Goal: Task Accomplishment & Management: Use online tool/utility

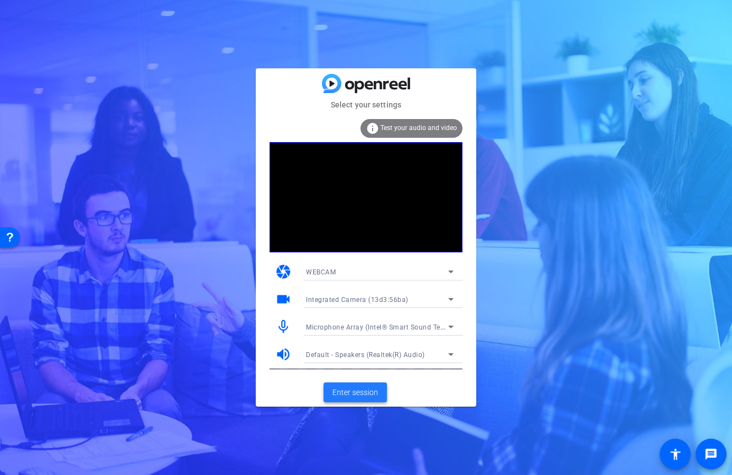
click at [367, 394] on span "Enter session" at bounding box center [355, 393] width 46 height 12
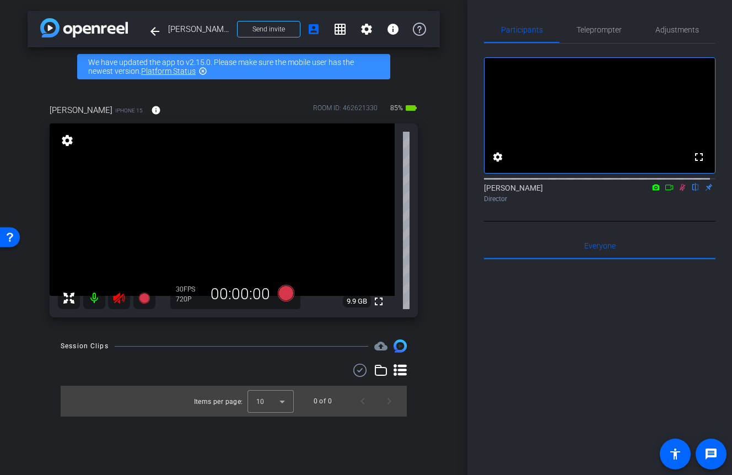
click at [99, 295] on mat-icon at bounding box center [94, 298] width 22 height 22
drag, startPoint x: 607, startPoint y: 233, endPoint x: 41, endPoint y: 363, distance: 580.7
click at [41, 363] on div "arrow_back [PERSON_NAME] 9-10 Back to project Send invite account_box grid_on s…" at bounding box center [366, 237] width 732 height 475
click at [41, 363] on div "Session Clips cloud_upload Items per page: 10 0 of 0" at bounding box center [234, 377] width 412 height 77
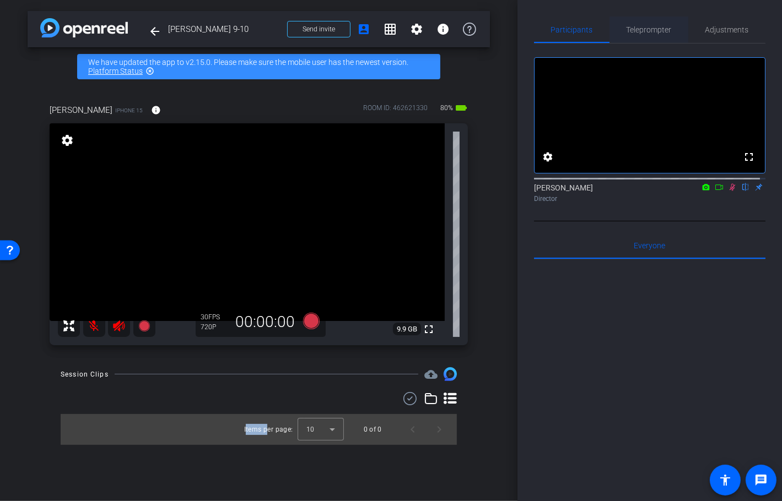
drag, startPoint x: 388, startPoint y: 334, endPoint x: 644, endPoint y: 30, distance: 397.7
click at [644, 30] on div "arrow_back [PERSON_NAME] 9-10 Back to project Send invite account_box grid_on s…" at bounding box center [391, 250] width 782 height 501
click at [644, 30] on span "Teleprompter" at bounding box center [648, 30] width 45 height 8
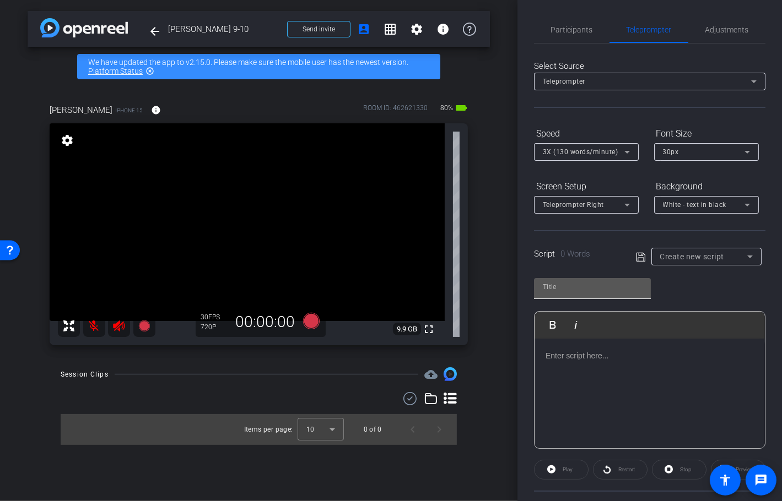
click at [617, 289] on input "text" at bounding box center [592, 286] width 99 height 13
type input "MAA"
click at [577, 292] on input "MAA" at bounding box center [592, 286] width 99 height 13
click at [577, 290] on input "MAA" at bounding box center [592, 286] width 99 height 13
drag, startPoint x: 577, startPoint y: 290, endPoint x: 478, endPoint y: 290, distance: 99.2
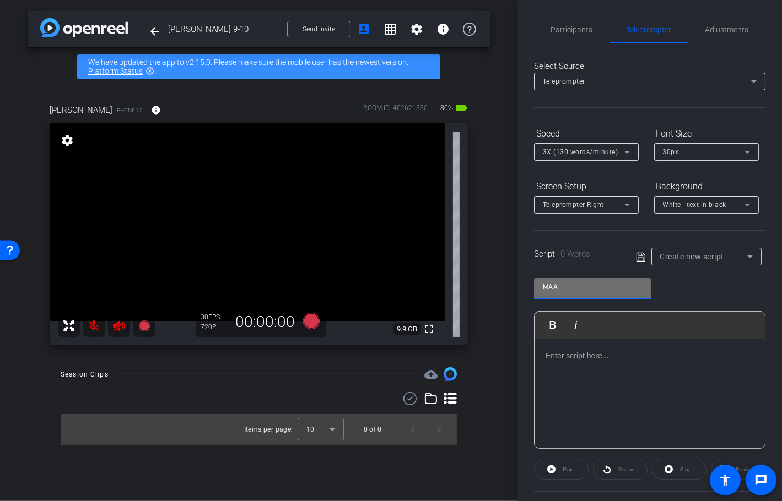
click at [478, 290] on div "arrow_back [PERSON_NAME] 9-10 Back to project Send invite account_box grid_on s…" at bounding box center [391, 250] width 782 height 501
click at [634, 288] on input "MAA" at bounding box center [592, 286] width 99 height 13
click at [677, 356] on p at bounding box center [649, 356] width 208 height 12
click at [693, 256] on span "Create new script" at bounding box center [692, 256] width 64 height 9
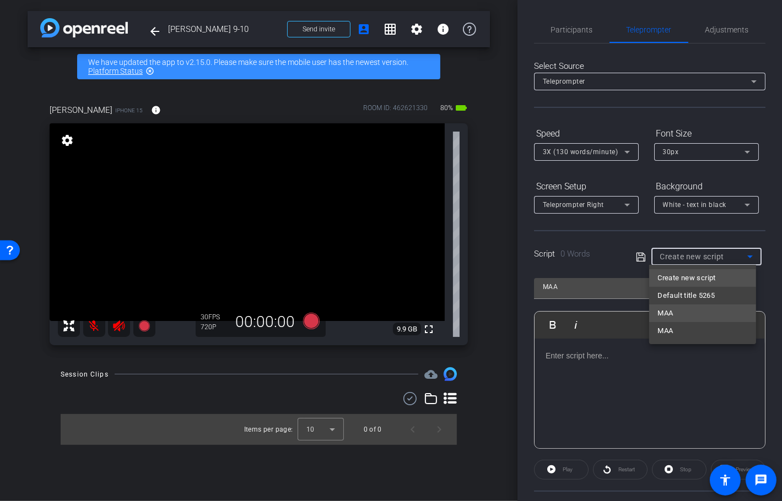
click at [668, 315] on span "MAA" at bounding box center [665, 313] width 15 height 13
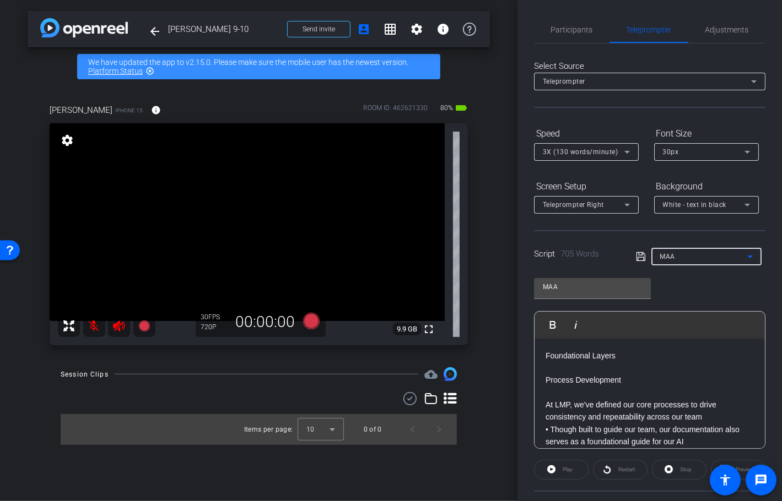
click at [693, 255] on div "MAA" at bounding box center [703, 257] width 87 height 14
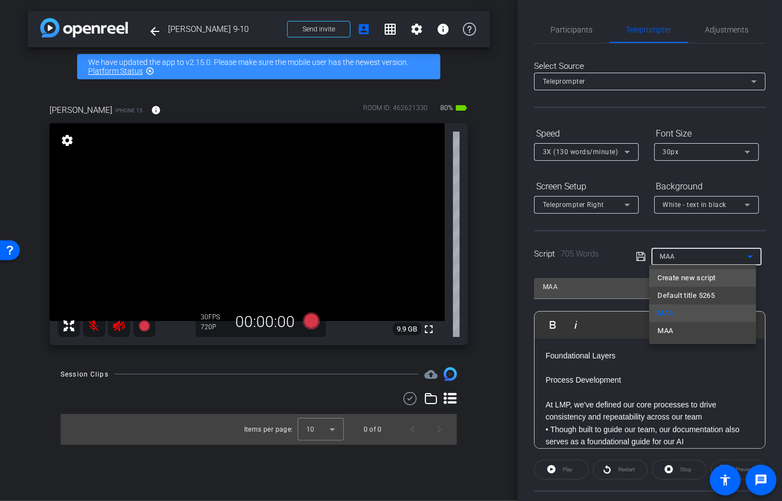
click at [688, 276] on span "Create new script" at bounding box center [687, 278] width 58 height 13
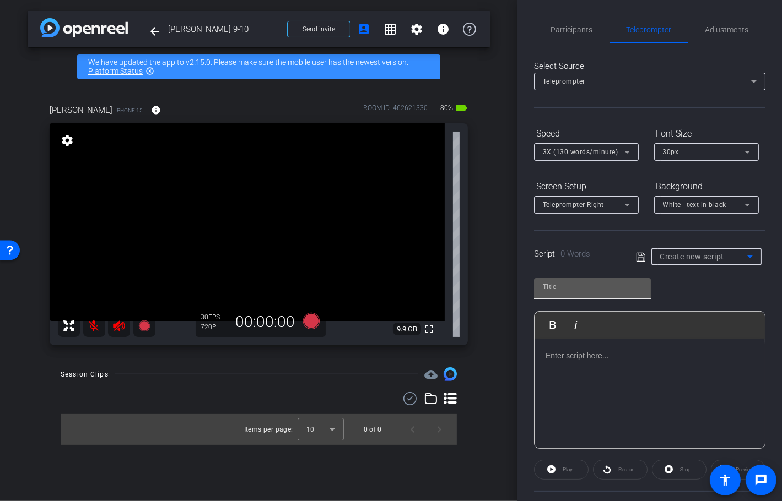
click at [579, 288] on input "text" at bounding box center [592, 286] width 99 height 13
type input "MAA 9-10"
click at [544, 352] on div at bounding box center [649, 394] width 230 height 110
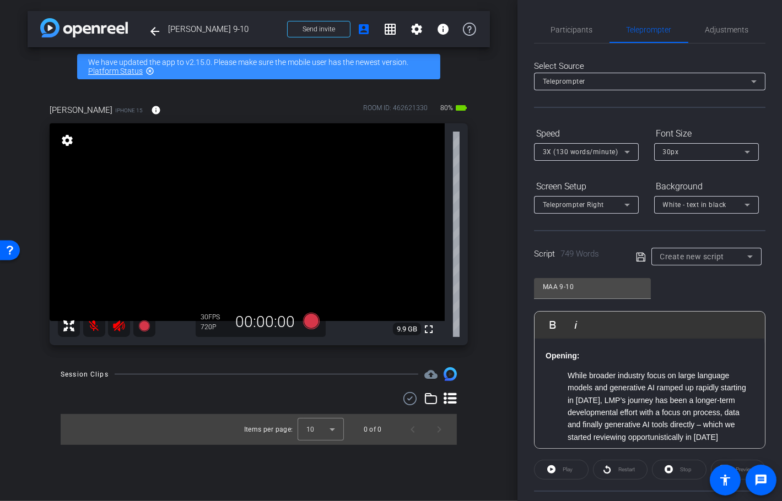
click at [601, 352] on p "Opening:" at bounding box center [649, 356] width 208 height 12
click at [659, 150] on div "30px" at bounding box center [706, 152] width 105 height 18
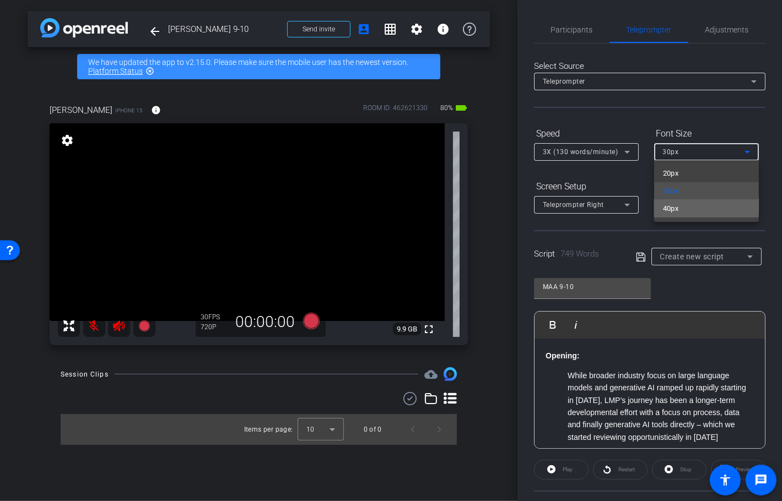
click at [661, 203] on mat-option "40px" at bounding box center [706, 209] width 105 height 18
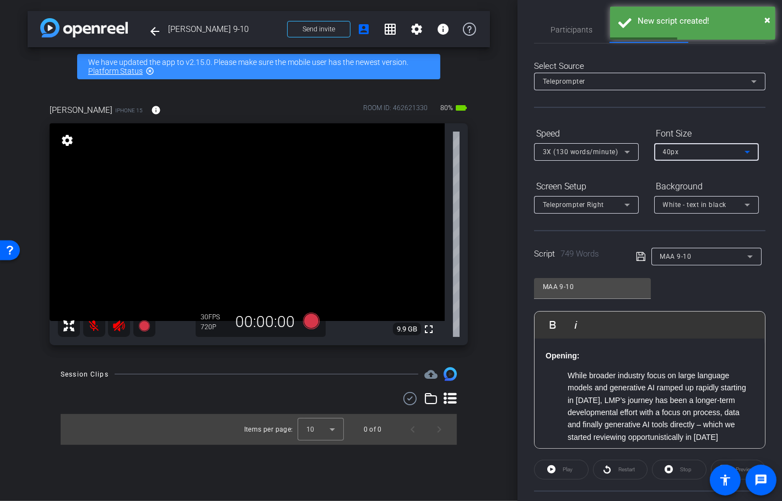
click at [599, 358] on p "Opening:" at bounding box center [649, 356] width 208 height 12
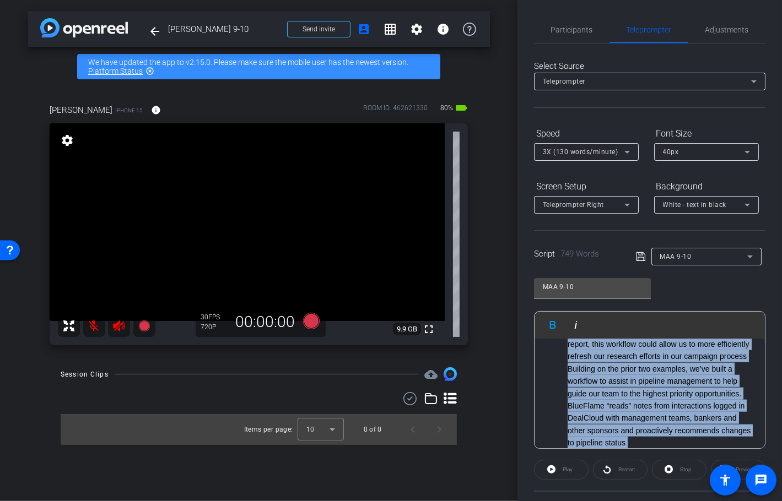
scroll to position [1525, 0]
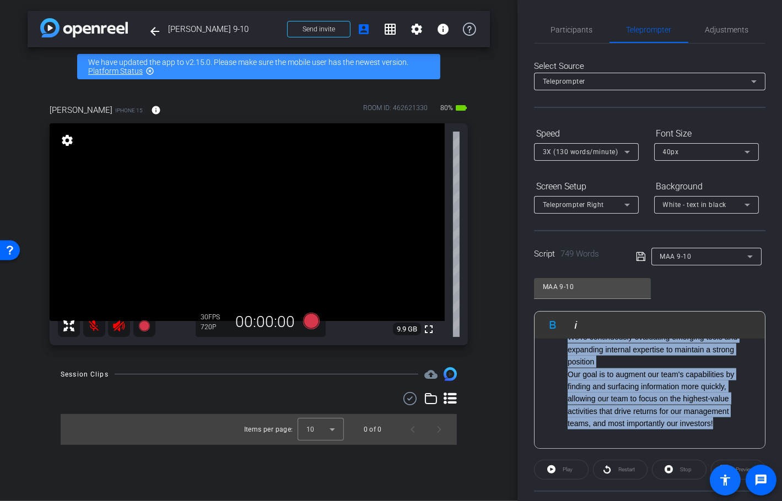
drag, startPoint x: 543, startPoint y: 354, endPoint x: 739, endPoint y: 467, distance: 225.6
click at [731, 467] on openreel-root "menu arrow_forward_ios keyboard_return Close forward_to_inbox Send invite accou…" at bounding box center [391, 250] width 782 height 501
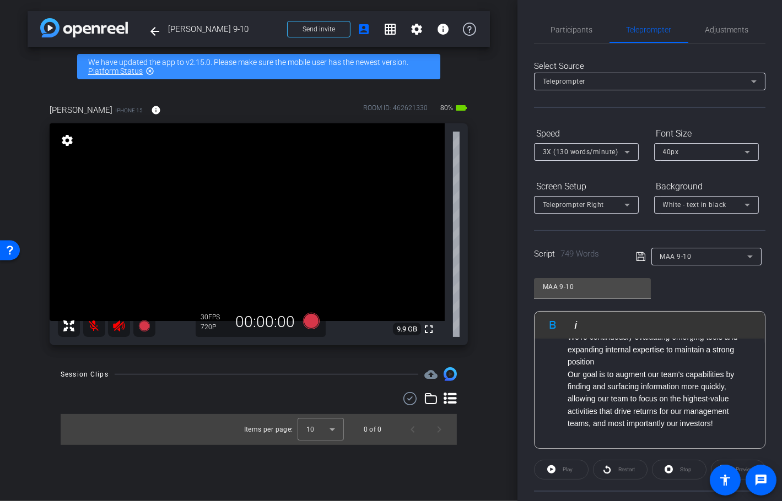
click at [695, 153] on div "40px" at bounding box center [704, 152] width 82 height 14
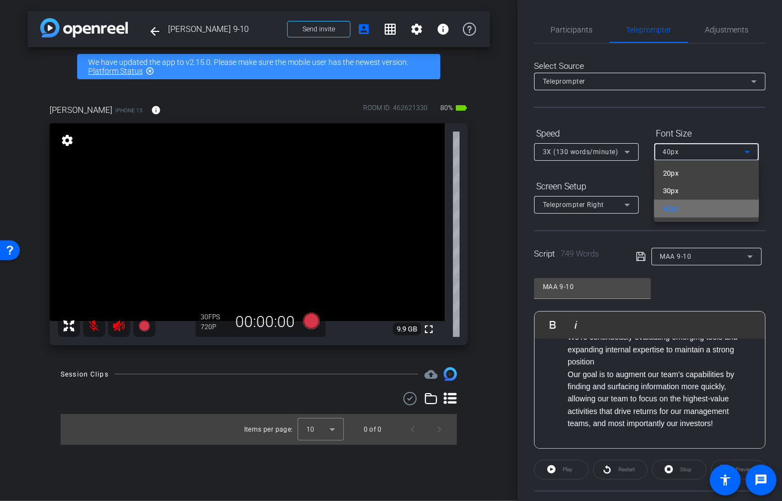
click at [671, 207] on span "40px" at bounding box center [671, 208] width 16 height 13
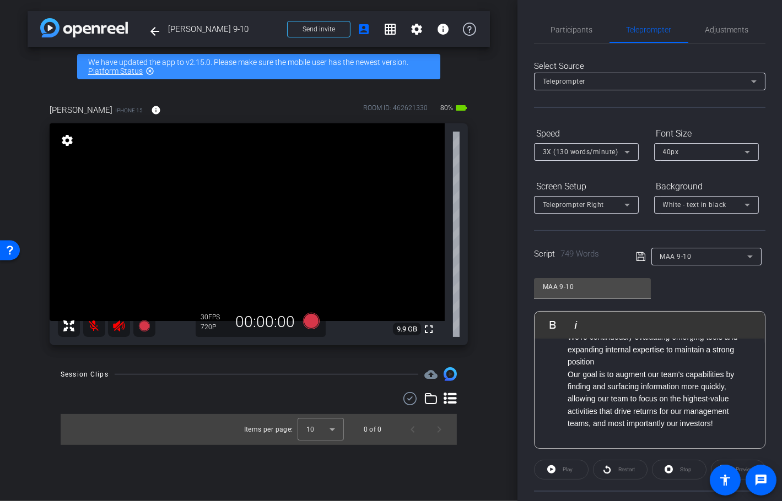
click at [637, 257] on icon at bounding box center [641, 256] width 10 height 13
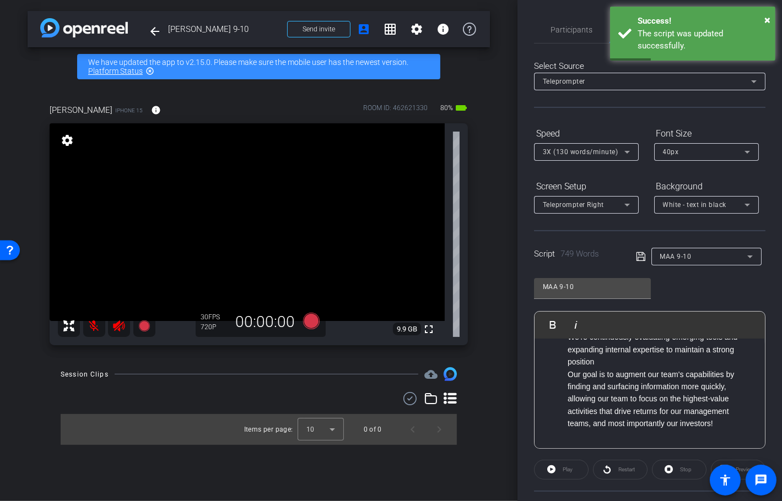
click at [501, 172] on div "arrow_back [PERSON_NAME] 9-10 Back to project Send invite account_box grid_on s…" at bounding box center [258, 250] width 517 height 501
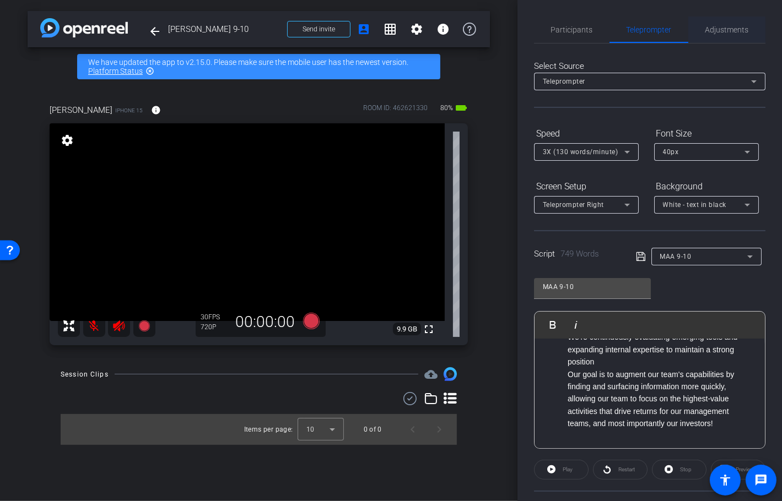
click at [710, 29] on span "Adjustments" at bounding box center [727, 30] width 44 height 8
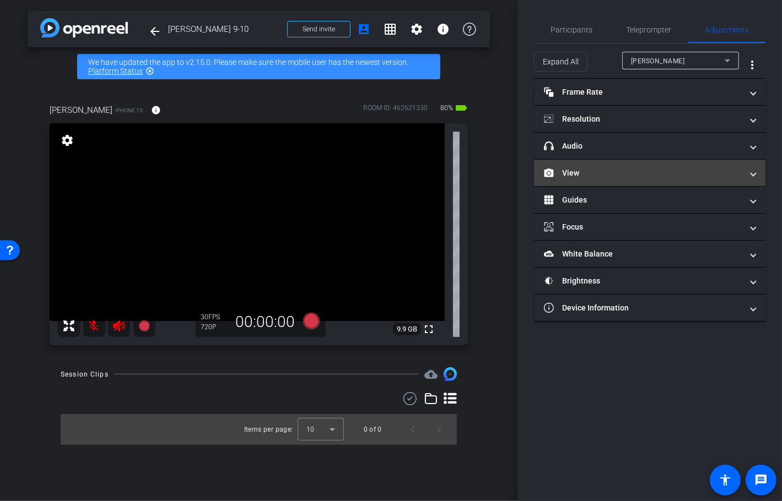
click at [603, 169] on mat-panel-title "View" at bounding box center [643, 173] width 198 height 12
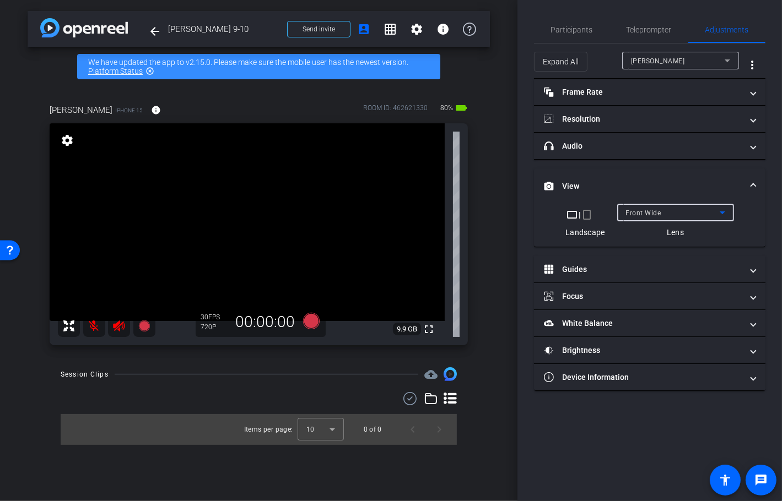
click at [633, 209] on span "Front Wide" at bounding box center [643, 213] width 35 height 8
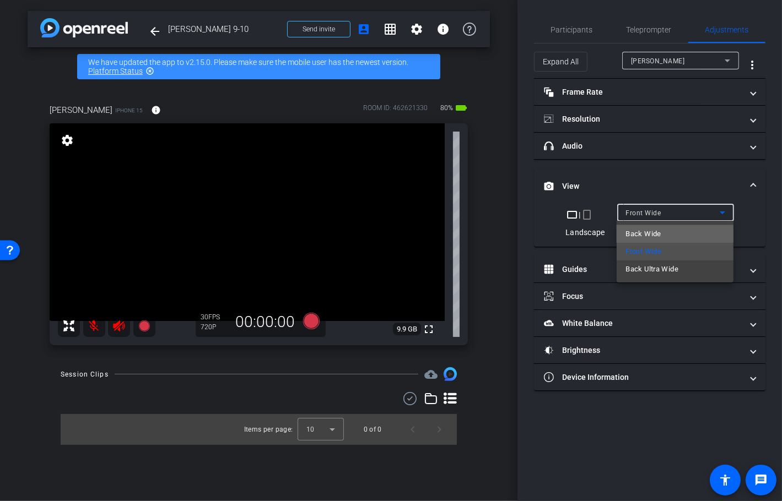
click at [637, 233] on span "Back Wide" at bounding box center [642, 234] width 35 height 13
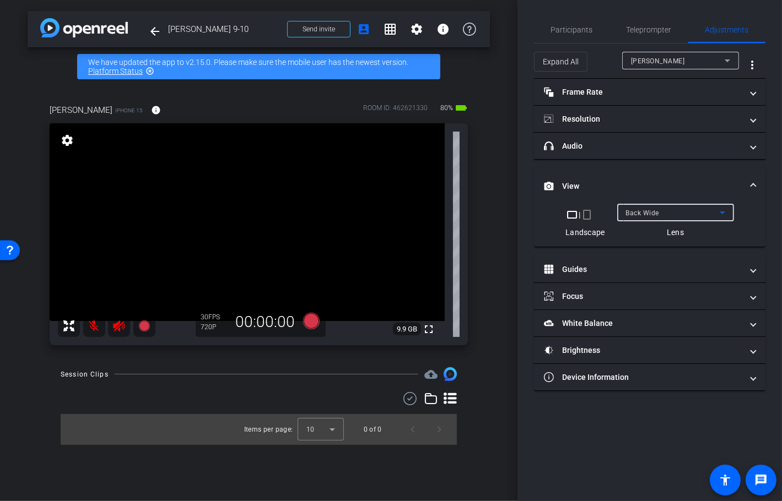
click at [649, 214] on span "Back Wide" at bounding box center [643, 213] width 34 height 8
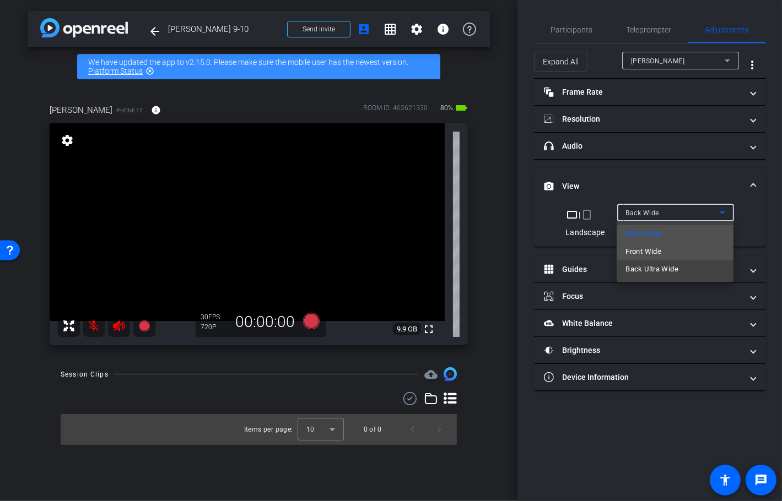
click at [647, 246] on span "Front Wide" at bounding box center [643, 251] width 36 height 13
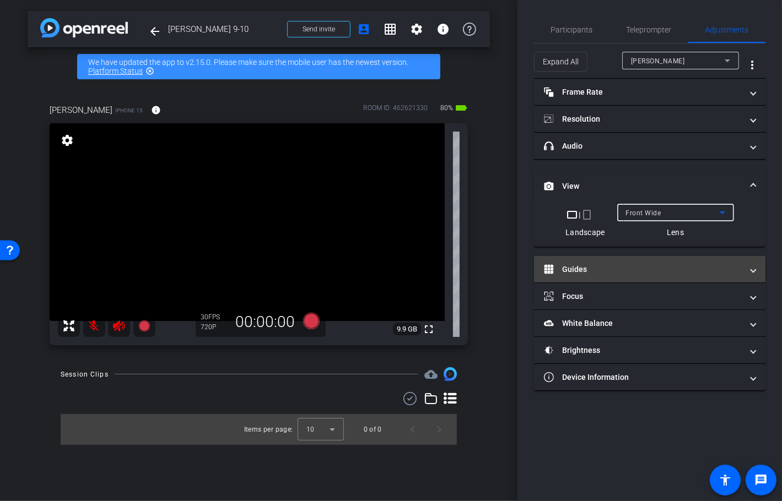
click at [606, 268] on mat-panel-title "Guides" at bounding box center [643, 270] width 198 height 12
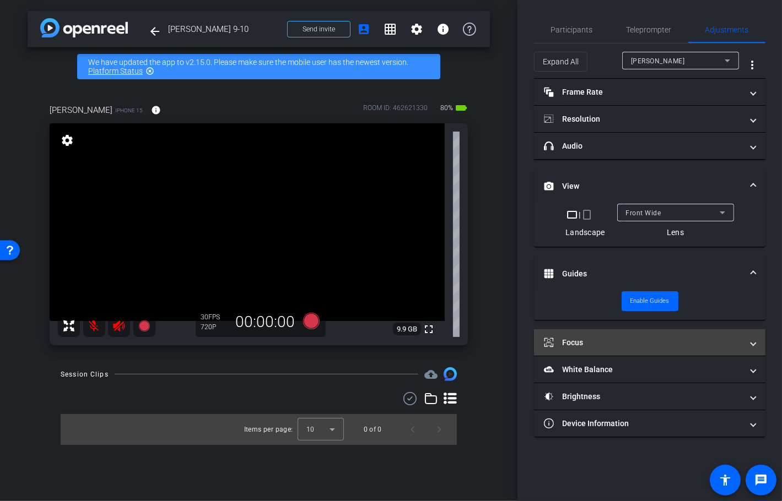
click at [584, 337] on mat-panel-title "Focus" at bounding box center [643, 343] width 198 height 12
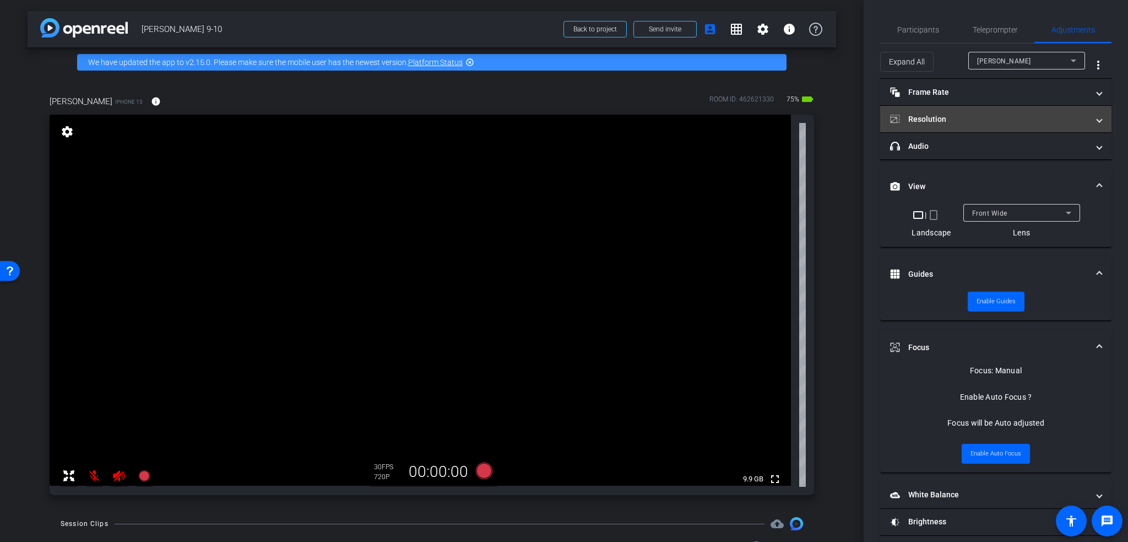
scroll to position [35, 0]
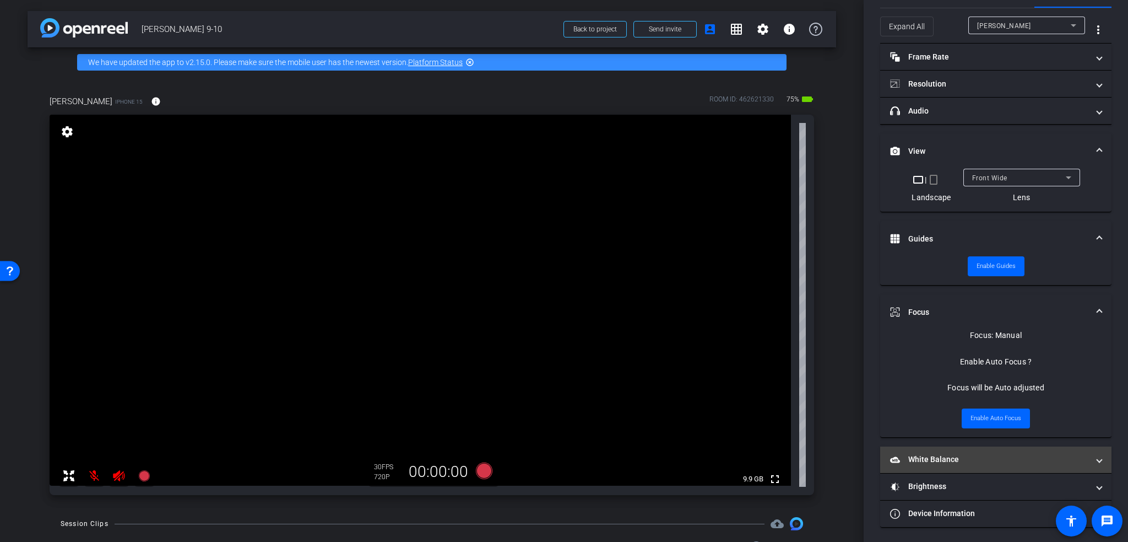
click at [731, 451] on mat-expansion-panel-header "White Balance White Balance" at bounding box center [995, 459] width 231 height 26
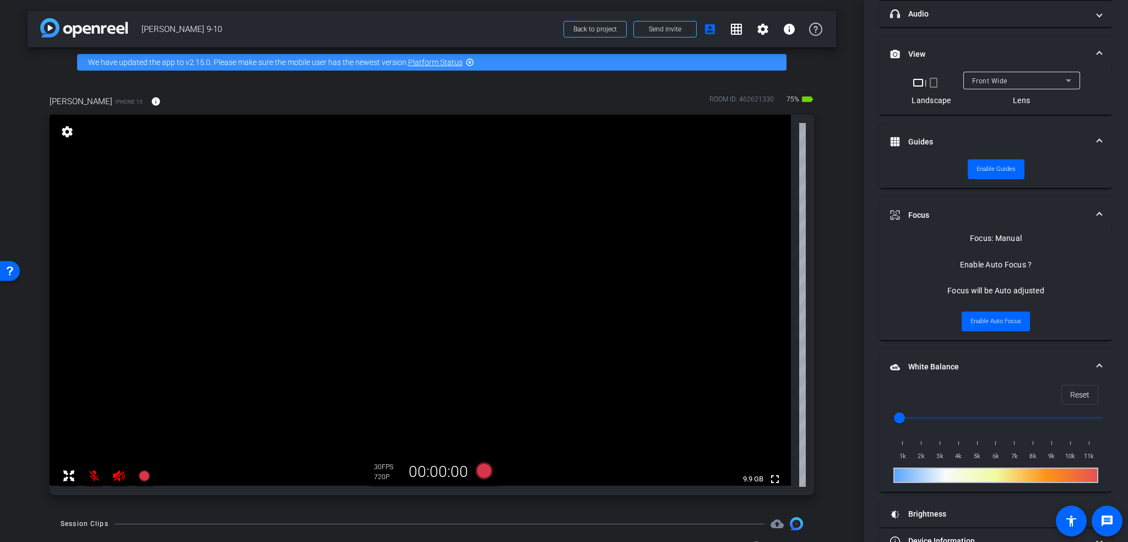
scroll to position [160, 0]
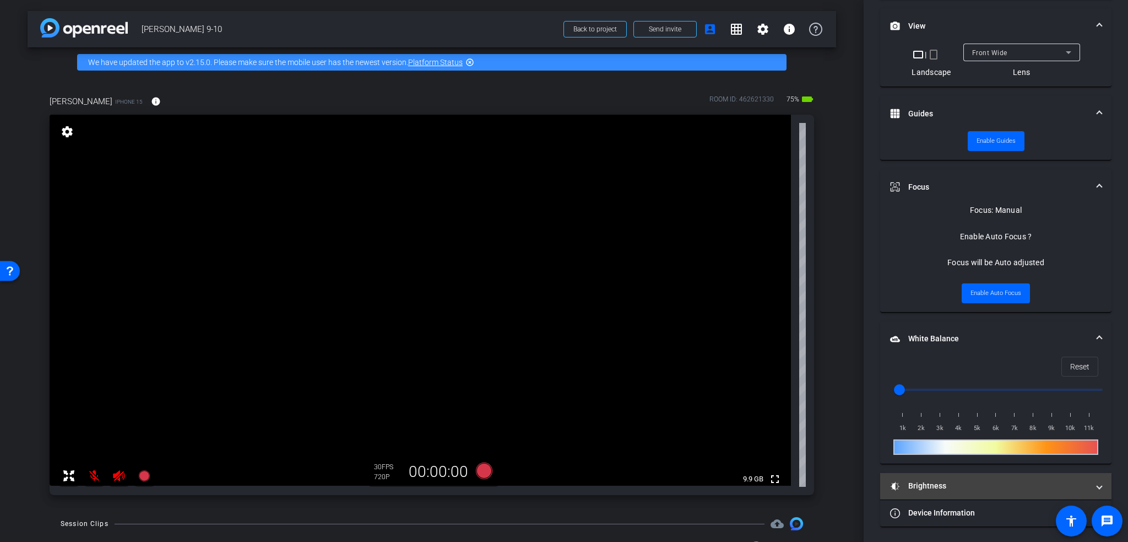
click at [731, 474] on mat-panel-title "Brightness" at bounding box center [989, 486] width 198 height 12
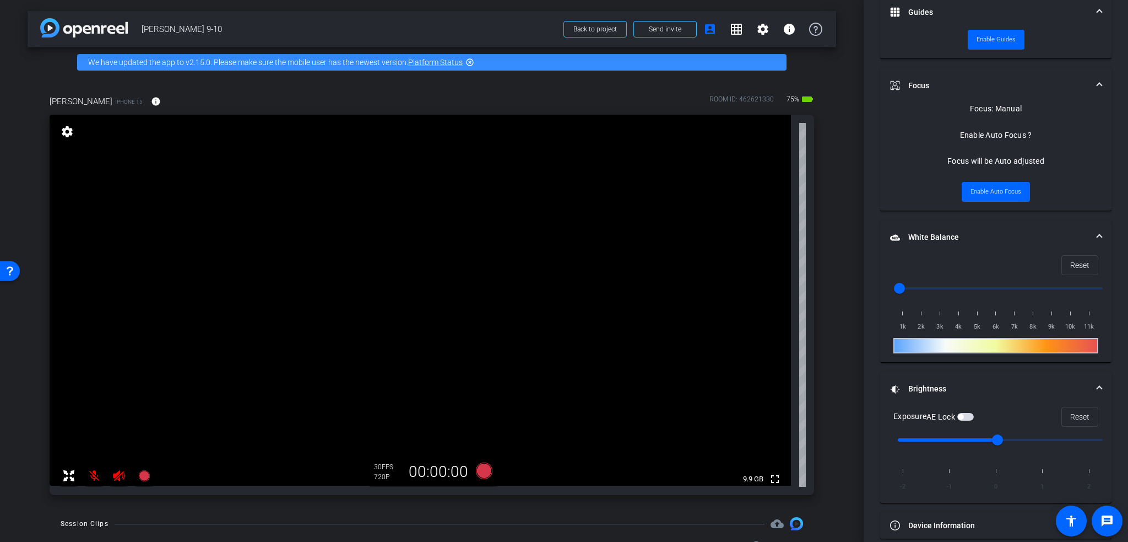
scroll to position [263, 0]
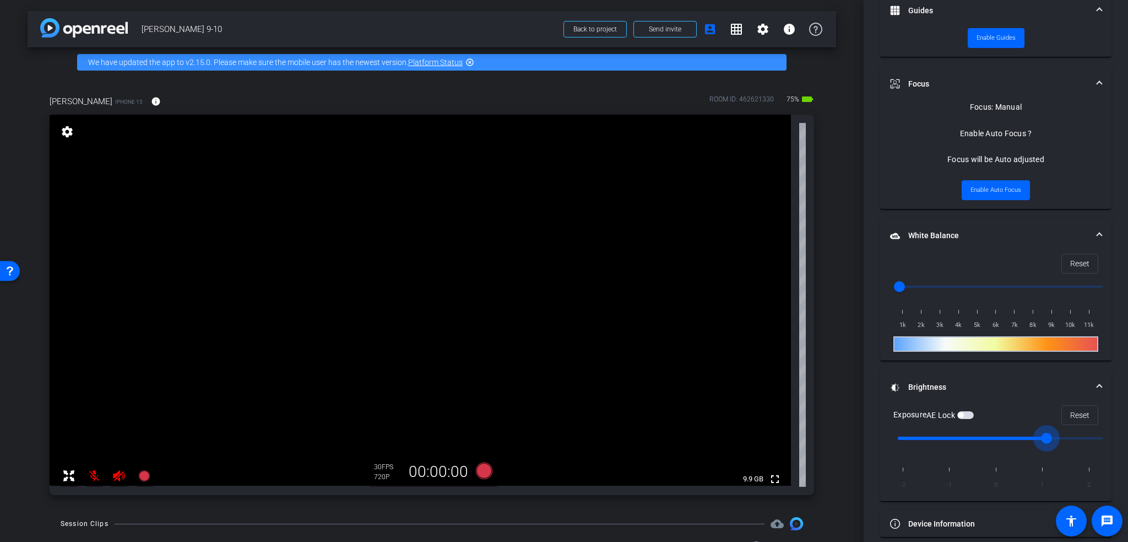
drag, startPoint x: 992, startPoint y: 440, endPoint x: 1038, endPoint y: 440, distance: 45.7
click at [731, 440] on input "range" at bounding box center [1000, 438] width 228 height 24
drag, startPoint x: 1044, startPoint y: 440, endPoint x: 1018, endPoint y: 441, distance: 25.4
click at [731, 441] on input "range" at bounding box center [1000, 438] width 228 height 24
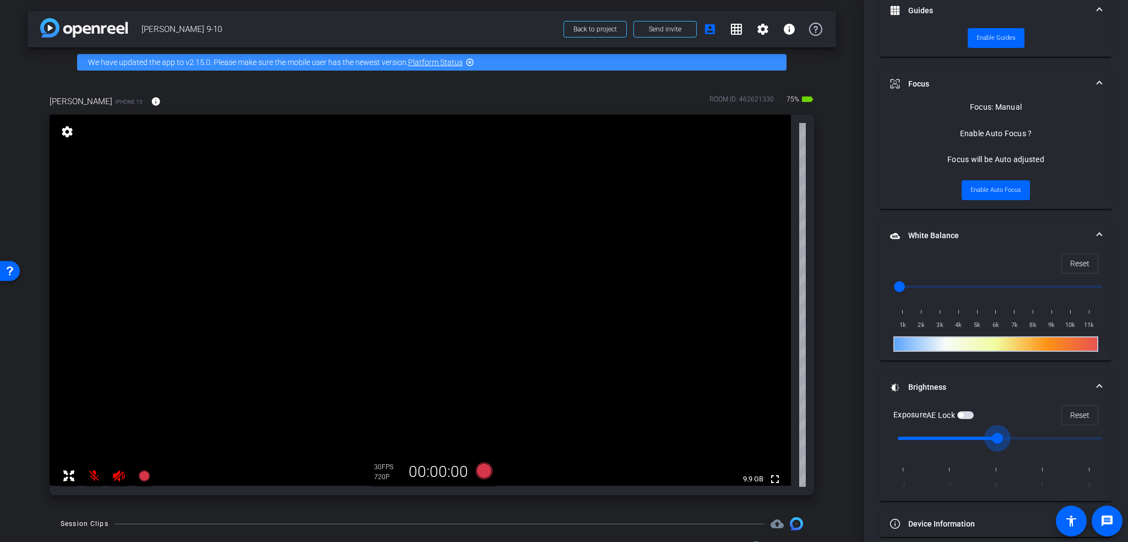
drag, startPoint x: 1003, startPoint y: 436, endPoint x: 1012, endPoint y: 436, distance: 9.4
click at [731, 436] on input "range" at bounding box center [1000, 438] width 228 height 24
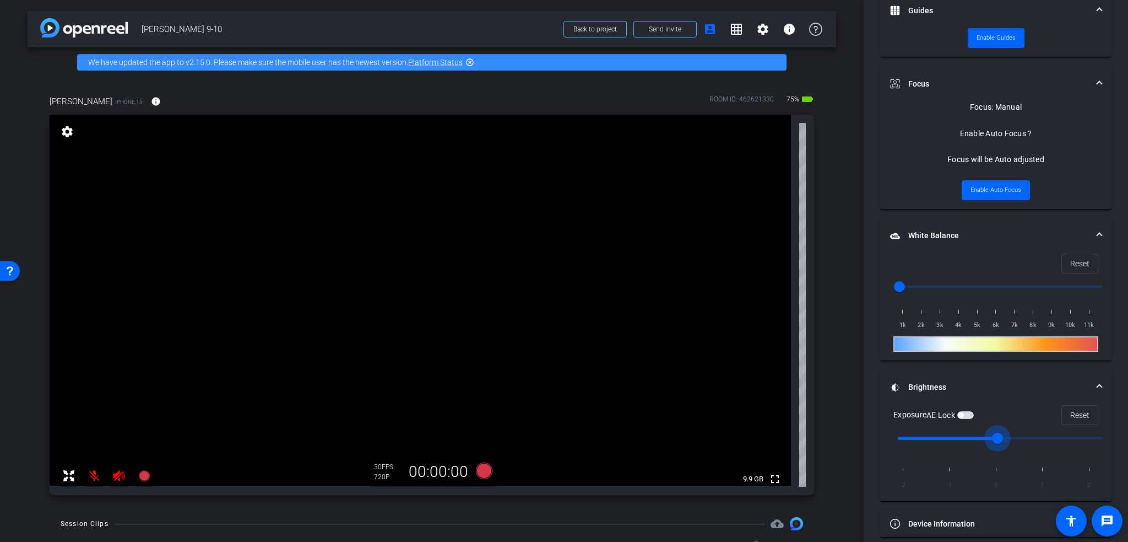
type input "0"
click at [731, 436] on input "range" at bounding box center [1000, 438] width 228 height 24
click at [731, 359] on mat-accordion "Frame Rate Frame Rate navigate_before 24 25 30 navigate_next Resolution navigat…" at bounding box center [995, 176] width 231 height 722
drag, startPoint x: 902, startPoint y: 285, endPoint x: 924, endPoint y: 286, distance: 22.1
click at [731, 343] on div at bounding box center [996, 343] width 205 height 15
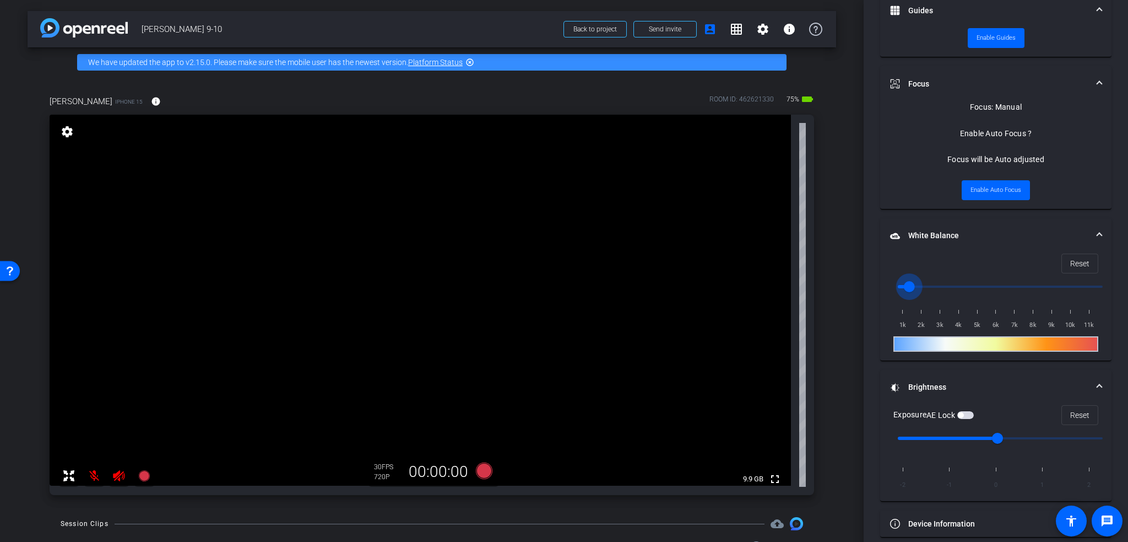
click at [731, 286] on input "range" at bounding box center [1000, 286] width 228 height 24
drag, startPoint x: 906, startPoint y: 287, endPoint x: 868, endPoint y: 286, distance: 37.5
type input "1000"
click at [731, 286] on input "range" at bounding box center [1000, 286] width 228 height 24
click at [731, 268] on span "Reset" at bounding box center [1080, 263] width 19 height 21
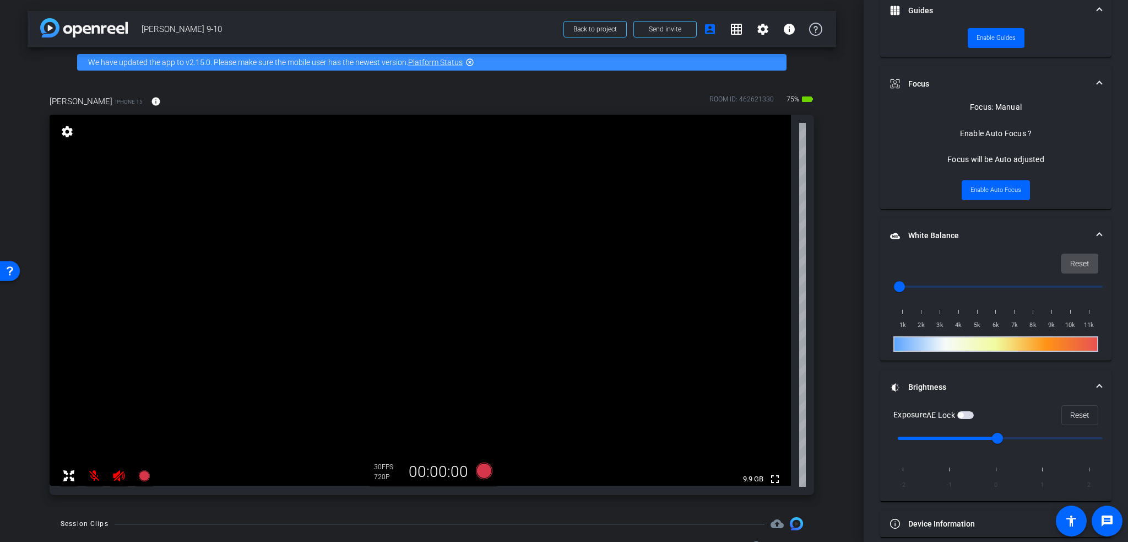
click at [731, 268] on span "Reset" at bounding box center [1080, 263] width 19 height 21
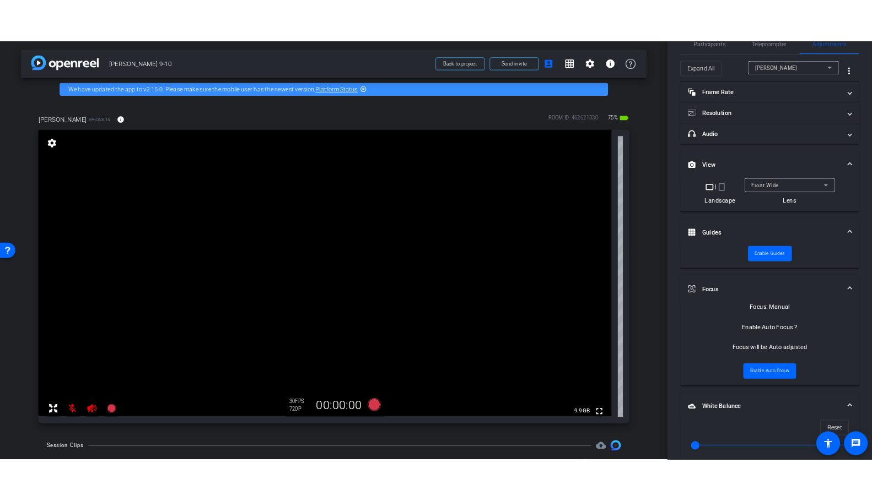
scroll to position [0, 0]
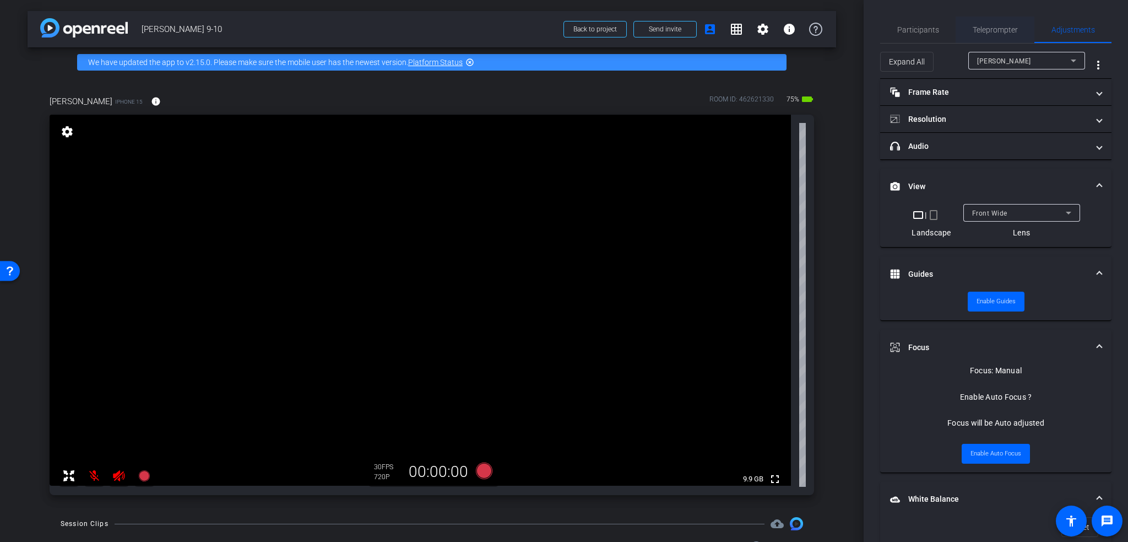
click at [731, 33] on span "Teleprompter" at bounding box center [995, 30] width 45 height 8
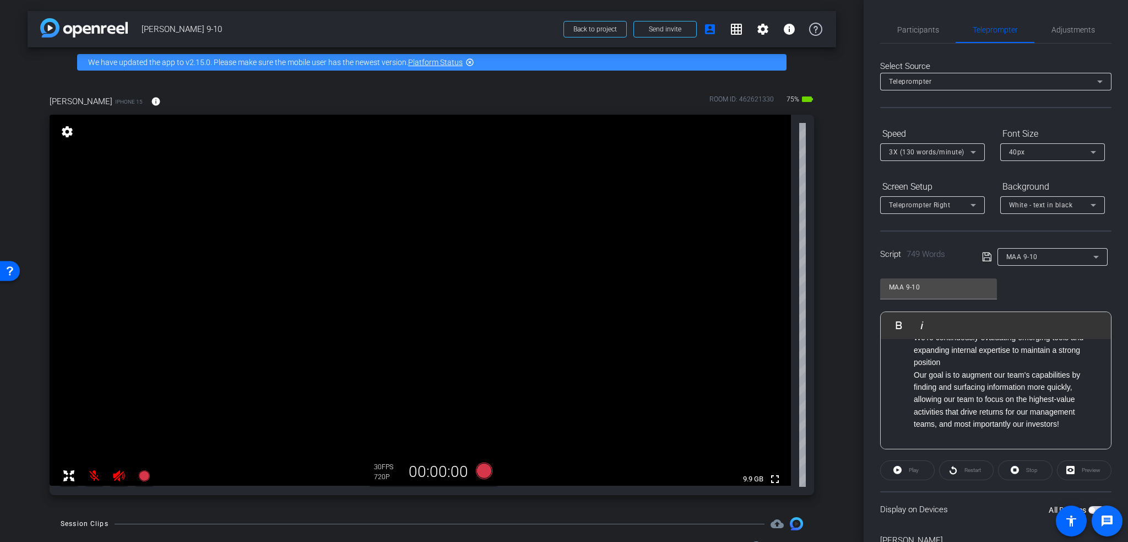
click at [731, 474] on span at bounding box center [1107, 520] width 31 height 31
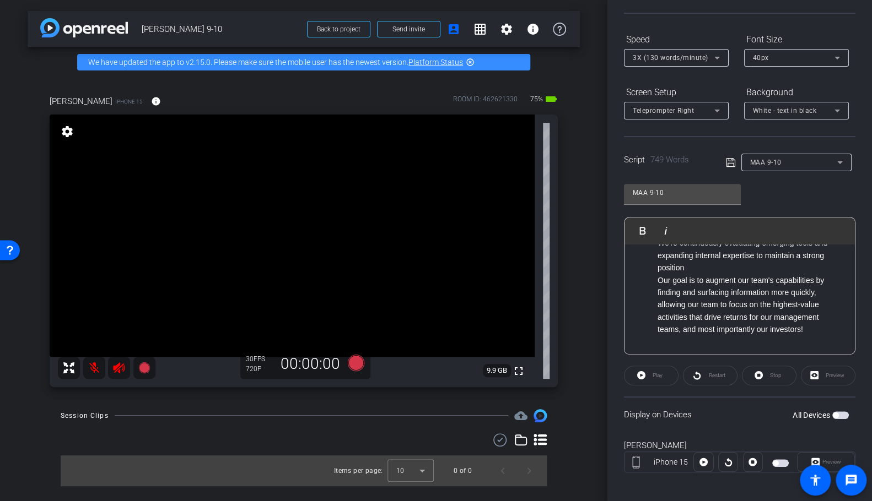
scroll to position [95, 0]
click at [731, 412] on span "button" at bounding box center [836, 415] width 6 height 6
click at [704, 460] on icon at bounding box center [703, 462] width 8 height 8
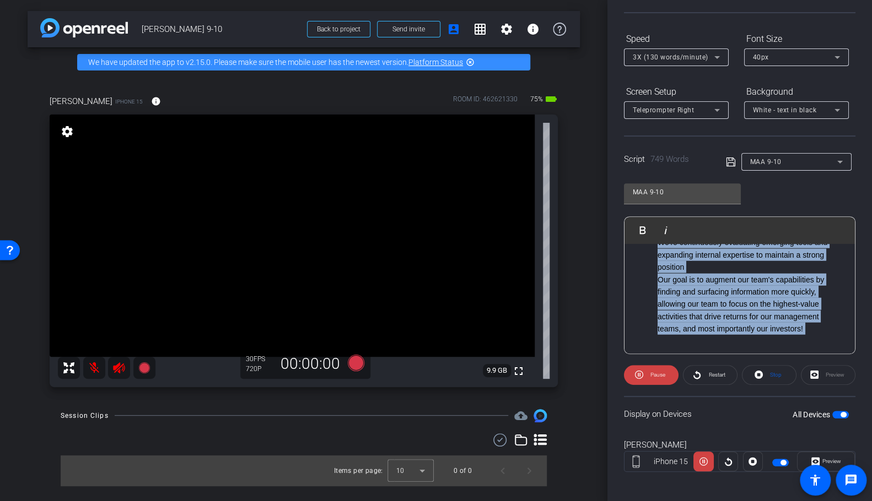
drag, startPoint x: 848, startPoint y: 277, endPoint x: 844, endPoint y: 220, distance: 56.9
click at [731, 220] on div "Play Play from this location Play Selected Play and display the selected text o…" at bounding box center [739, 286] width 231 height 138
click at [731, 220] on div "Play Play from this location Play Selected Play and display the selected text o…" at bounding box center [739, 230] width 230 height 27
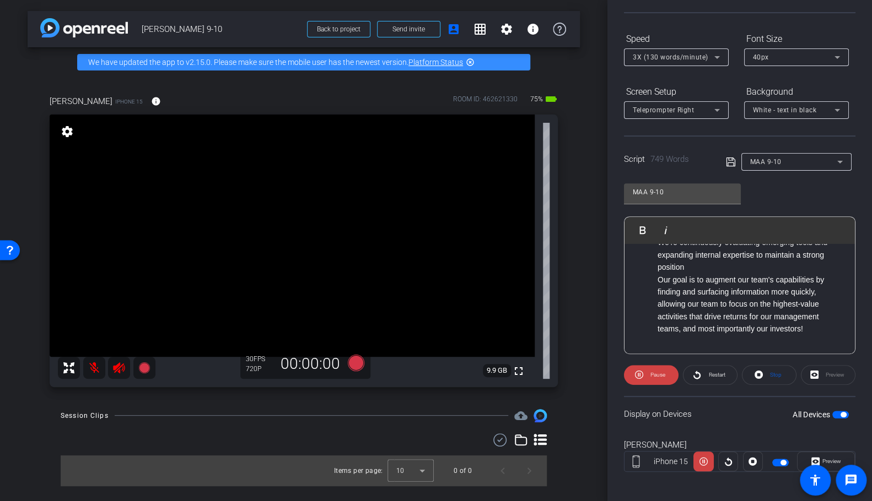
click at [731, 258] on li "We're continuously evaluating emerging tools and expanding internal expertise t…" at bounding box center [750, 254] width 186 height 37
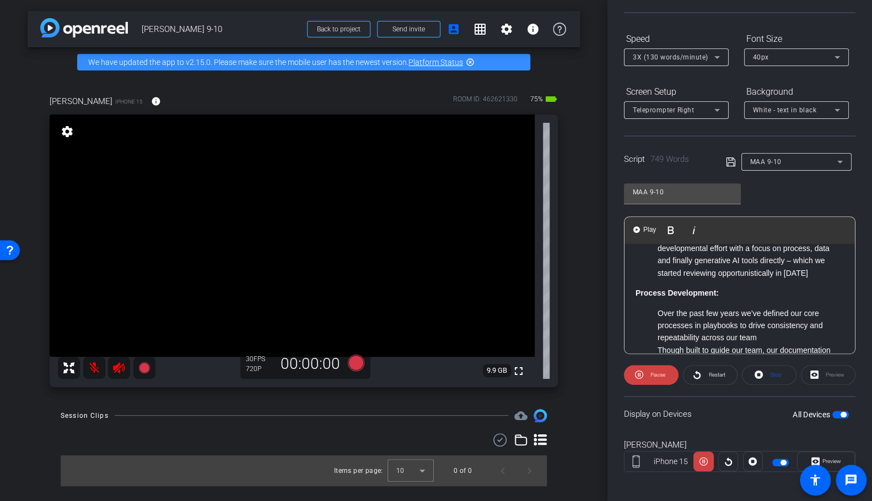
scroll to position [12, 0]
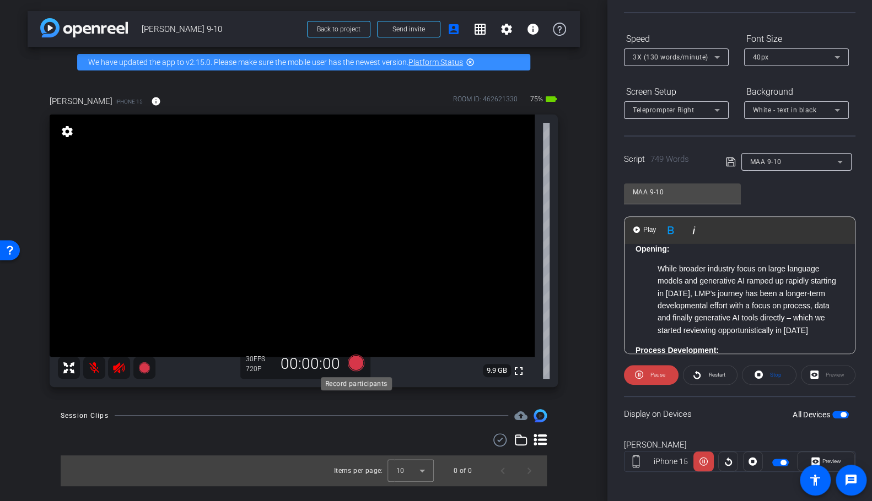
click at [357, 360] on icon at bounding box center [356, 363] width 17 height 17
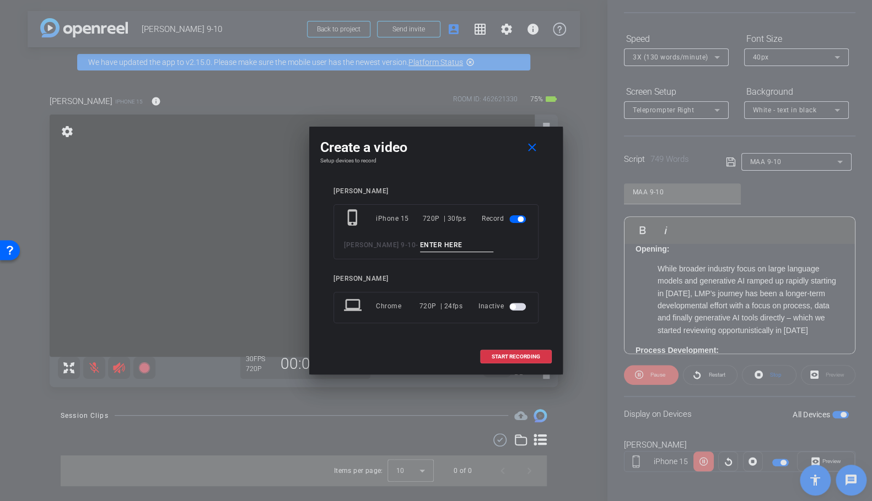
click at [437, 244] on input at bounding box center [457, 246] width 74 height 14
type input "intro test 1"
click at [509, 354] on span "START RECORDING" at bounding box center [515, 357] width 48 height 6
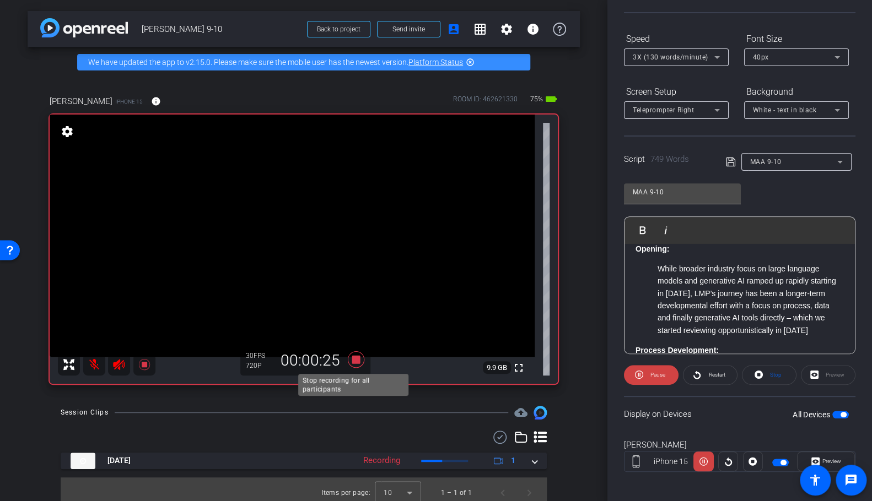
click at [350, 360] on icon at bounding box center [356, 360] width 17 height 17
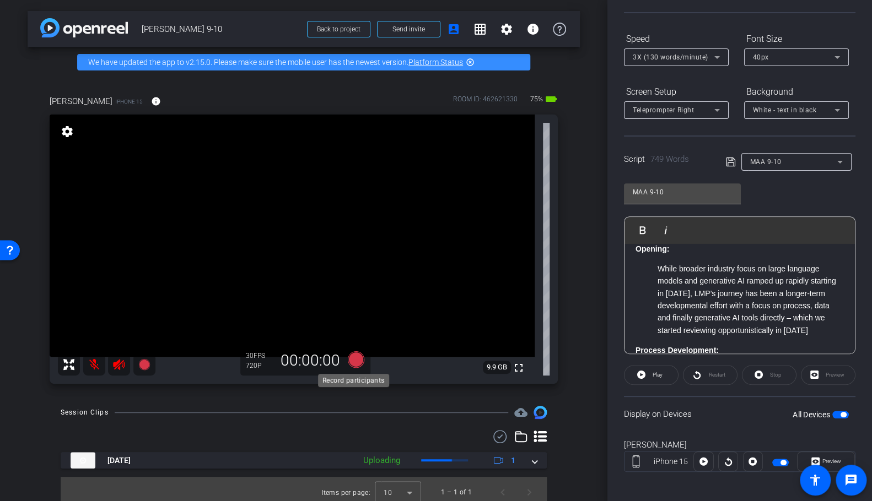
click at [353, 361] on icon at bounding box center [356, 360] width 17 height 17
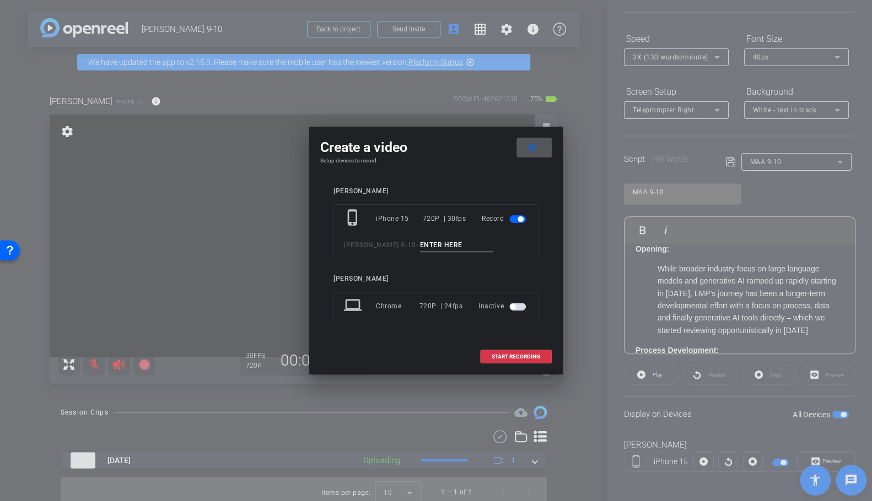
click at [438, 247] on input at bounding box center [457, 246] width 74 height 14
type input "intro text 2"
click at [506, 356] on span "START RECORDING" at bounding box center [515, 357] width 48 height 6
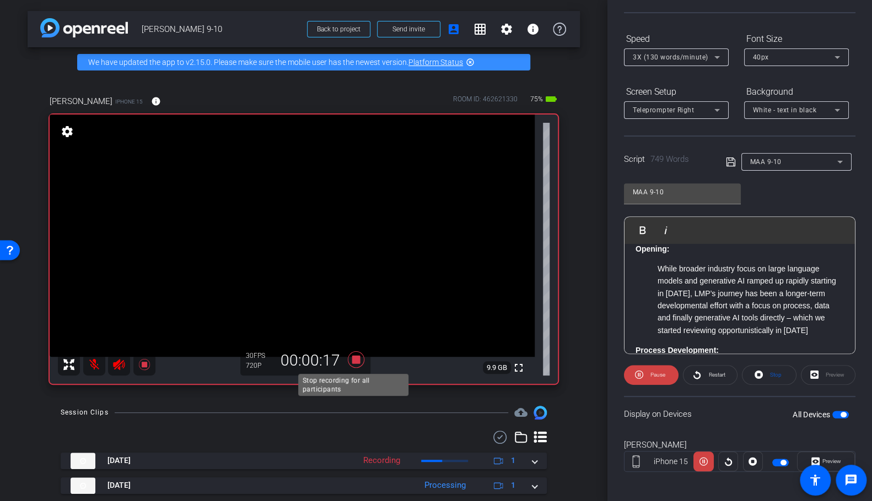
click at [356, 363] on icon at bounding box center [356, 360] width 17 height 17
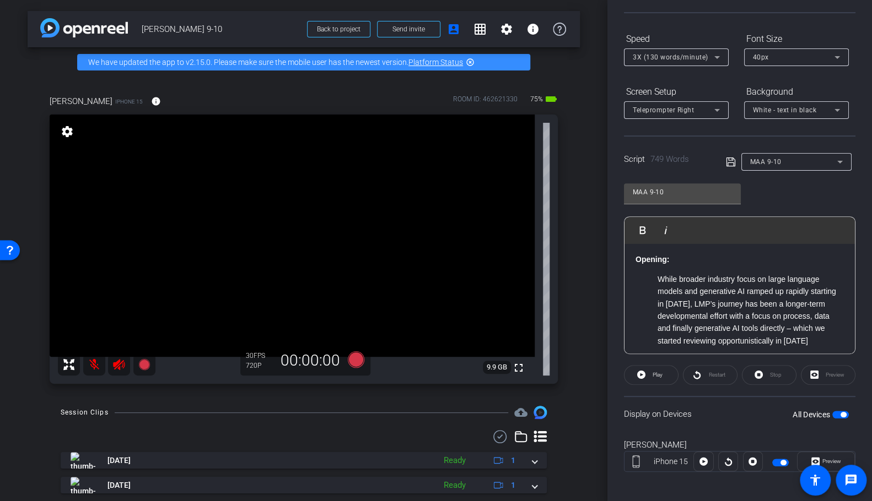
scroll to position [0, 0]
click at [356, 357] on icon at bounding box center [356, 360] width 17 height 17
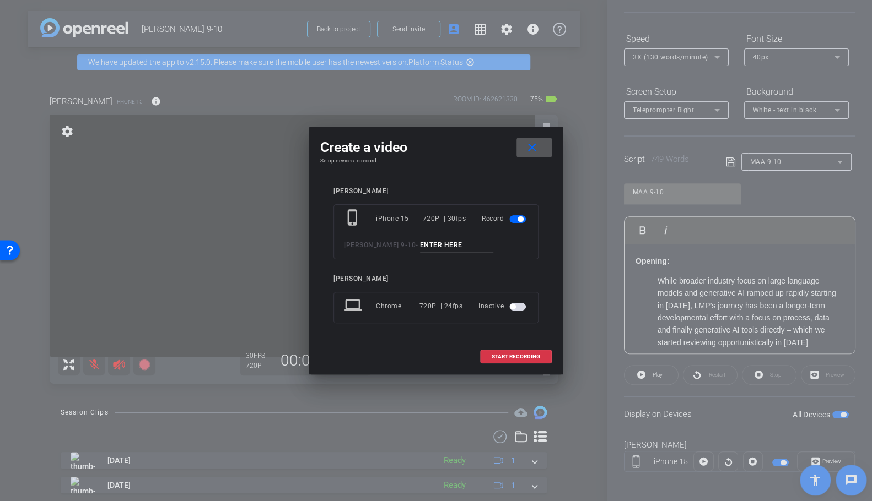
click at [420, 246] on input at bounding box center [457, 246] width 74 height 14
type input "take 1"
click at [526, 355] on span "START RECORDING" at bounding box center [515, 357] width 48 height 6
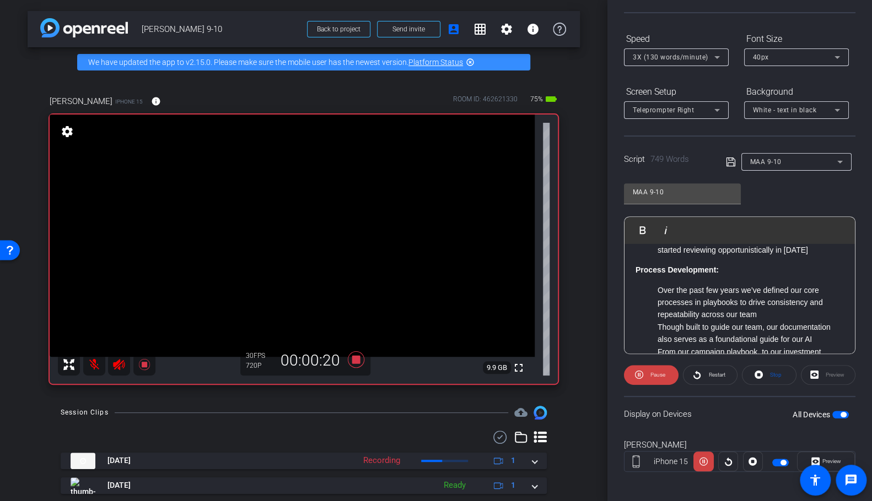
scroll to position [96, 0]
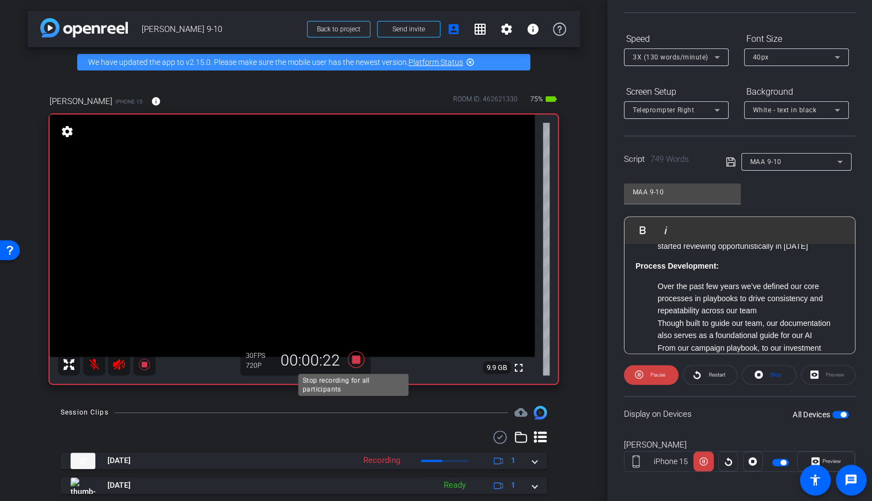
click at [351, 356] on icon at bounding box center [356, 360] width 17 height 17
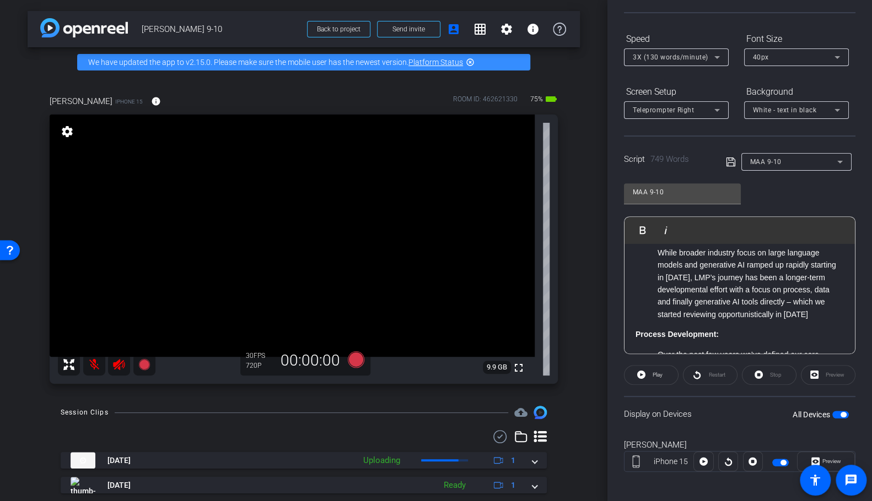
scroll to position [0, 0]
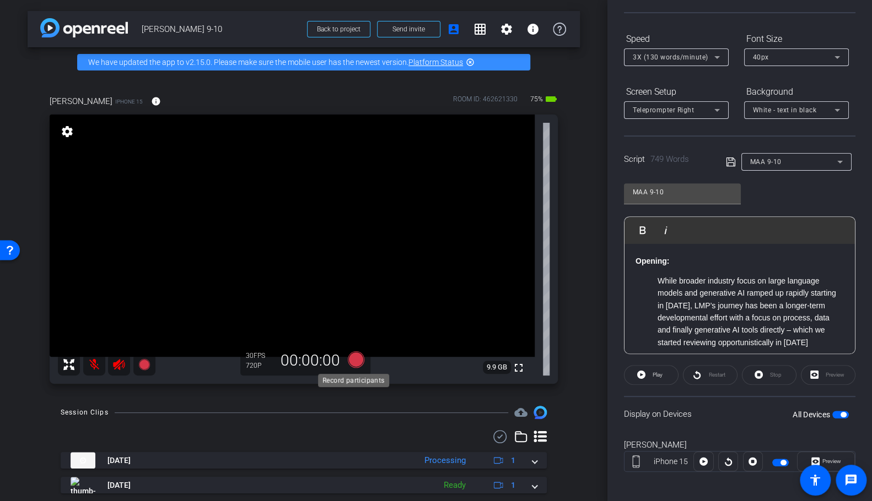
click at [356, 360] on icon at bounding box center [356, 360] width 17 height 17
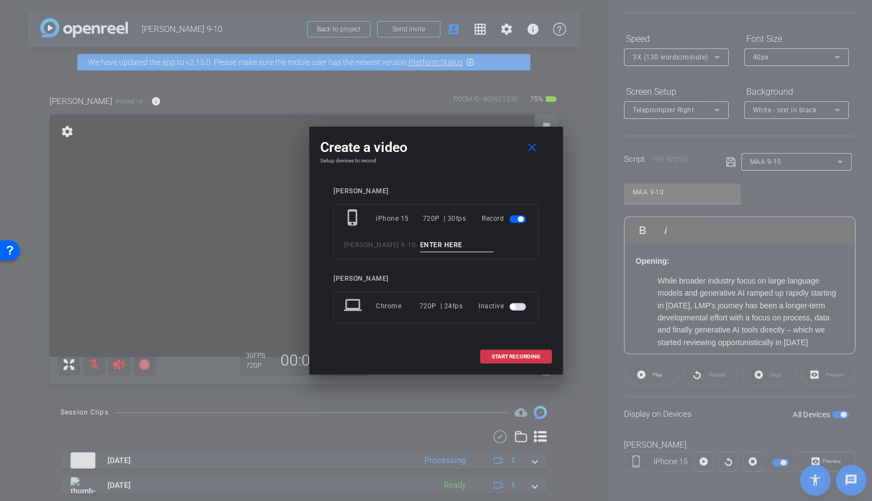
click at [420, 248] on input at bounding box center [457, 246] width 74 height 14
type input "intro 2"
click at [515, 356] on span "START RECORDING" at bounding box center [515, 357] width 48 height 6
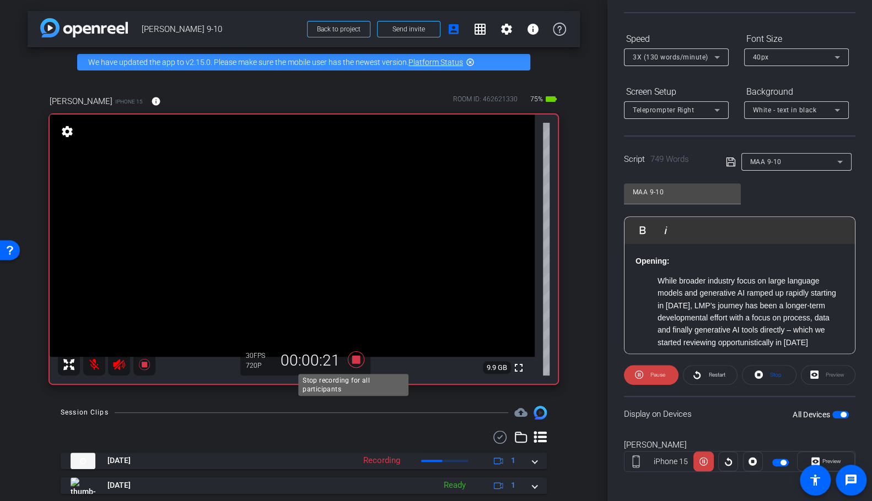
click at [355, 359] on icon at bounding box center [356, 360] width 17 height 17
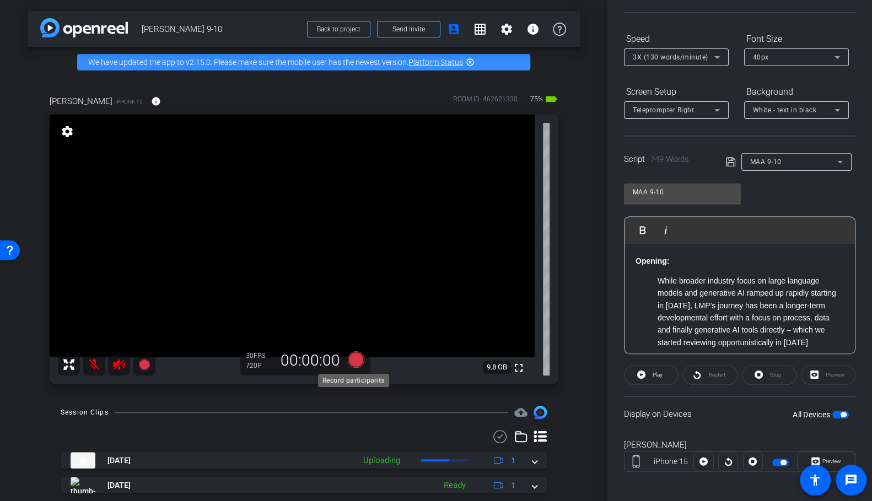
click at [353, 359] on icon at bounding box center [356, 360] width 17 height 17
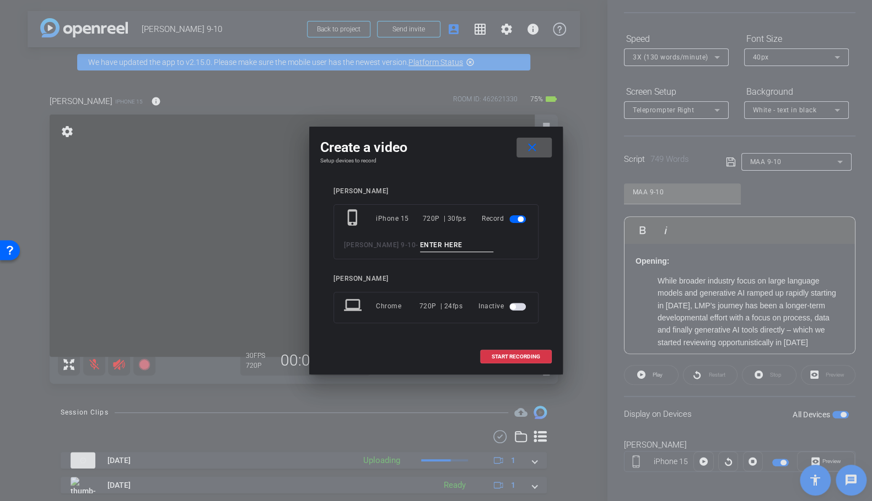
click at [442, 245] on input at bounding box center [457, 246] width 74 height 14
type input "intro 3"
click at [513, 356] on span "START RECORDING" at bounding box center [515, 357] width 48 height 6
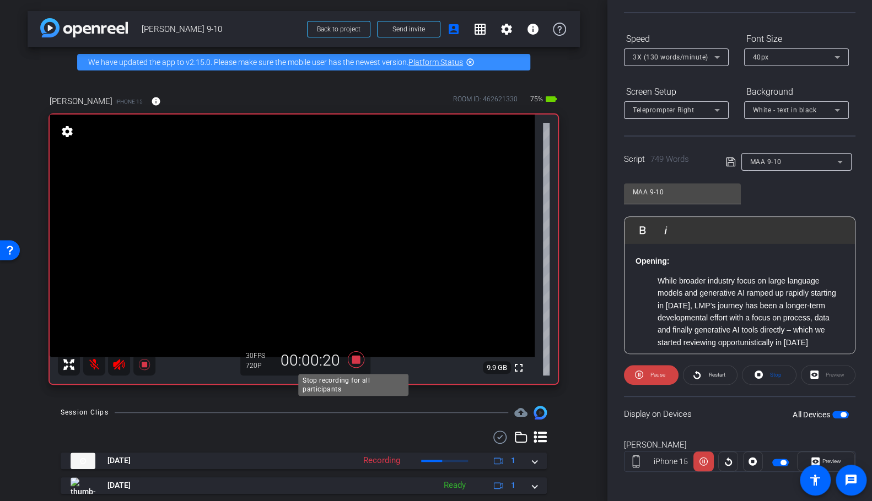
click at [356, 355] on icon at bounding box center [356, 360] width 17 height 17
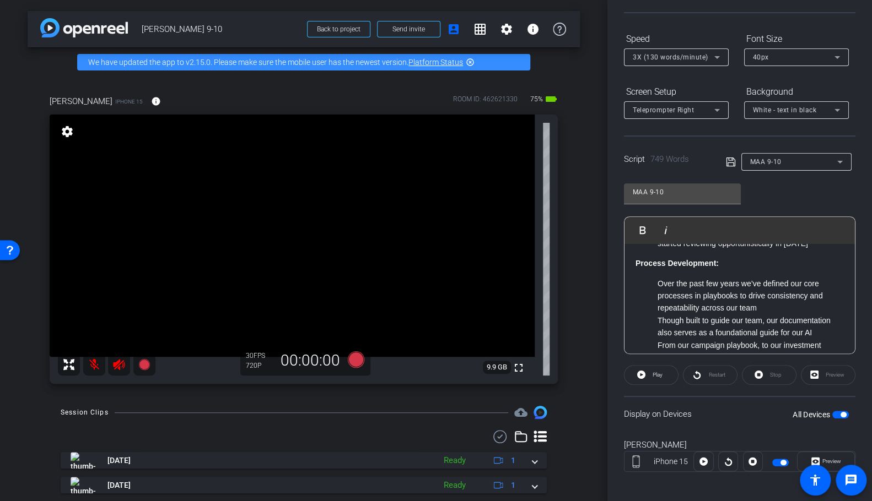
scroll to position [99, 0]
click at [351, 358] on icon at bounding box center [356, 360] width 17 height 17
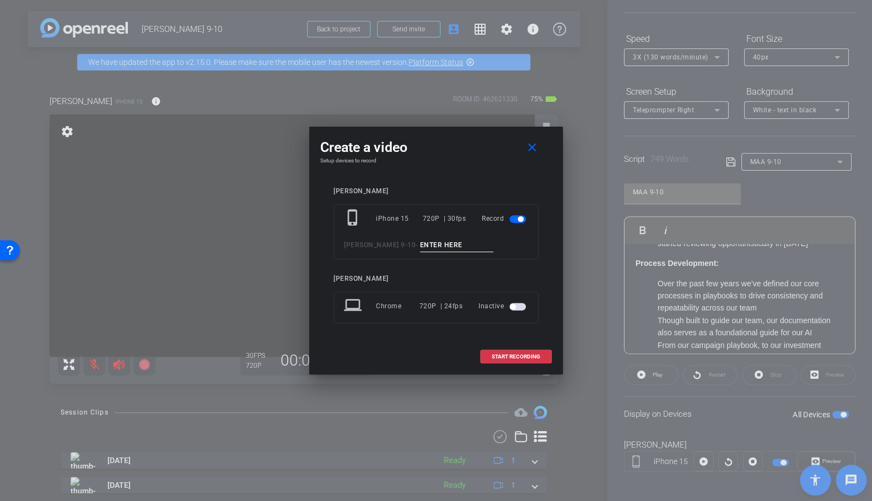
click at [453, 244] on input at bounding box center [457, 246] width 74 height 14
type input "proc dev 1"
click at [506, 354] on span "START RECORDING" at bounding box center [515, 357] width 48 height 6
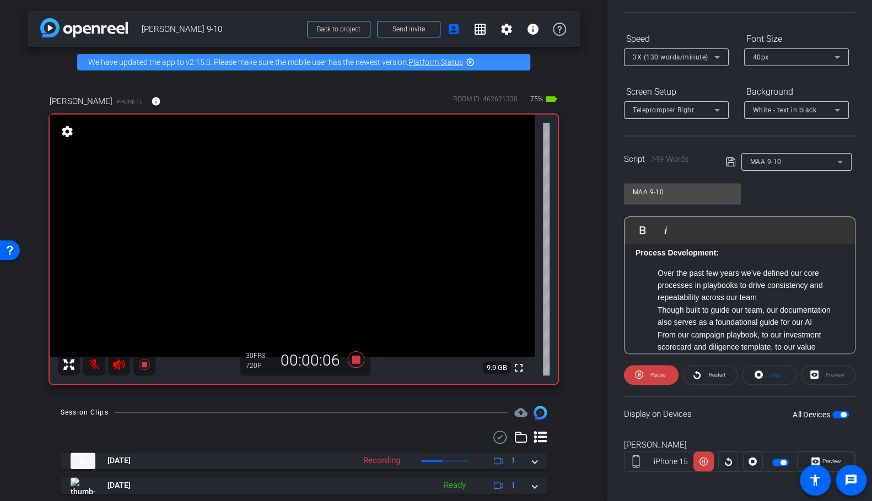
scroll to position [110, 0]
click at [708, 372] on span "Restart" at bounding box center [716, 375] width 17 height 6
click at [356, 354] on icon at bounding box center [356, 360] width 26 height 20
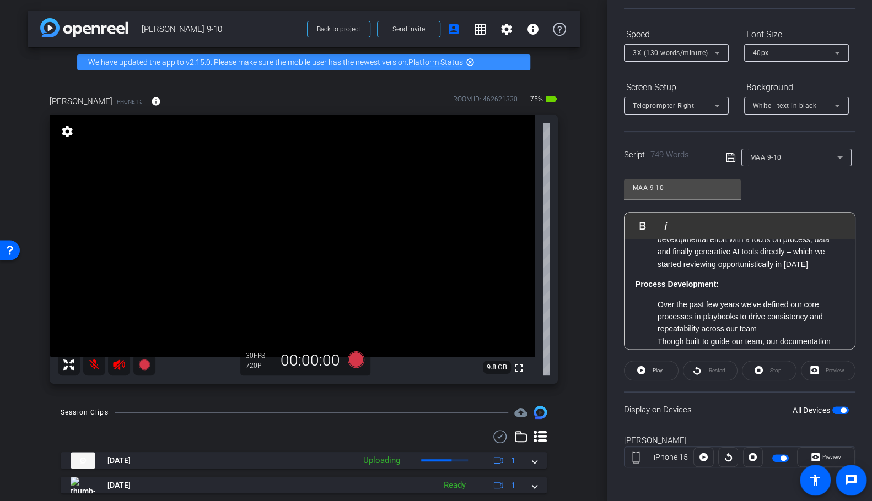
scroll to position [0, 0]
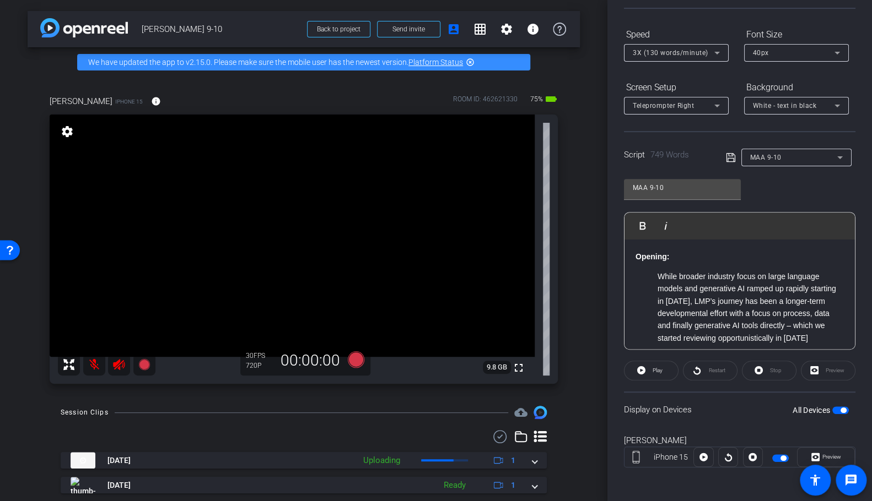
click at [731, 370] on div "Stop" at bounding box center [769, 371] width 55 height 20
click at [650, 367] on span "Play" at bounding box center [656, 370] width 13 height 15
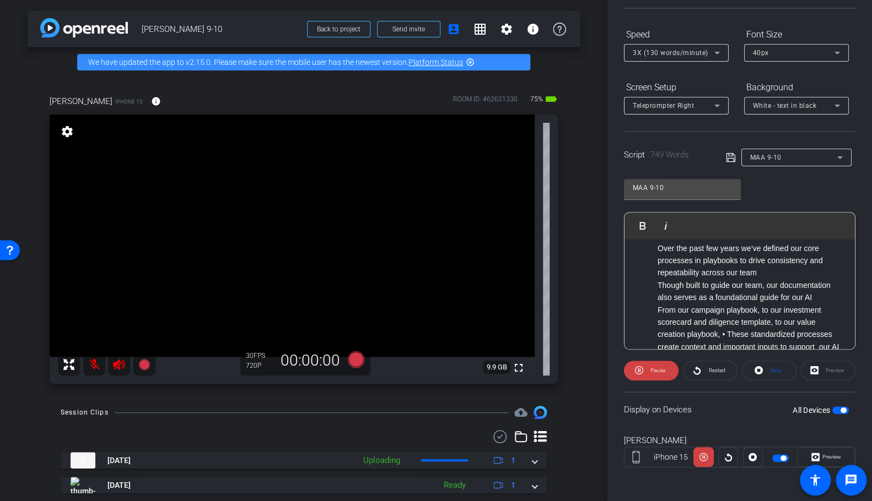
scroll to position [131, 0]
click at [653, 371] on span "Pause" at bounding box center [657, 370] width 15 height 6
click at [357, 357] on icon at bounding box center [356, 360] width 17 height 17
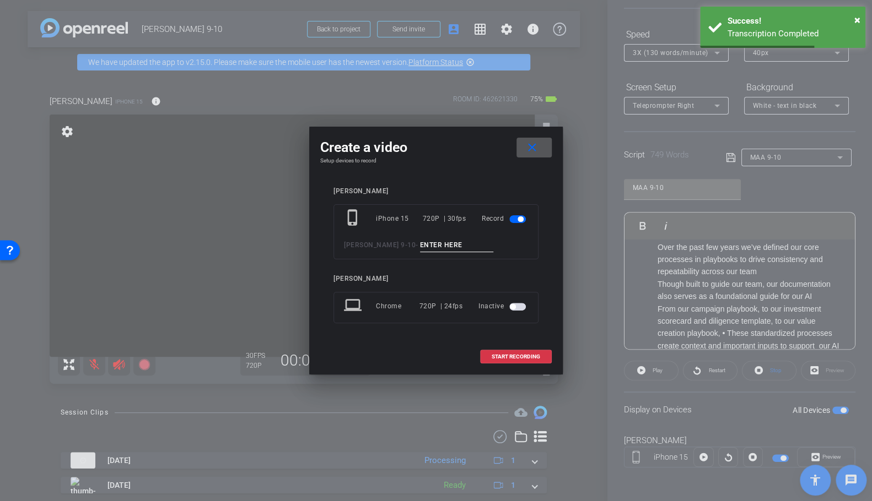
click at [516, 138] on button "close" at bounding box center [533, 148] width 35 height 20
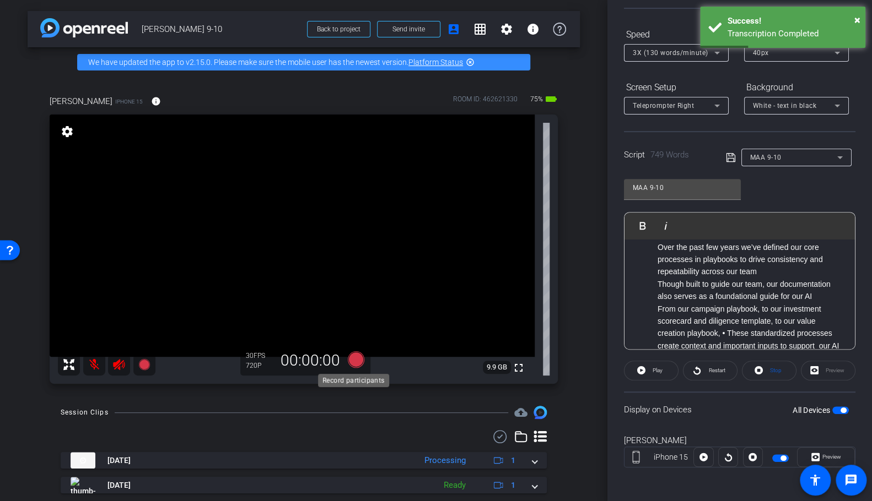
click at [353, 355] on icon at bounding box center [356, 360] width 17 height 17
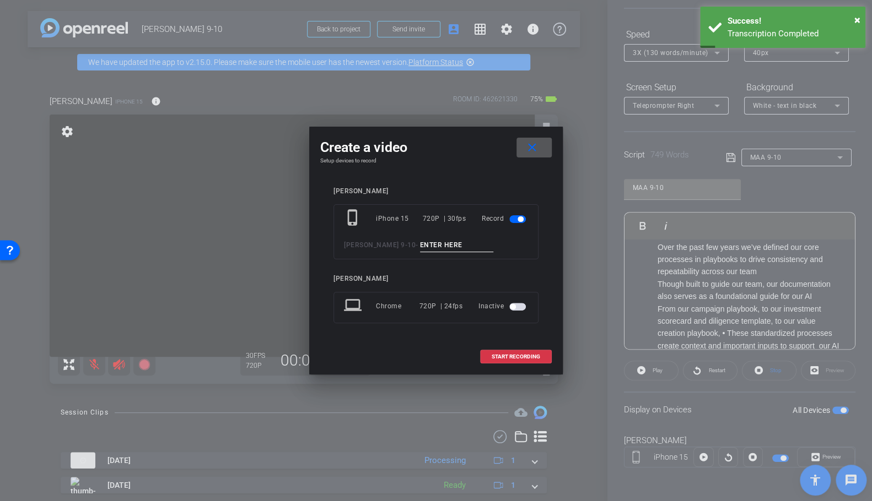
click at [430, 245] on input at bounding box center [457, 246] width 74 height 14
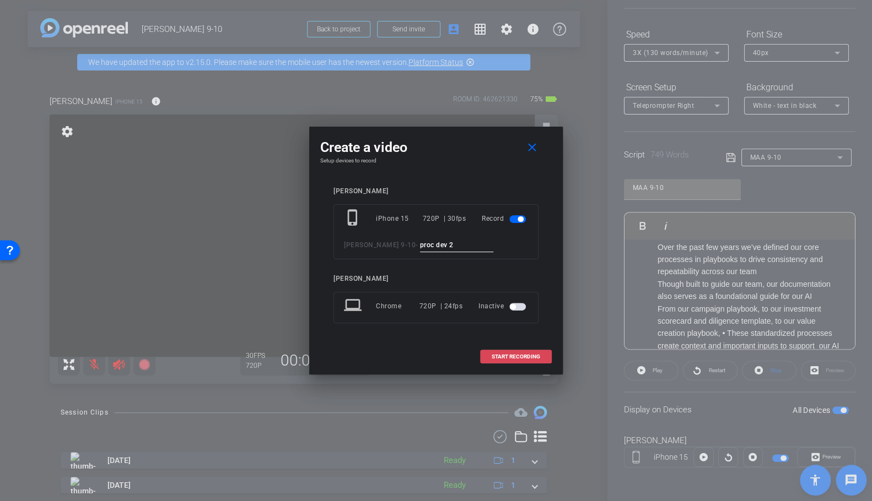
type input "proc dev 2"
click at [507, 354] on span "START RECORDING" at bounding box center [515, 357] width 48 height 6
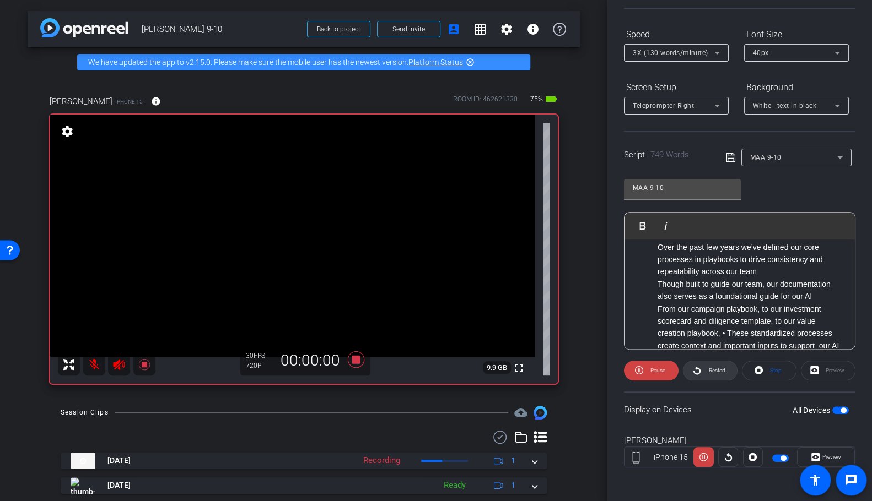
click at [714, 364] on span "Restart" at bounding box center [714, 370] width 19 height 15
click at [731, 367] on div "Preview" at bounding box center [828, 371] width 55 height 20
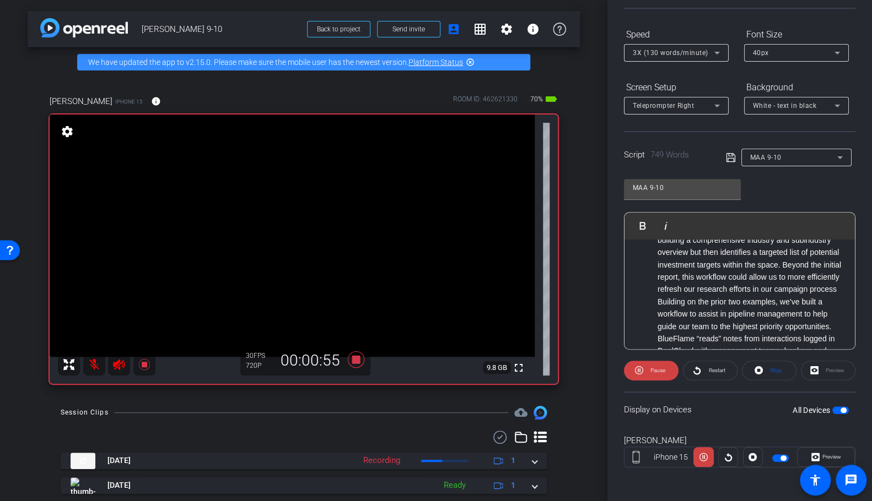
click at [441, 357] on video at bounding box center [292, 236] width 485 height 242
click at [352, 359] on icon at bounding box center [356, 360] width 17 height 17
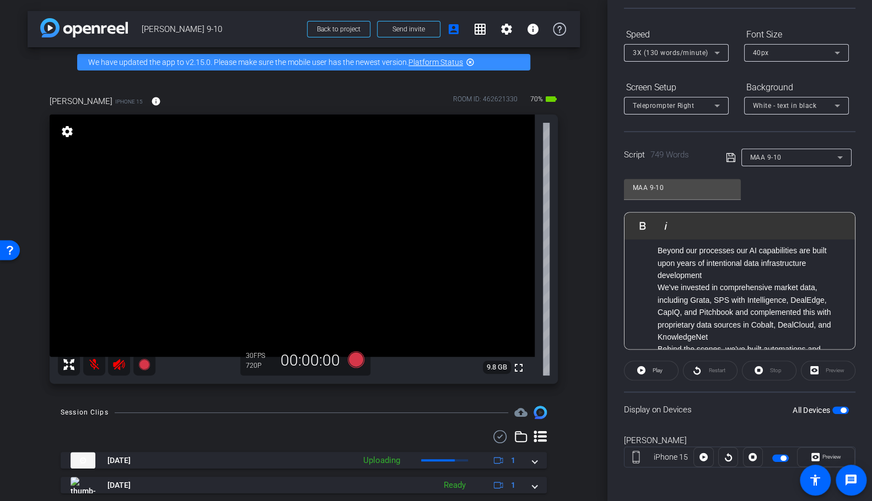
scroll to position [387, 0]
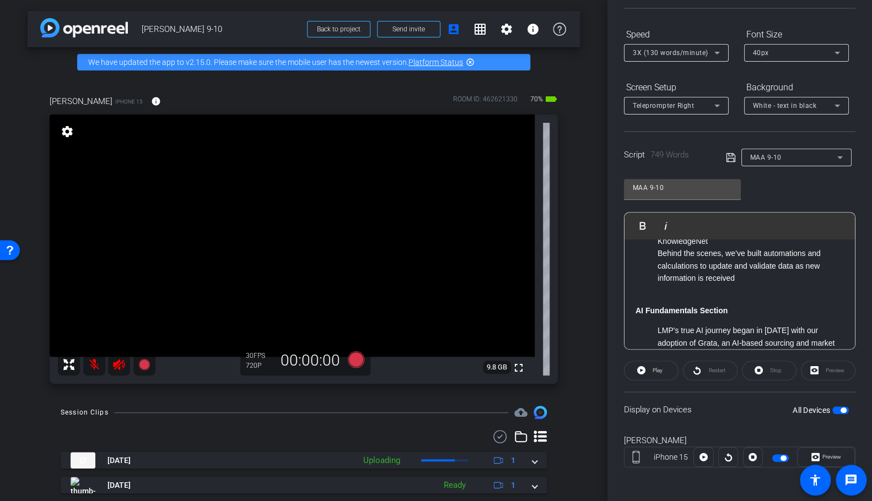
click at [731, 251] on div "Play Play from this location Play Selected Play and display the selected text o…" at bounding box center [739, 281] width 231 height 138
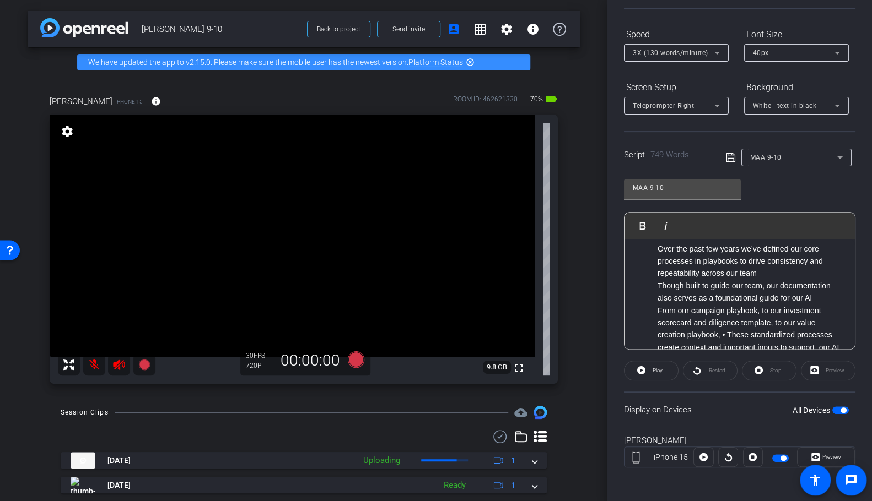
scroll to position [99, 0]
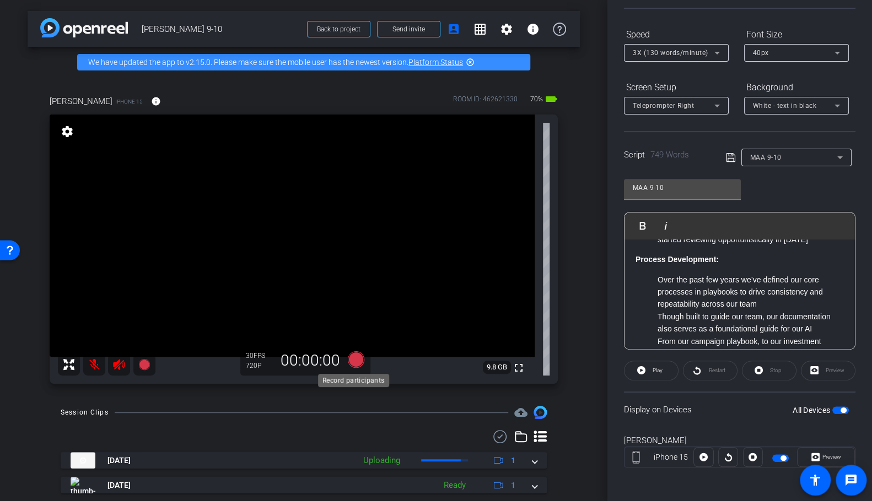
click at [355, 359] on icon at bounding box center [356, 360] width 17 height 17
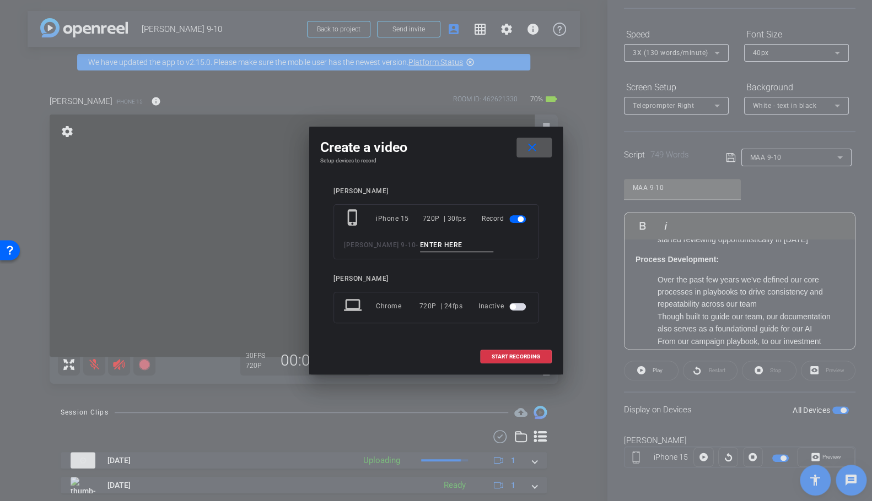
click at [436, 244] on input at bounding box center [457, 246] width 74 height 14
type input "proc dev 3"
click at [512, 358] on span "START RECORDING" at bounding box center [515, 357] width 48 height 6
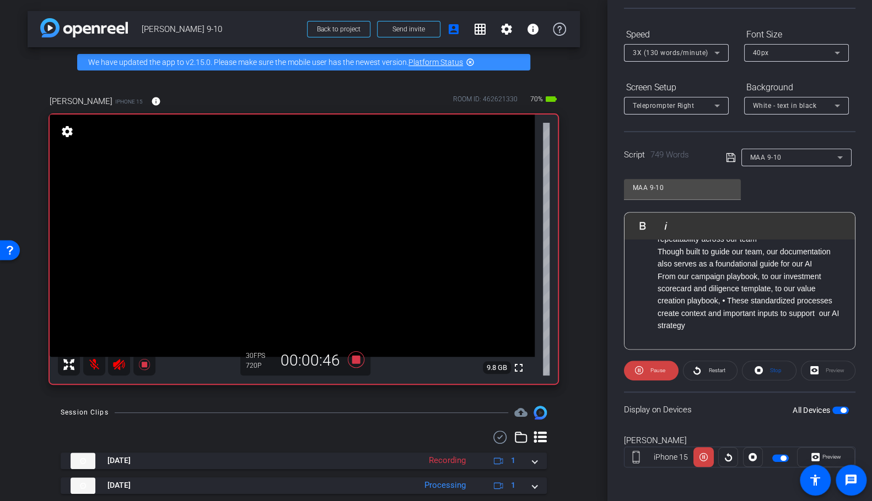
scroll to position [165, 0]
click at [355, 358] on icon at bounding box center [356, 360] width 17 height 17
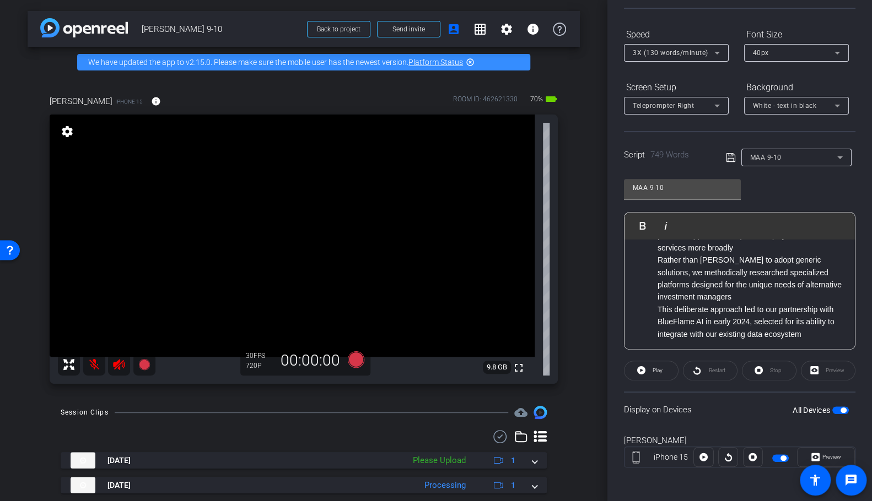
scroll to position [421, 0]
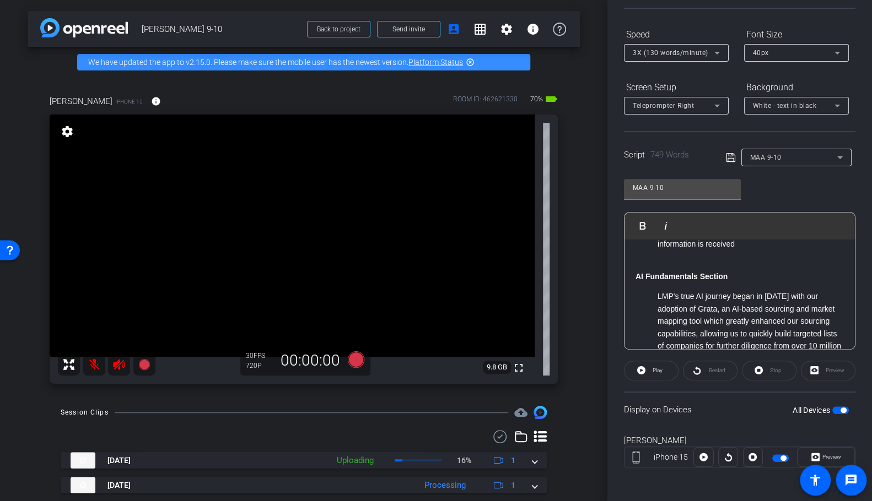
click at [695, 49] on span "3X (130 words/minute)" at bounding box center [670, 53] width 75 height 8
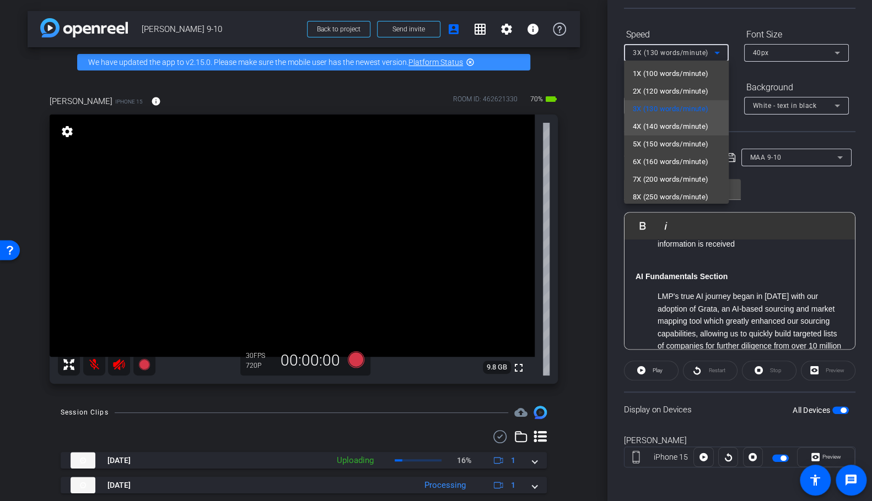
click at [681, 122] on span "4X (140 words/minute)" at bounding box center [671, 126] width 76 height 13
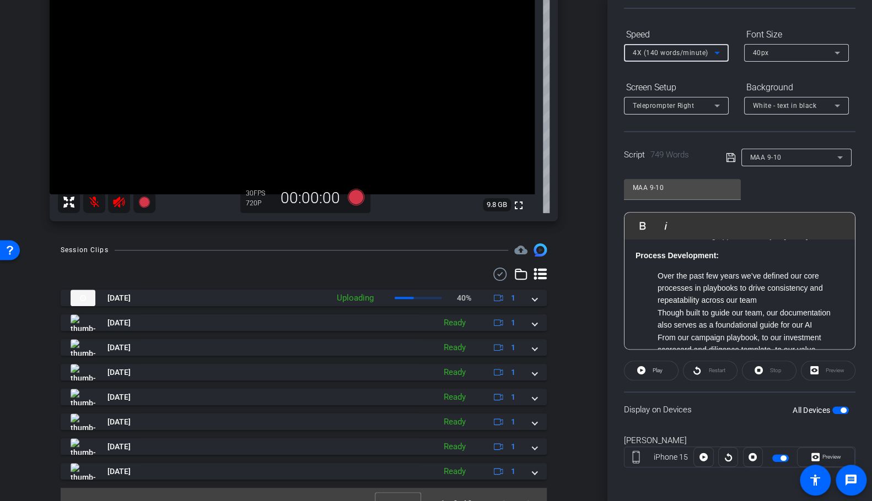
scroll to position [180, 0]
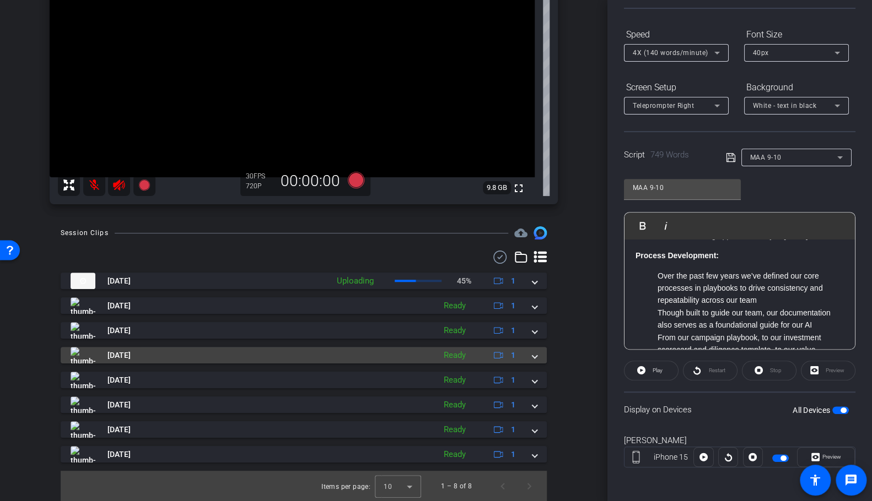
click at [439, 355] on div "Ready" at bounding box center [454, 355] width 33 height 13
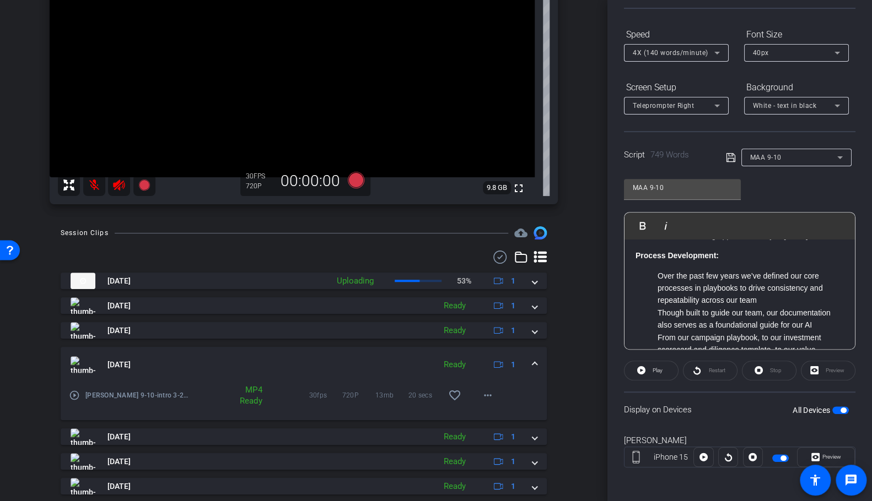
click at [72, 394] on mat-icon "play_circle_outline" at bounding box center [74, 395] width 11 height 11
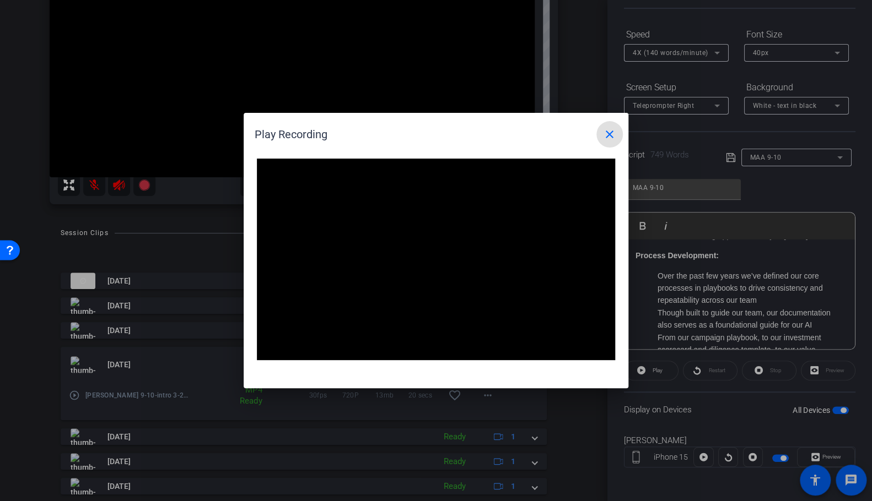
click at [608, 137] on mat-icon "close" at bounding box center [609, 134] width 13 height 13
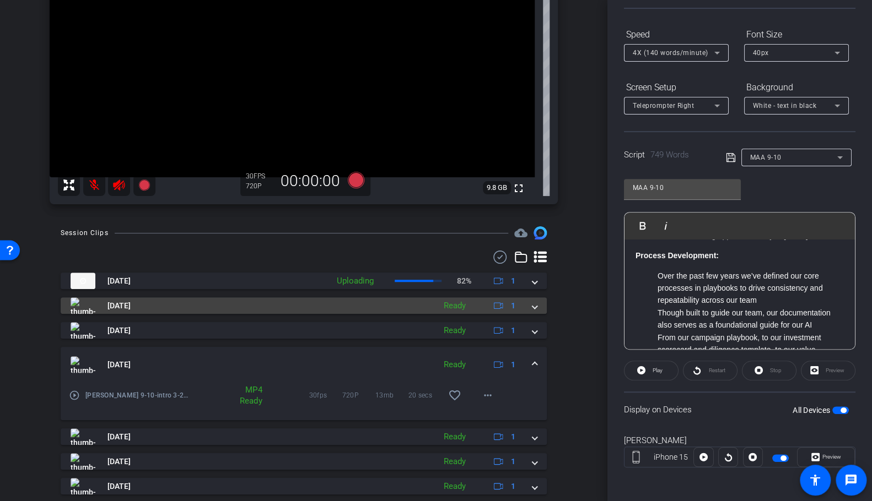
click at [388, 299] on mat-panel-title "[DATE]" at bounding box center [250, 306] width 359 height 17
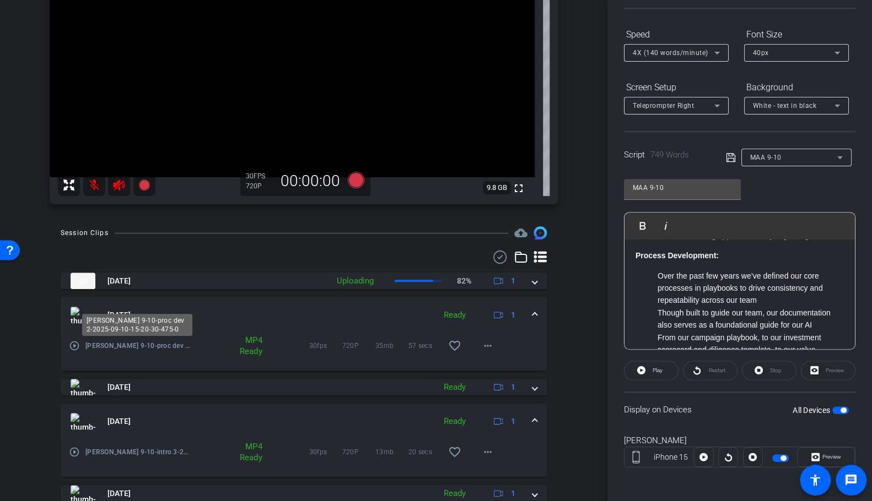
click at [127, 347] on span "[PERSON_NAME] 9-10-proc dev 2-2025-09-10-15-20-30-475-0" at bounding box center [138, 345] width 106 height 11
click at [73, 345] on mat-icon "play_circle_outline" at bounding box center [74, 345] width 11 height 11
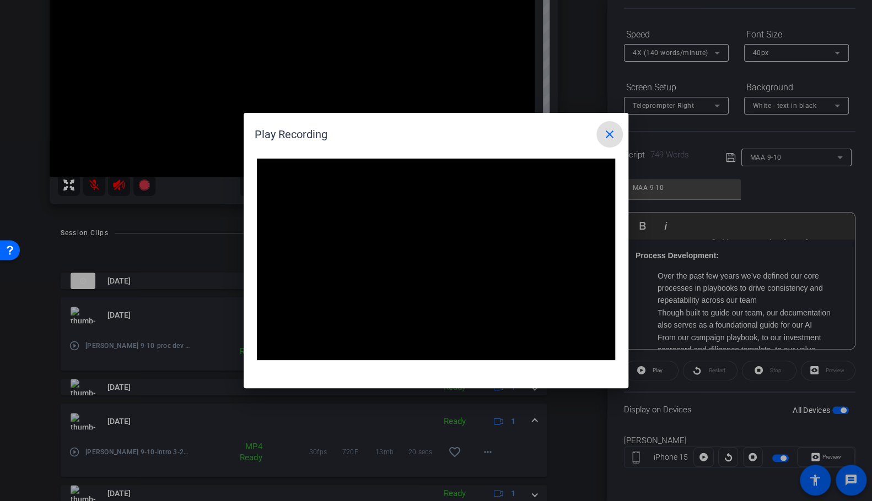
click at [613, 129] on mat-icon "close" at bounding box center [609, 134] width 13 height 13
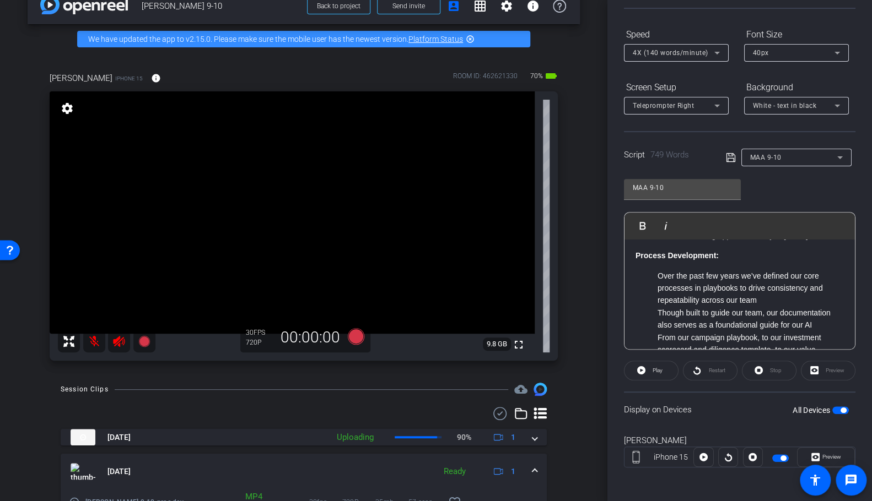
scroll to position [23, 0]
click at [356, 334] on icon at bounding box center [356, 337] width 17 height 17
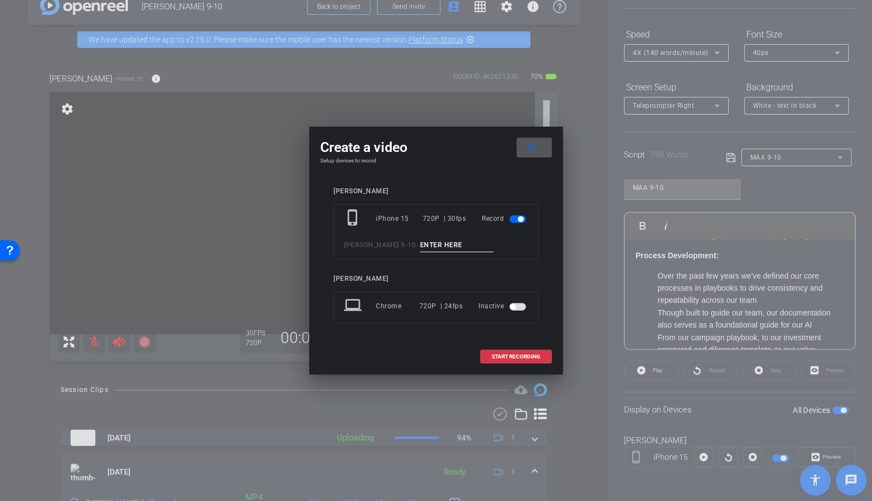
click at [455, 242] on input at bounding box center [457, 246] width 74 height 14
type input "proc deev 4"
click at [512, 354] on span "START RECORDING" at bounding box center [515, 357] width 48 height 6
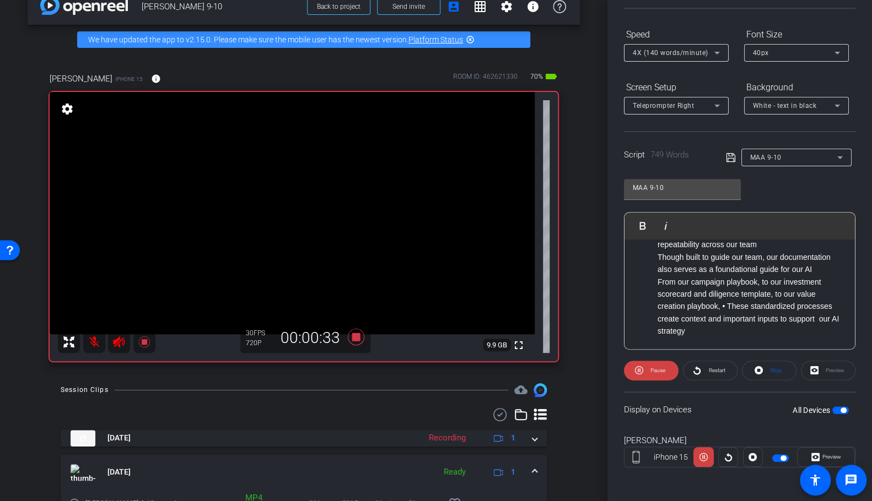
scroll to position [160, 0]
click at [353, 333] on icon at bounding box center [356, 337] width 17 height 17
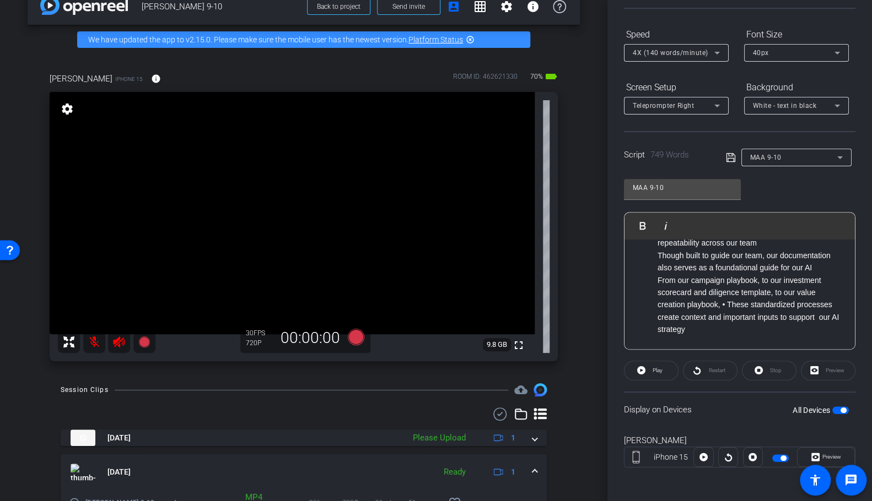
click at [698, 51] on span "4X (140 words/minute)" at bounding box center [670, 53] width 75 height 8
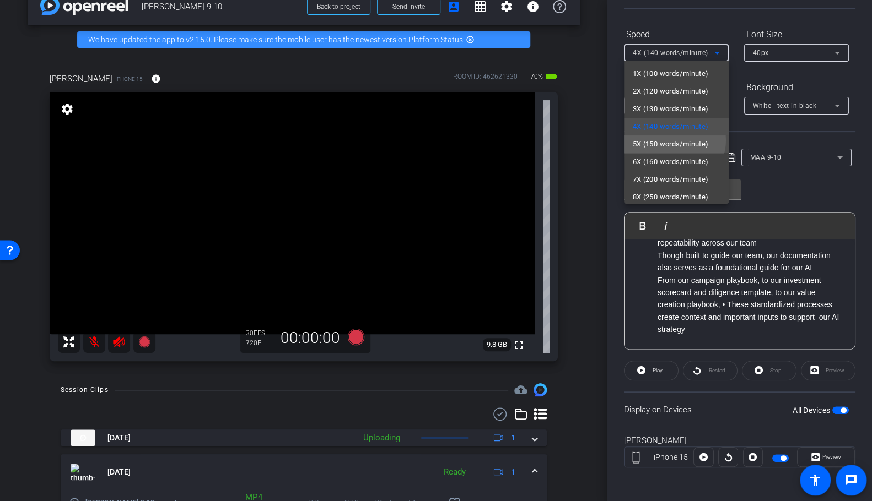
click at [674, 140] on span "5X (150 words/minute)" at bounding box center [671, 144] width 76 height 13
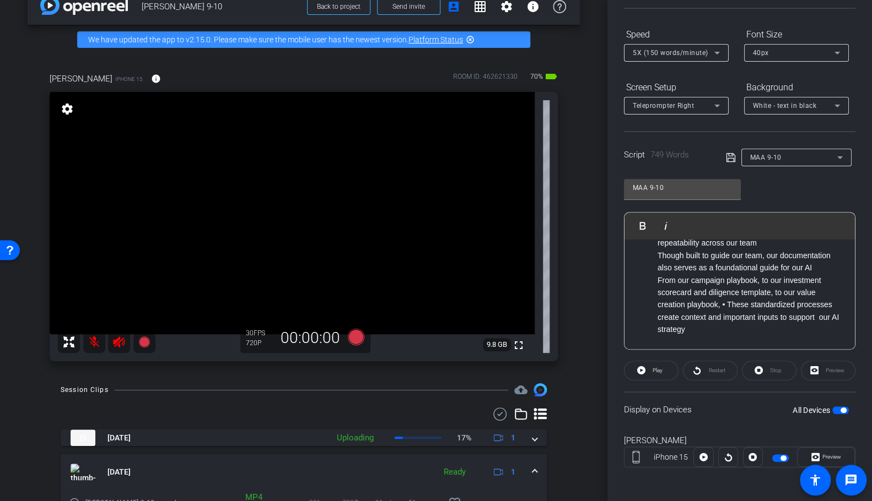
click at [725, 304] on li "From our campaign playbook, to our investment scorecard and diligence template,…" at bounding box center [750, 305] width 186 height 62
click at [727, 305] on li "From our campaign playbook, to our investment scorecard and diligence template,…" at bounding box center [750, 301] width 186 height 62
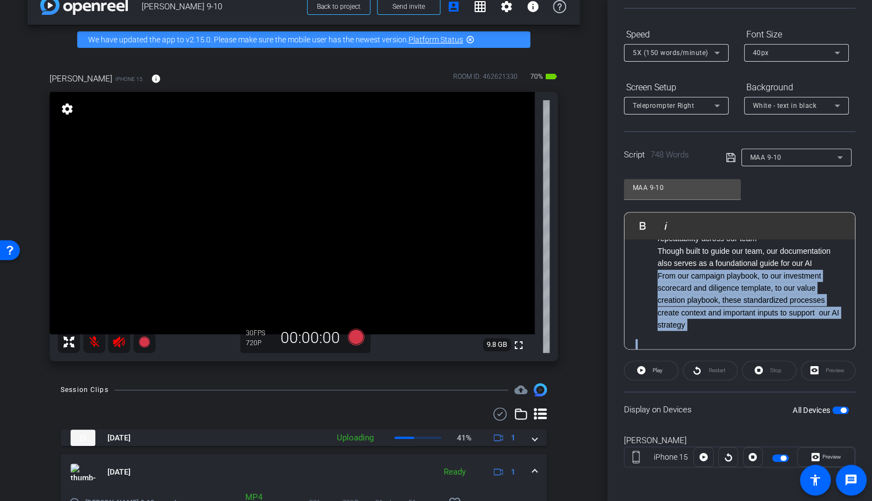
click at [727, 305] on li "From our campaign playbook, to our investment scorecard and diligence template,…" at bounding box center [750, 301] width 186 height 62
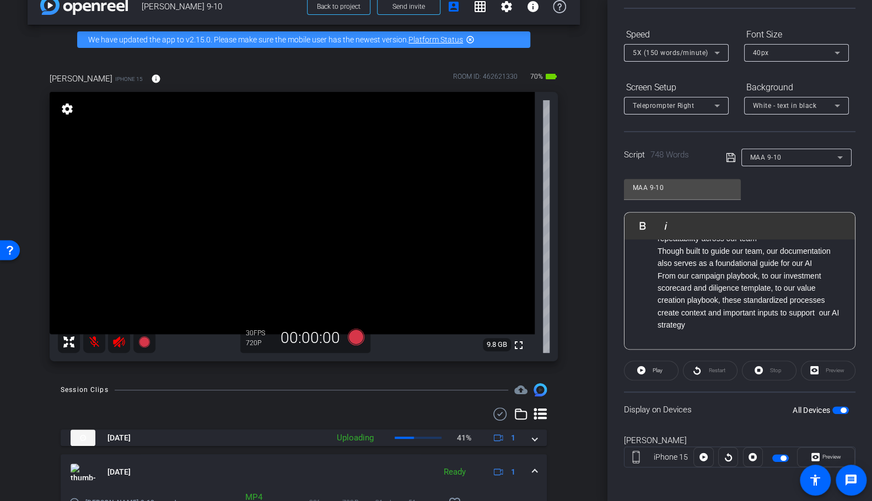
click at [727, 305] on li "From our campaign playbook, to our investment scorecard and diligence template,…" at bounding box center [750, 301] width 186 height 62
click at [355, 336] on icon at bounding box center [356, 337] width 17 height 17
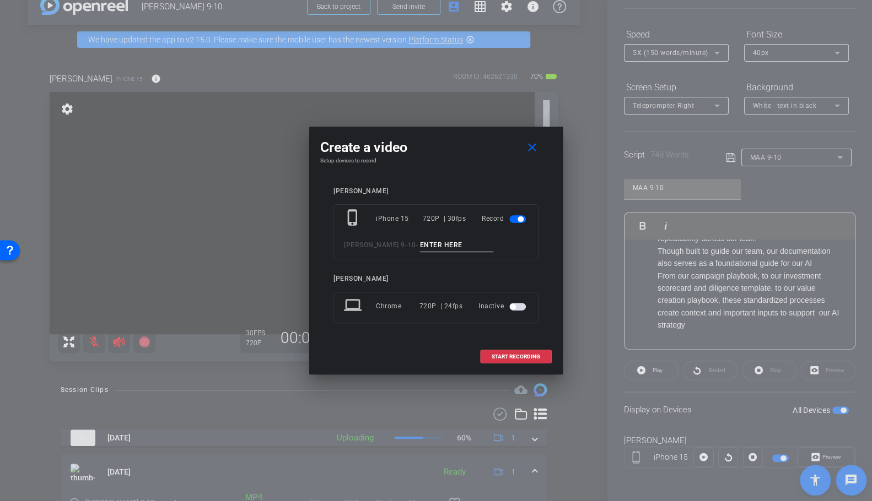
click at [435, 241] on input at bounding box center [457, 246] width 74 height 14
type input "proc dev 5"
click at [522, 354] on span "START RECORDING" at bounding box center [515, 357] width 48 height 6
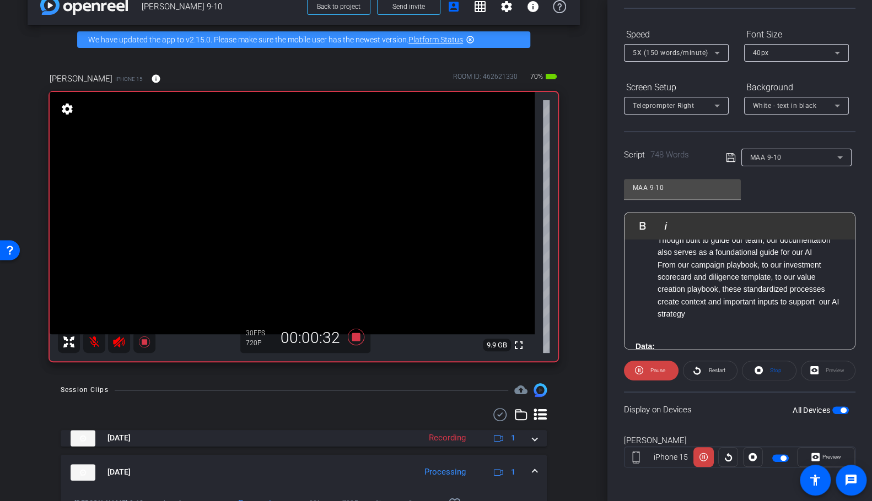
scroll to position [176, 0]
click at [355, 332] on icon at bounding box center [356, 337] width 17 height 17
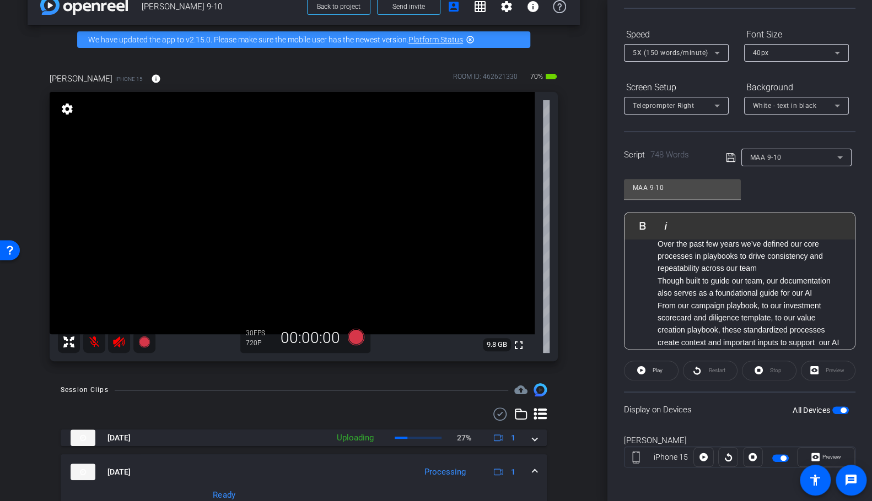
scroll to position [134, 0]
click at [353, 333] on icon at bounding box center [356, 337] width 17 height 17
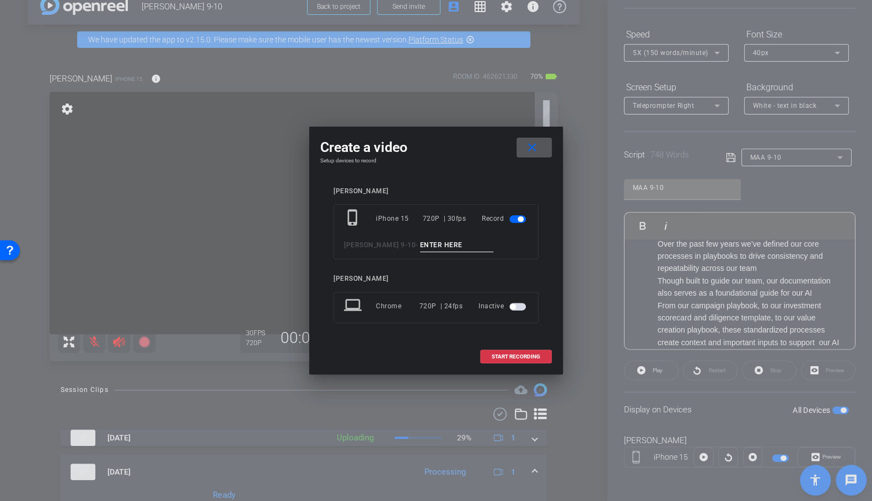
click at [421, 241] on input at bounding box center [457, 246] width 74 height 14
type input "proc dev 6"
click at [507, 356] on span "START RECORDING" at bounding box center [515, 357] width 48 height 6
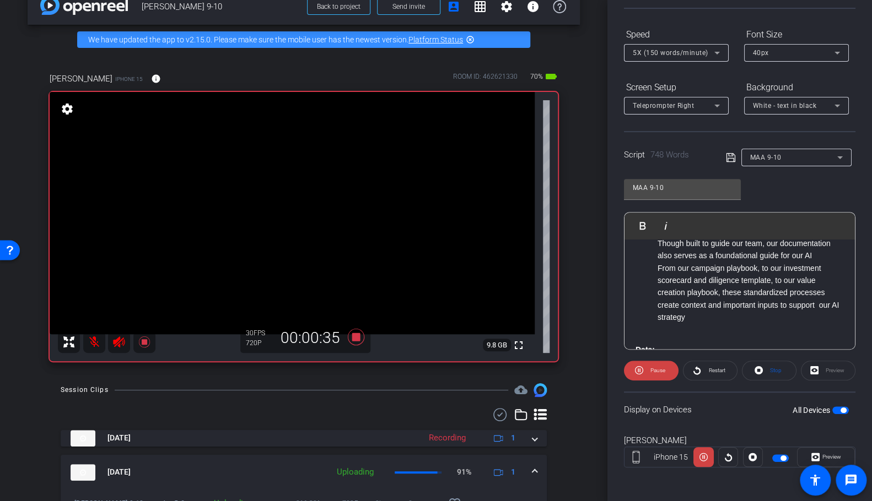
scroll to position [173, 0]
click at [350, 336] on icon at bounding box center [356, 337] width 17 height 17
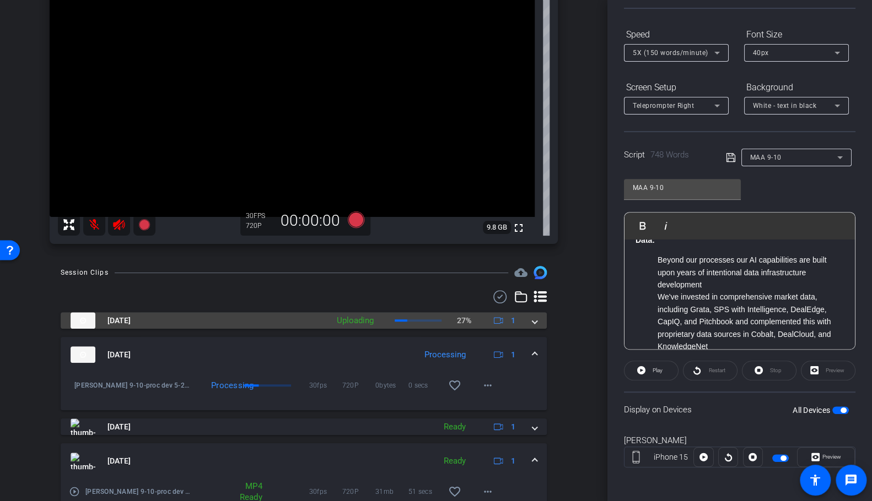
scroll to position [139, 0]
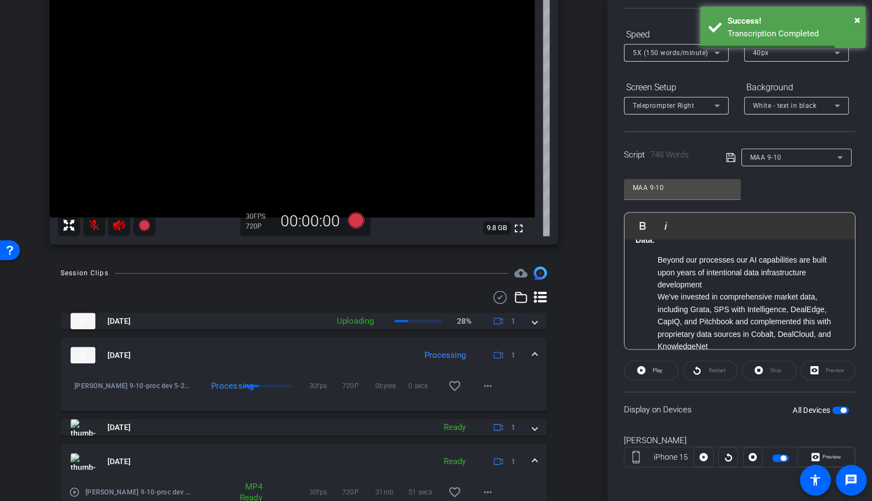
click at [532, 458] on span at bounding box center [534, 462] width 4 height 12
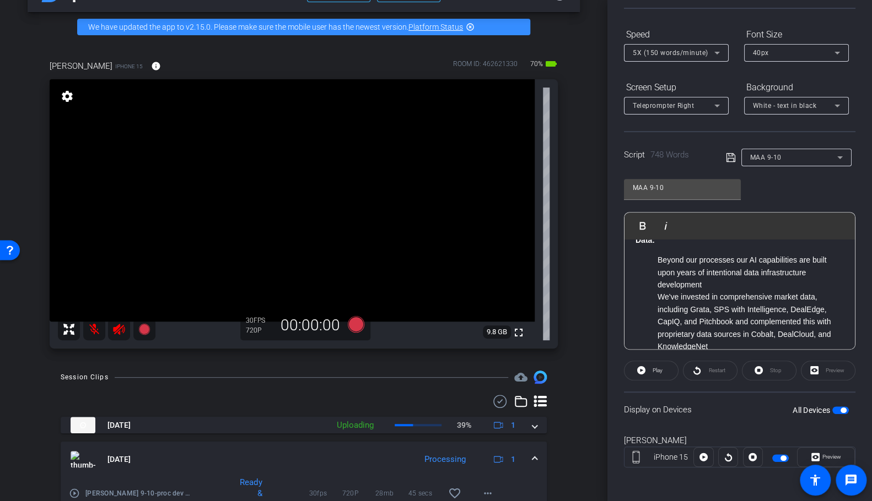
scroll to position [35, 0]
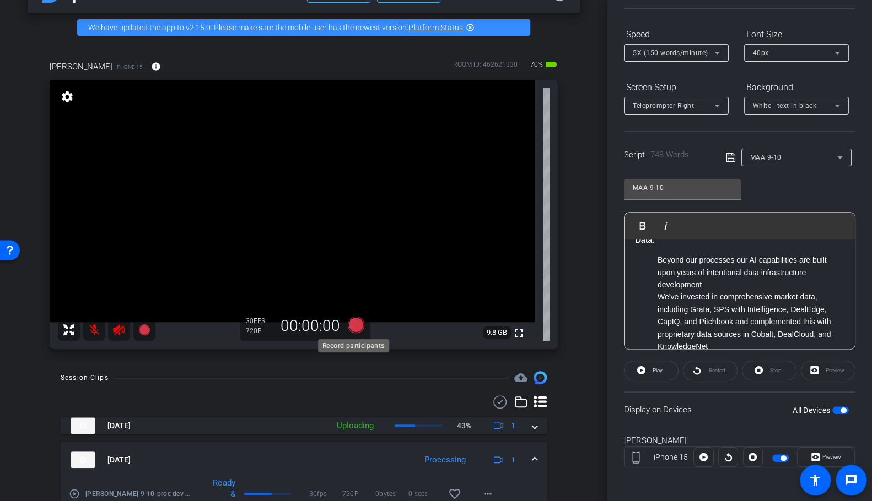
click at [356, 324] on icon at bounding box center [356, 325] width 17 height 17
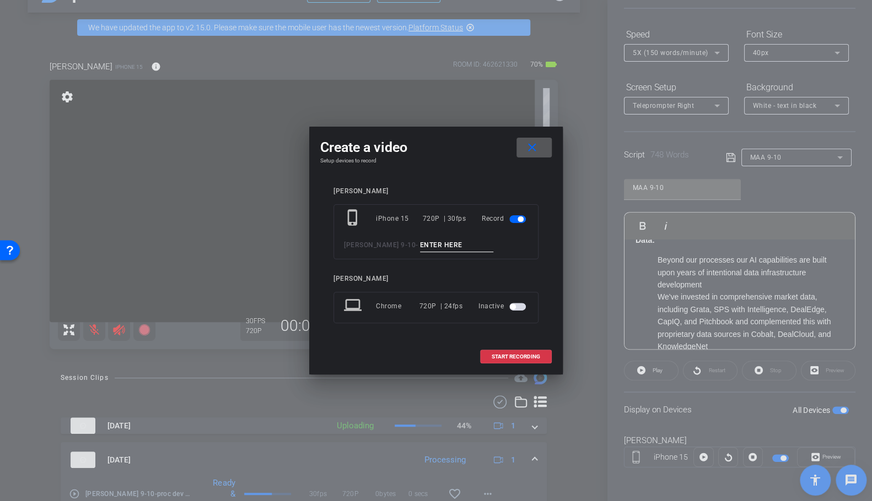
click at [432, 245] on input at bounding box center [457, 246] width 74 height 14
type input "data 1"
click at [520, 354] on span "START RECORDING" at bounding box center [515, 357] width 48 height 6
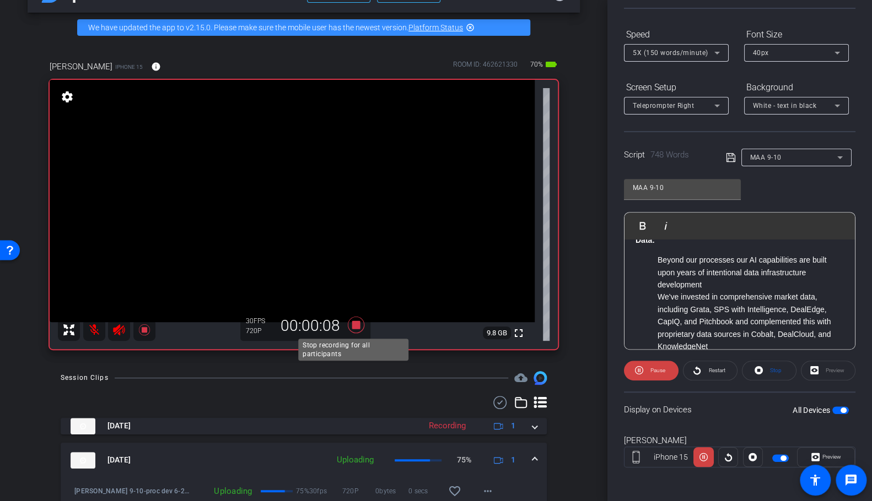
click at [357, 321] on icon at bounding box center [356, 325] width 17 height 17
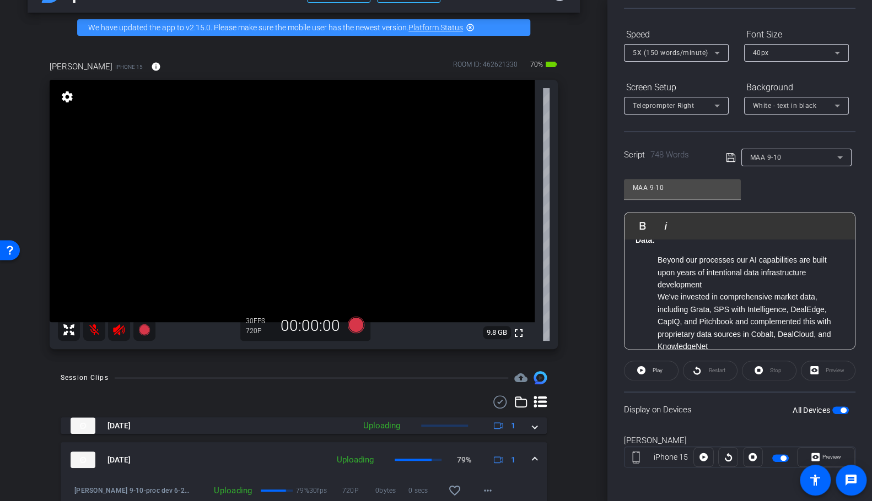
click at [729, 323] on li "We've invested in comprehensive market data, including Grata, SPS with Intellig…" at bounding box center [750, 322] width 186 height 62
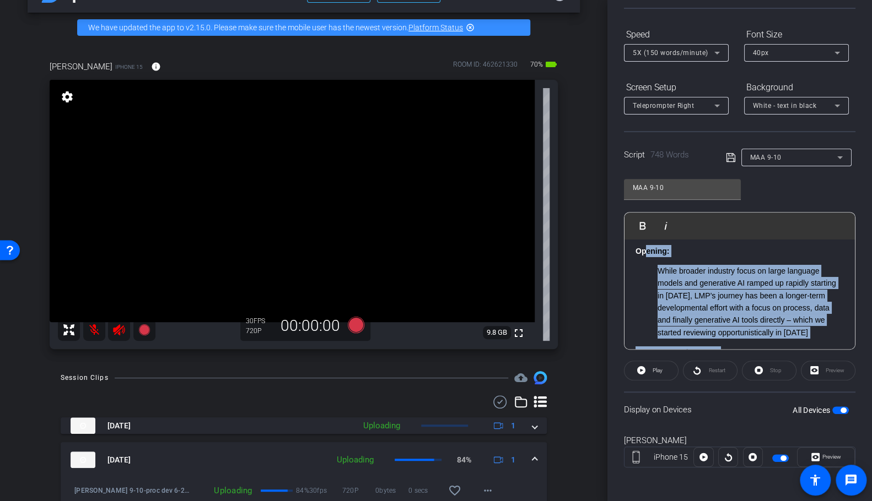
scroll to position [0, 0]
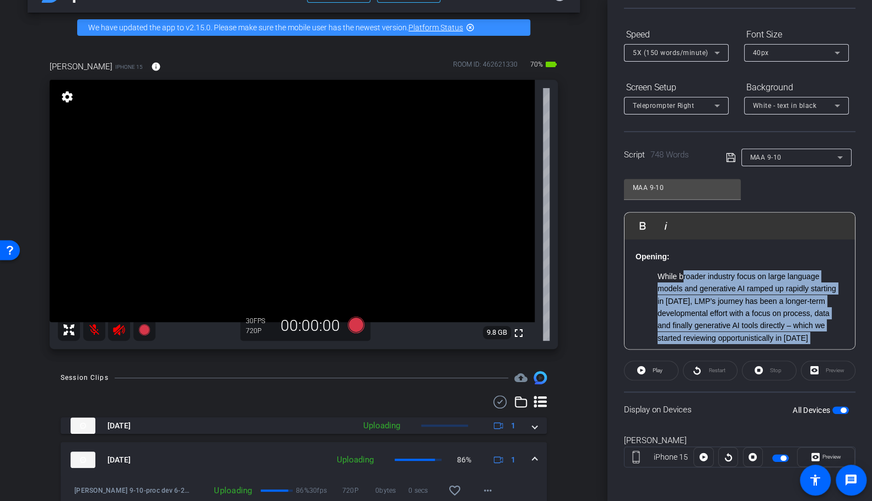
drag, startPoint x: 717, startPoint y: 344, endPoint x: 682, endPoint y: 274, distance: 78.4
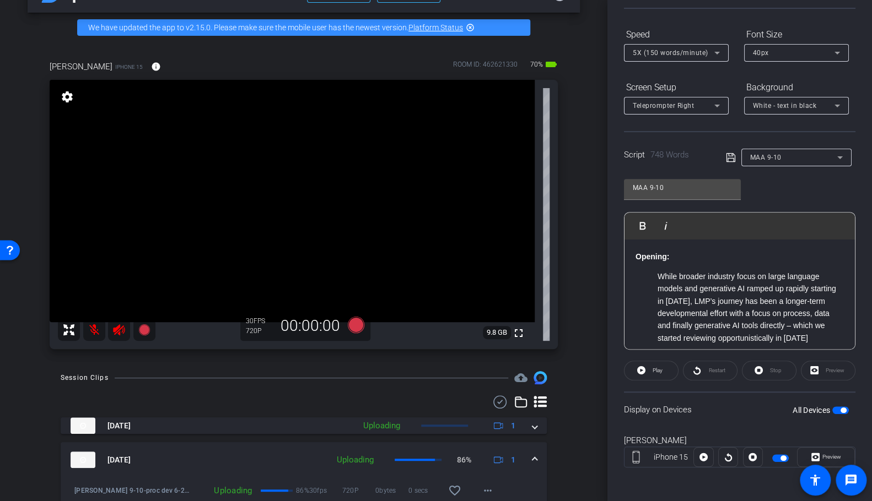
click at [682, 274] on li "While broader industry focus on large language models and generative AI ramped …" at bounding box center [750, 308] width 186 height 74
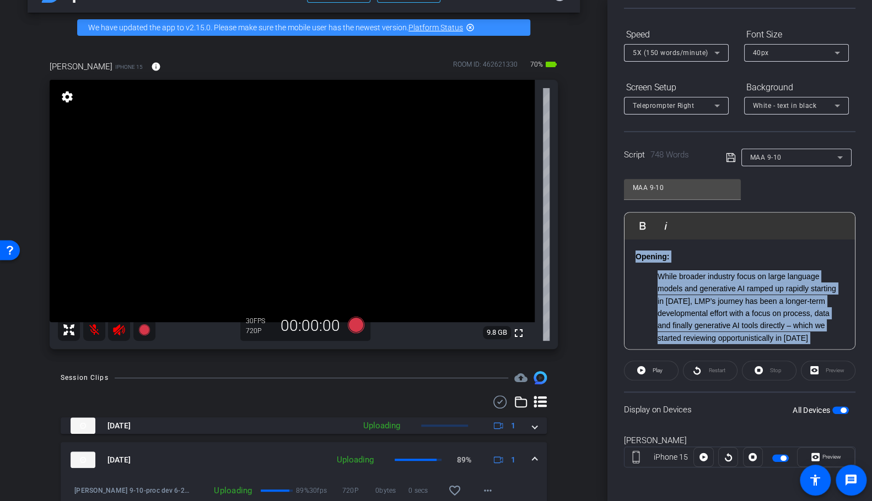
drag, startPoint x: 699, startPoint y: 319, endPoint x: 609, endPoint y: 185, distance: 161.7
click at [609, 185] on div "Participants Teleprompter Adjustments settings [PERSON_NAME] flip Director Ever…" at bounding box center [739, 250] width 264 height 501
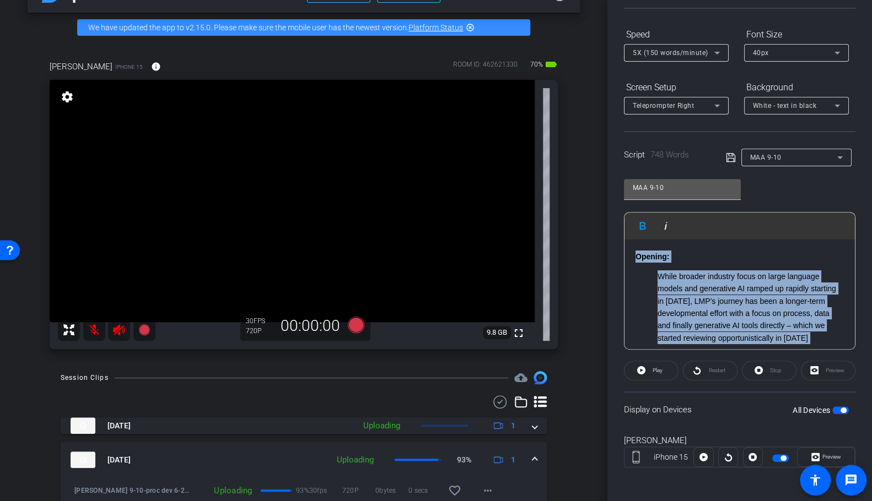
drag, startPoint x: 707, startPoint y: 294, endPoint x: 634, endPoint y: 187, distance: 130.0
click at [634, 187] on div "MAA 9-10 Play Play from this location Play Selected Play and display the select…" at bounding box center [739, 260] width 231 height 179
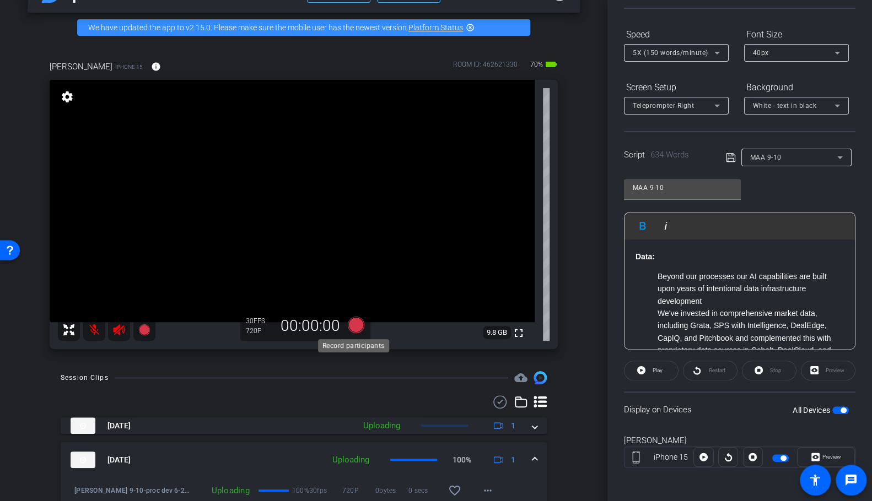
click at [355, 322] on icon at bounding box center [356, 325] width 17 height 17
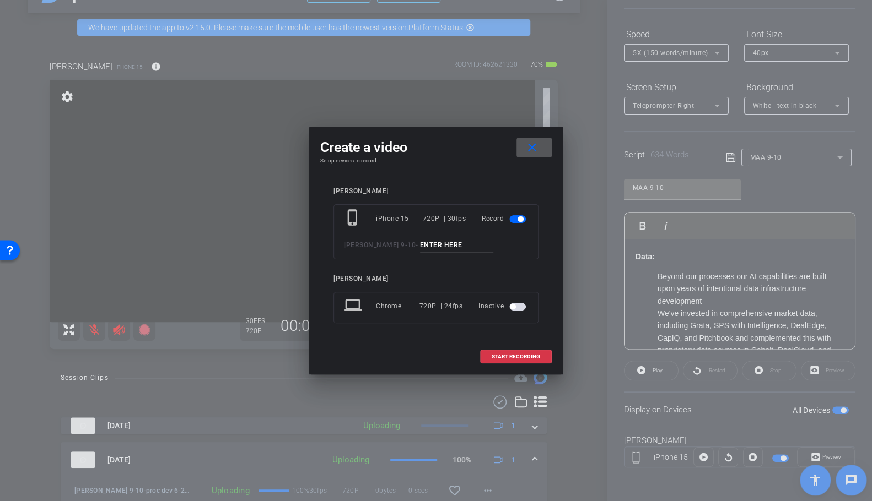
click at [428, 240] on input at bounding box center [457, 246] width 74 height 14
type input "data 2"
click at [510, 354] on span "START RECORDING" at bounding box center [515, 357] width 48 height 6
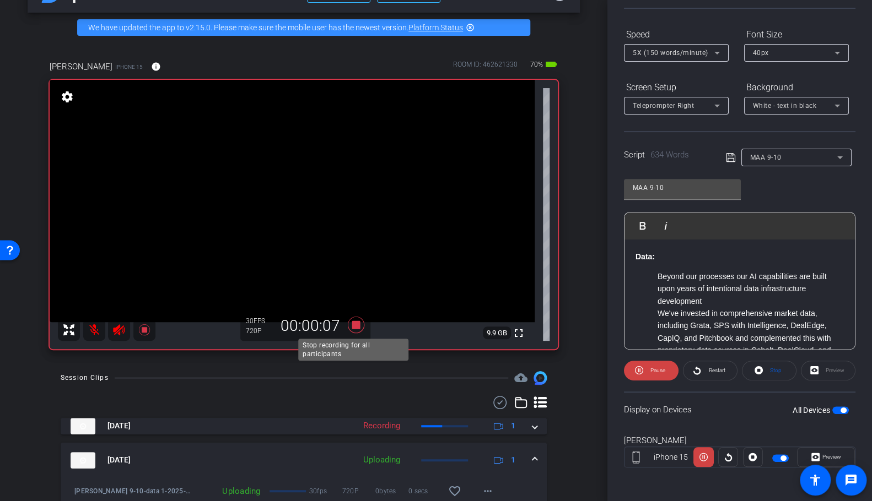
click at [356, 323] on icon at bounding box center [356, 325] width 17 height 17
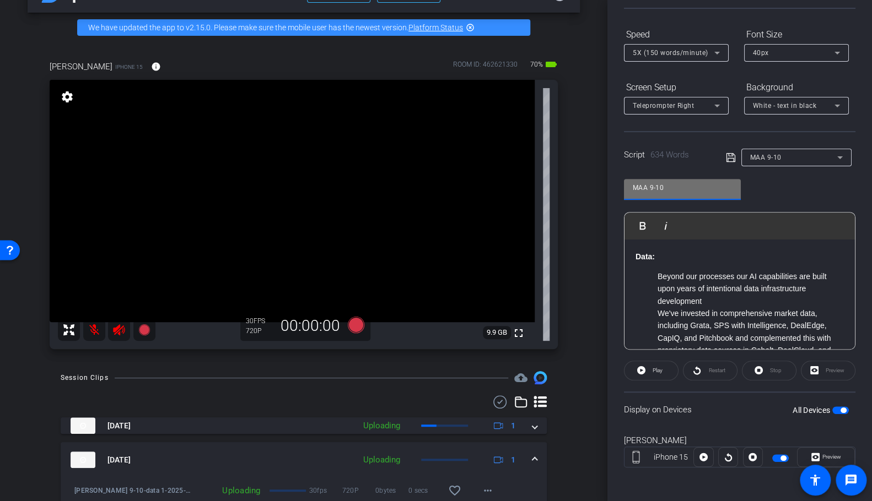
click at [702, 190] on input "MAA 9-10" at bounding box center [682, 187] width 99 height 13
click at [677, 186] on input "MAA 9-10" at bounding box center [682, 187] width 99 height 13
click at [659, 182] on input "MAA 9-10" at bounding box center [682, 187] width 99 height 13
drag, startPoint x: 707, startPoint y: 184, endPoint x: 605, endPoint y: 182, distance: 102.5
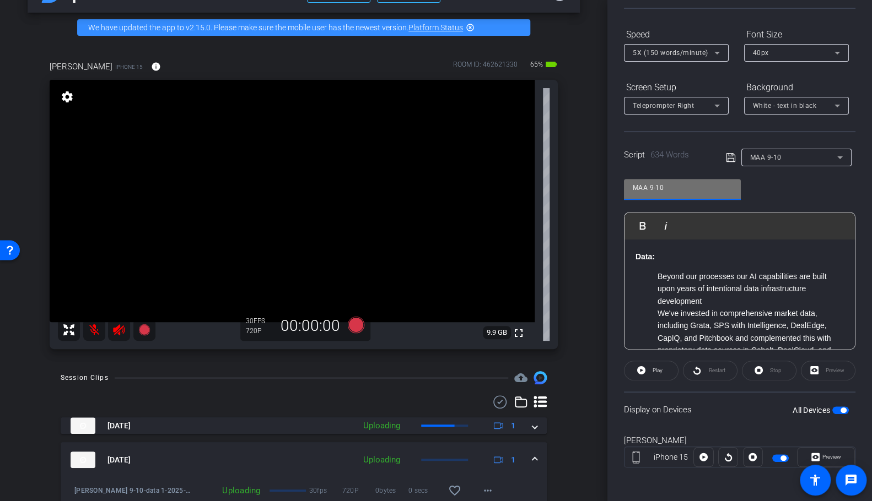
click at [605, 182] on div "arrow_back [PERSON_NAME] 9-10 Back to project Send invite account_box grid_on s…" at bounding box center [436, 250] width 872 height 501
type input "maa v2"
click at [728, 155] on icon at bounding box center [730, 157] width 9 height 9
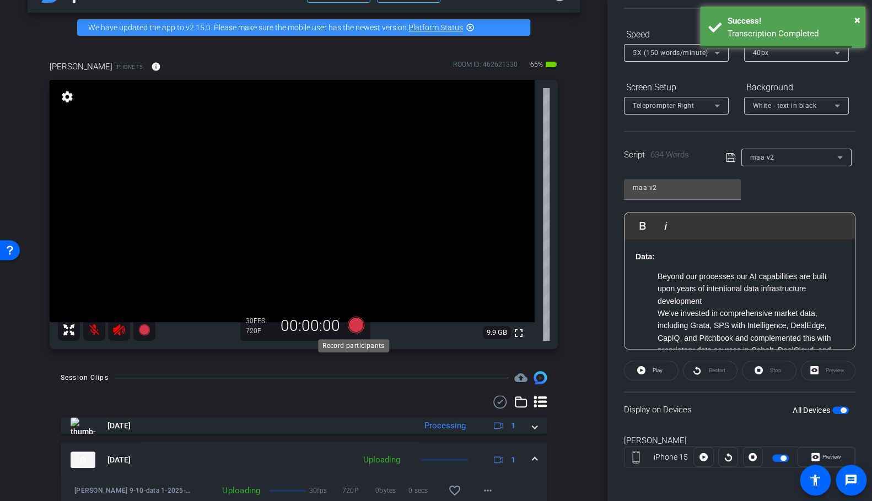
click at [357, 320] on icon at bounding box center [356, 325] width 17 height 17
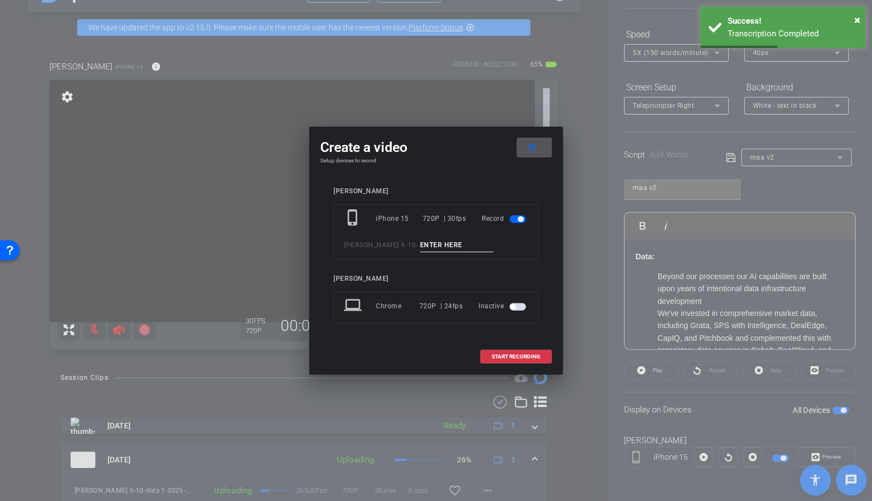
click at [434, 246] on input at bounding box center [457, 246] width 74 height 14
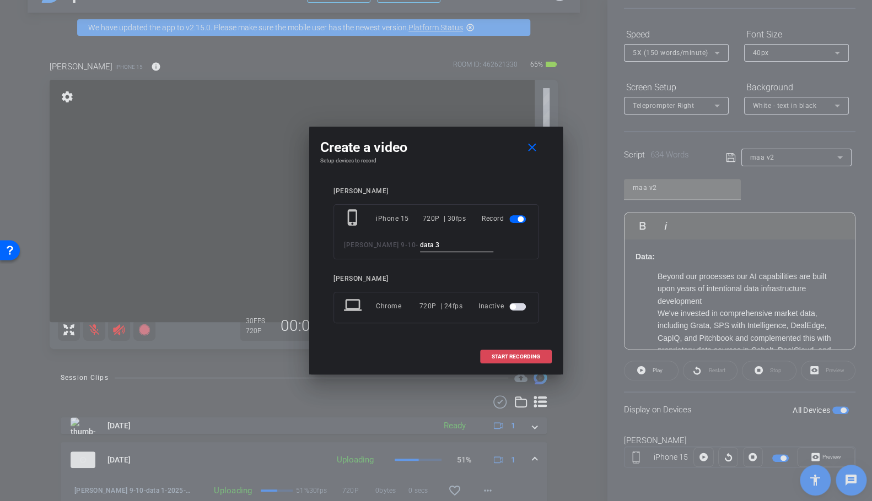
type input "data 3"
click at [527, 352] on span at bounding box center [515, 357] width 71 height 26
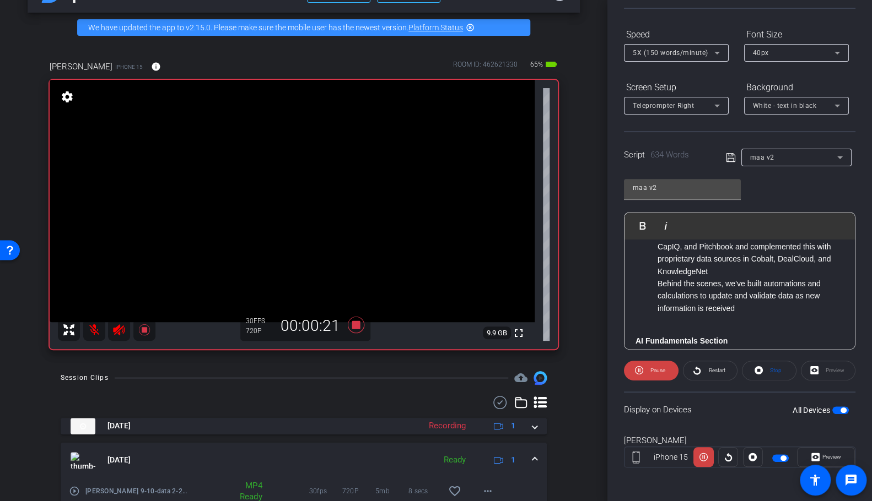
scroll to position [94, 0]
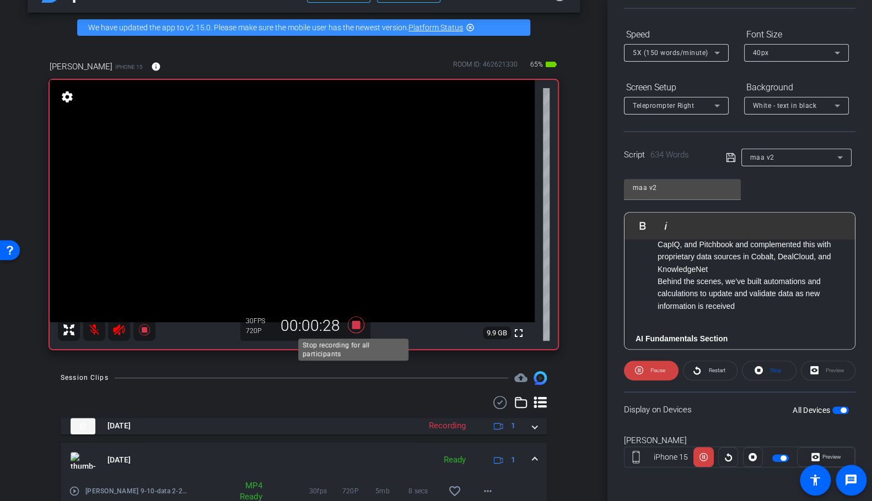
click at [356, 323] on icon at bounding box center [356, 325] width 17 height 17
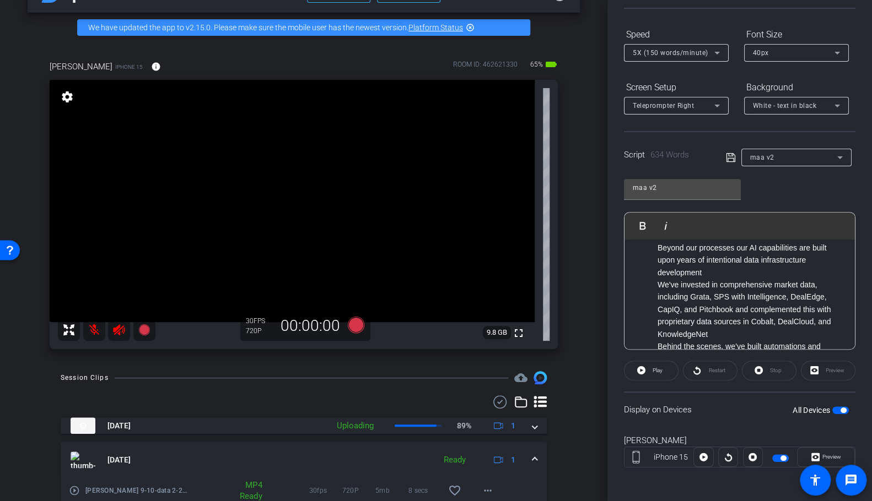
scroll to position [28, 0]
click at [690, 52] on span "5X (150 words/minute)" at bounding box center [670, 53] width 75 height 8
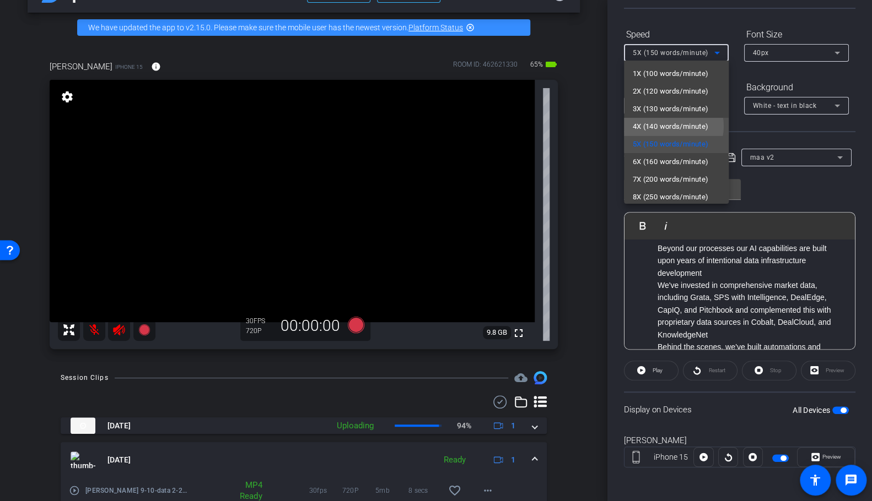
click at [668, 126] on span "4X (140 words/minute)" at bounding box center [671, 126] width 76 height 13
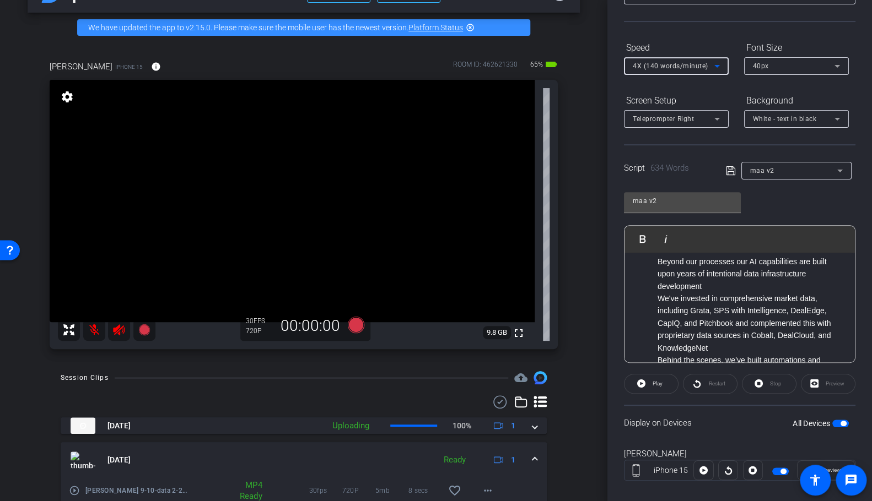
scroll to position [86, 0]
click at [731, 303] on li "We've invested in comprehensive market data, including Grata, SPS with Intellig…" at bounding box center [750, 324] width 186 height 62
click at [356, 325] on icon at bounding box center [356, 325] width 17 height 17
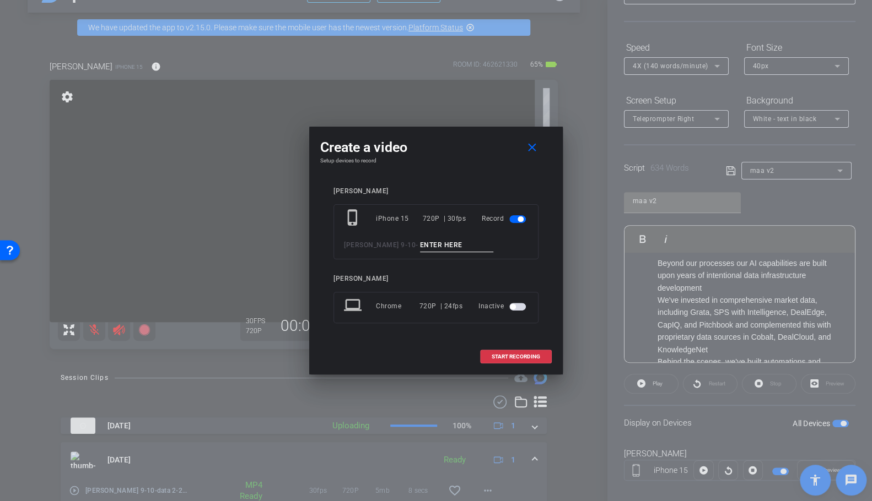
click at [424, 246] on input at bounding box center [457, 246] width 74 height 14
type input "ddata 4"
click at [518, 352] on span at bounding box center [515, 357] width 71 height 26
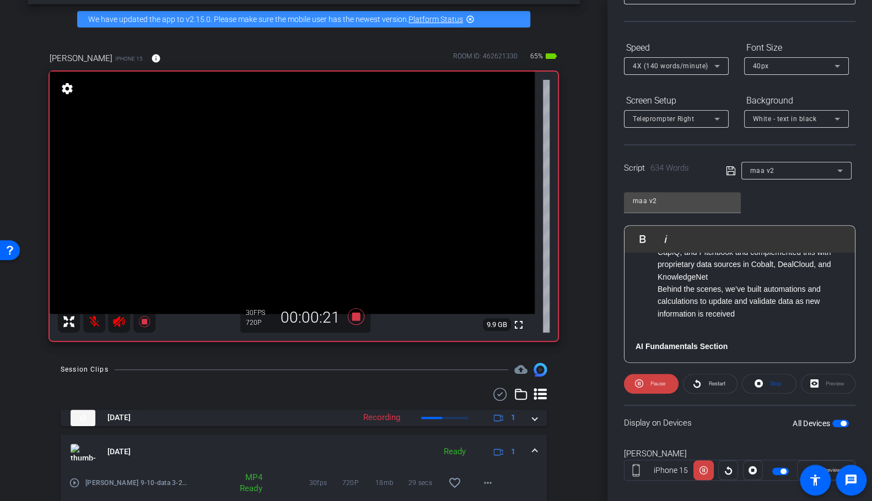
scroll to position [100, 0]
click at [357, 313] on icon at bounding box center [356, 317] width 26 height 20
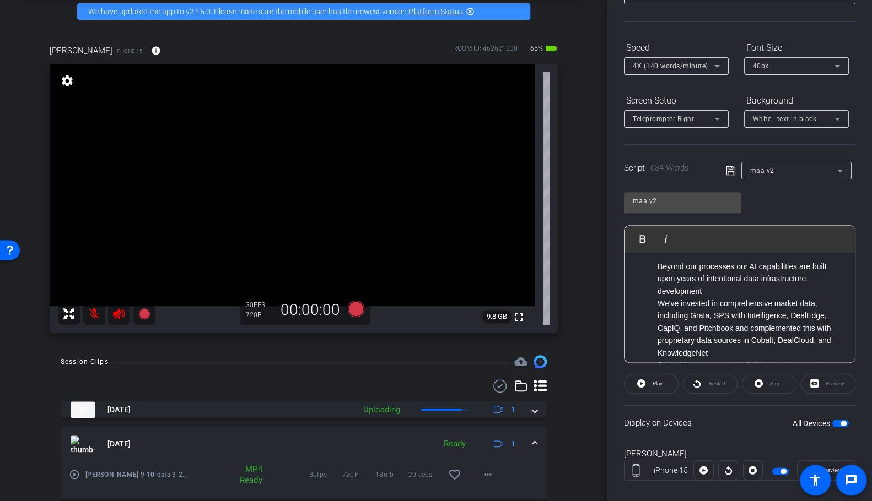
scroll to position [24, 0]
click at [355, 305] on icon at bounding box center [356, 309] width 17 height 17
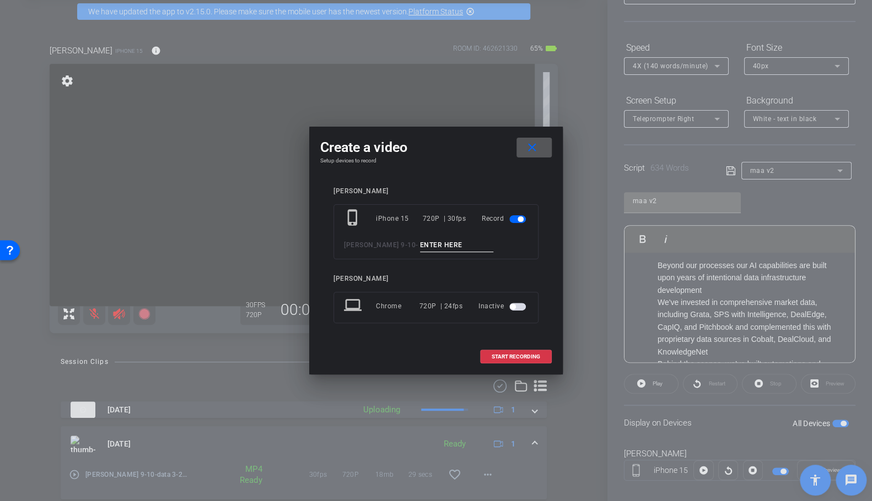
click at [424, 243] on input at bounding box center [457, 246] width 74 height 14
type input "data 5"
click at [516, 352] on span at bounding box center [515, 357] width 71 height 26
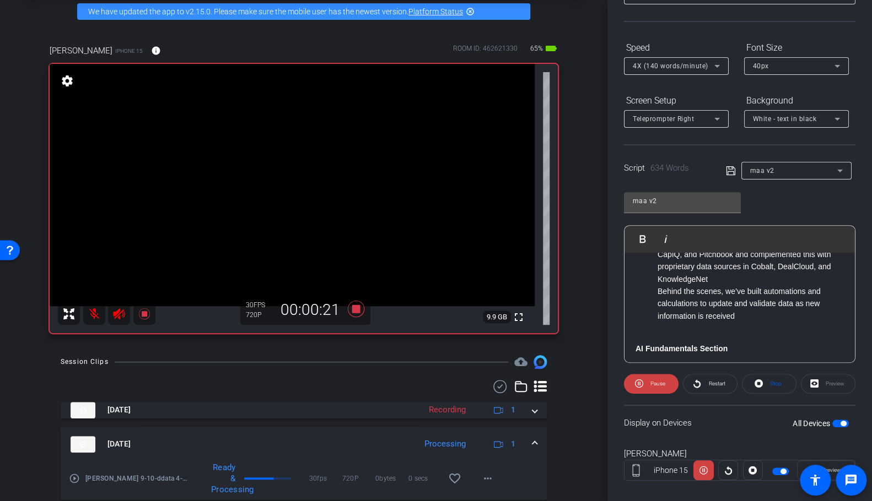
scroll to position [98, 0]
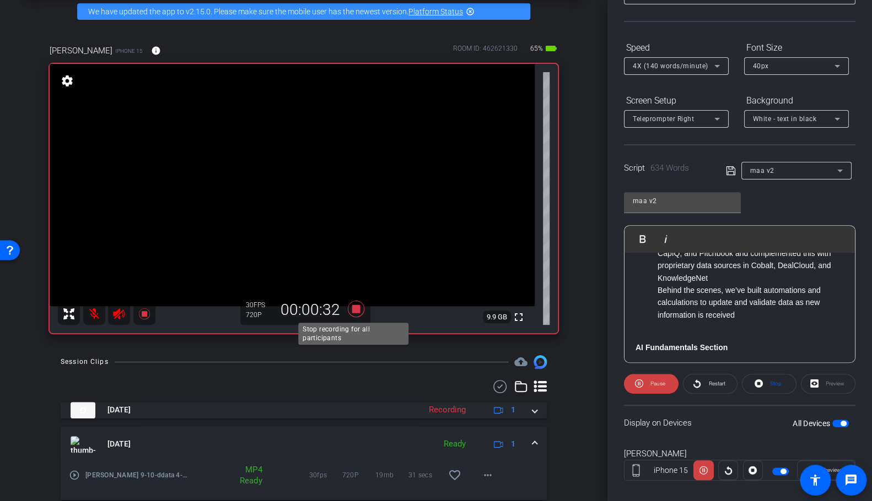
click at [352, 311] on icon at bounding box center [356, 309] width 17 height 17
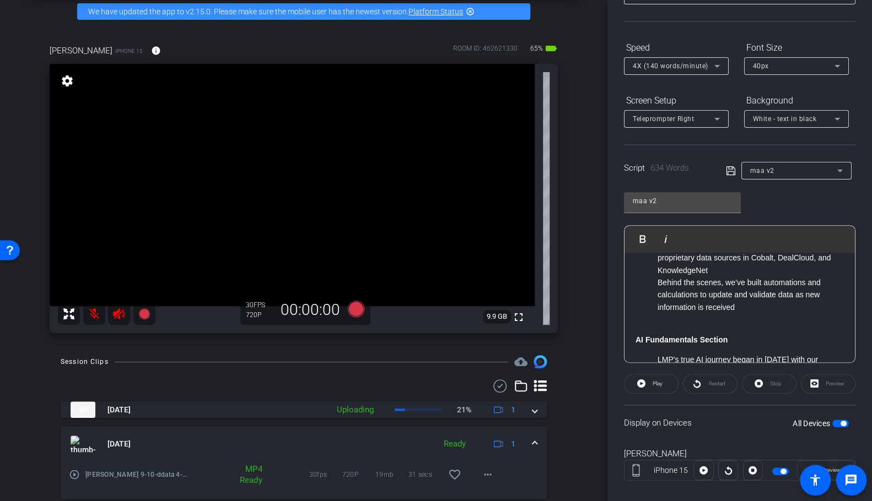
scroll to position [86, 0]
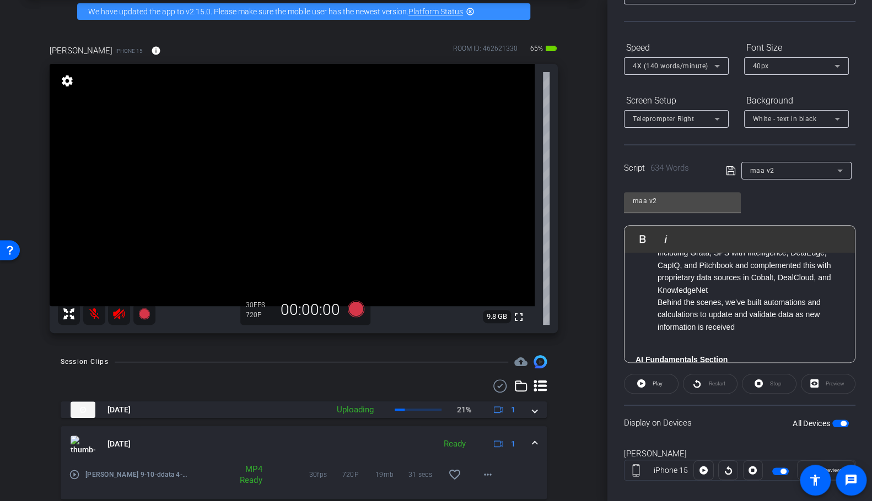
click at [731, 326] on li "Behind the scenes, we’ve built automations and calculations to update and valid…" at bounding box center [750, 314] width 186 height 37
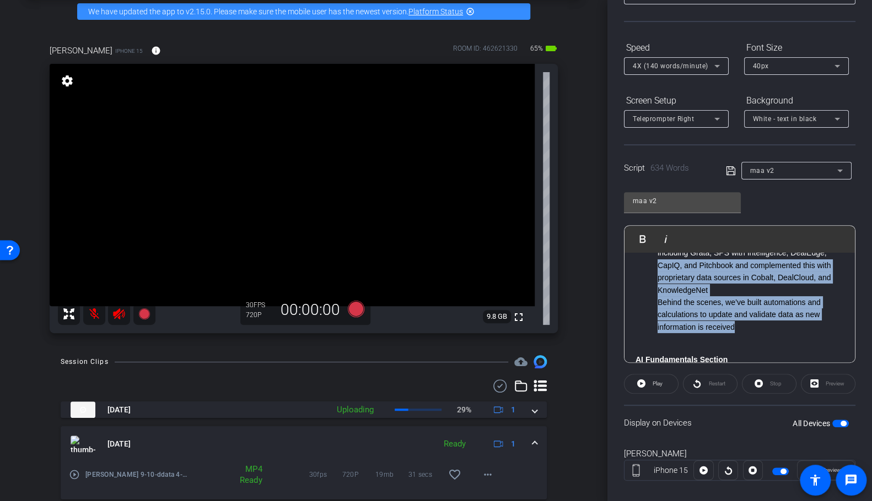
scroll to position [0, 0]
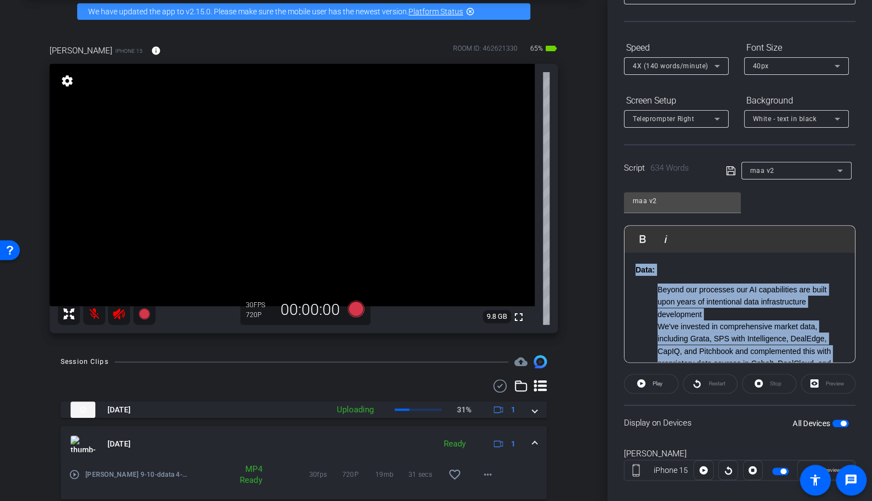
drag, startPoint x: 743, startPoint y: 326, endPoint x: 586, endPoint y: 216, distance: 192.3
click at [586, 216] on div "arrow_back [PERSON_NAME] 9-10 Back to project Send invite account_box grid_on s…" at bounding box center [436, 250] width 872 height 501
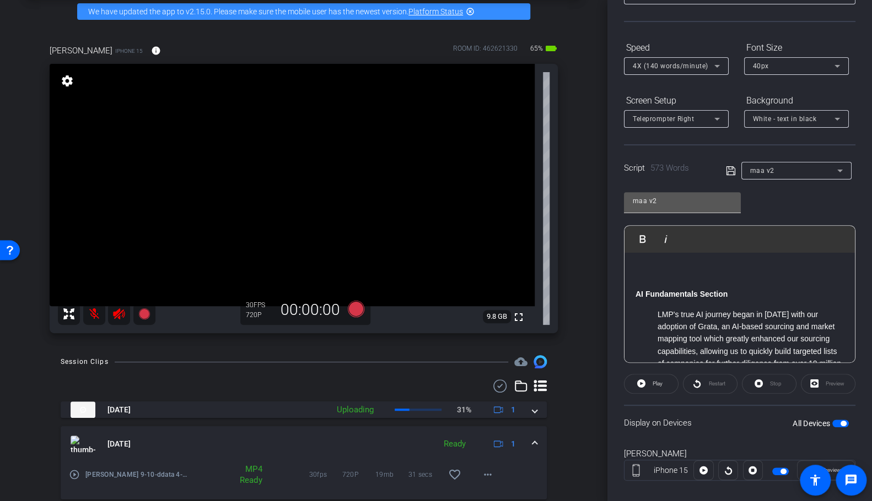
click at [703, 198] on input "maa v2" at bounding box center [682, 200] width 99 height 13
drag, startPoint x: 656, startPoint y: 196, endPoint x: 573, endPoint y: 198, distance: 82.7
click at [573, 198] on div "arrow_back [PERSON_NAME] 9-10 Back to project Send invite account_box grid_on s…" at bounding box center [436, 250] width 872 height 501
type input "maa v3"
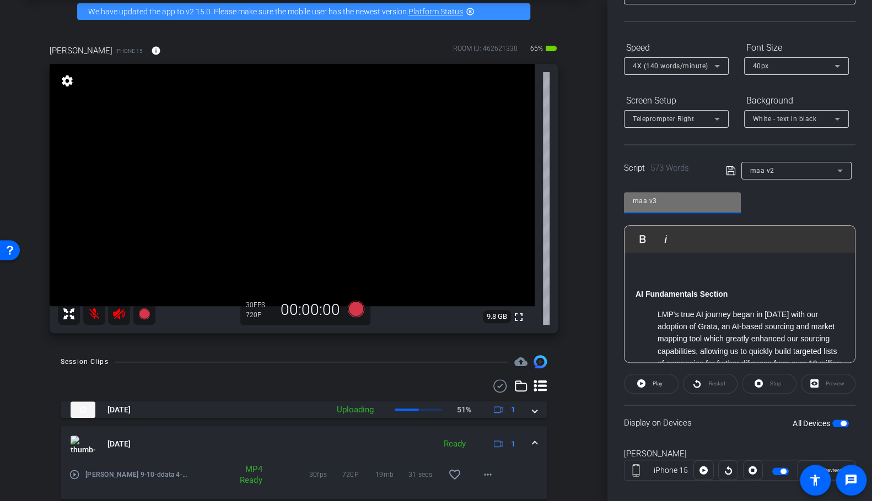
click at [729, 171] on icon at bounding box center [730, 170] width 9 height 9
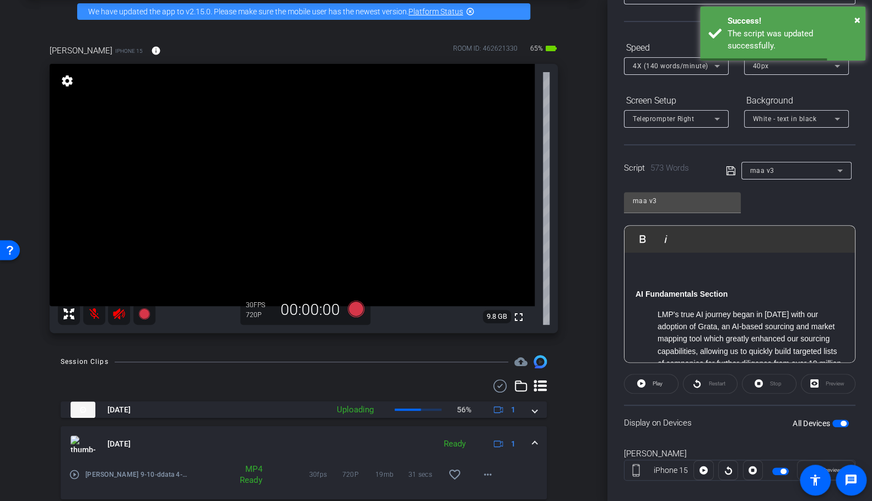
click at [688, 271] on p at bounding box center [739, 270] width 208 height 12
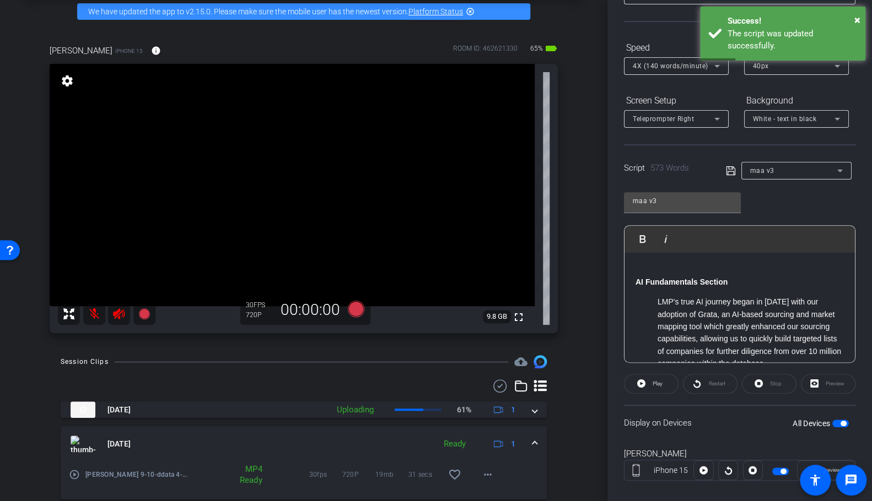
scroll to position [73, 0]
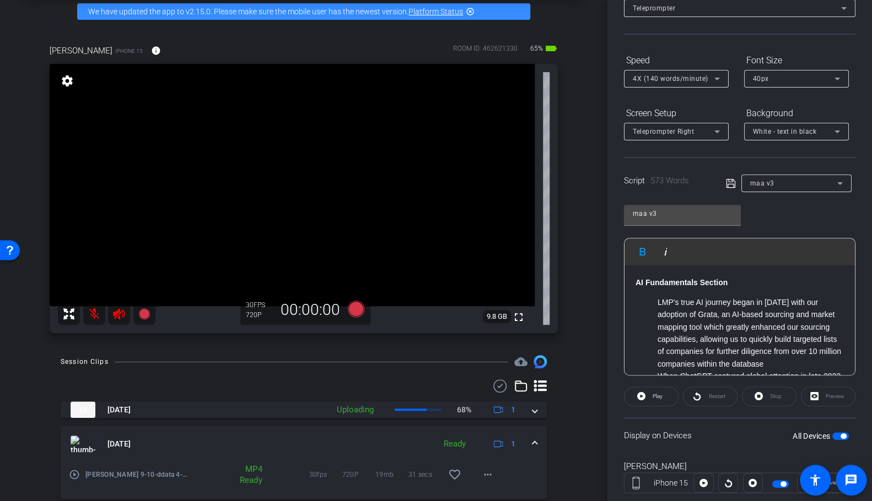
click at [730, 180] on icon at bounding box center [731, 183] width 10 height 13
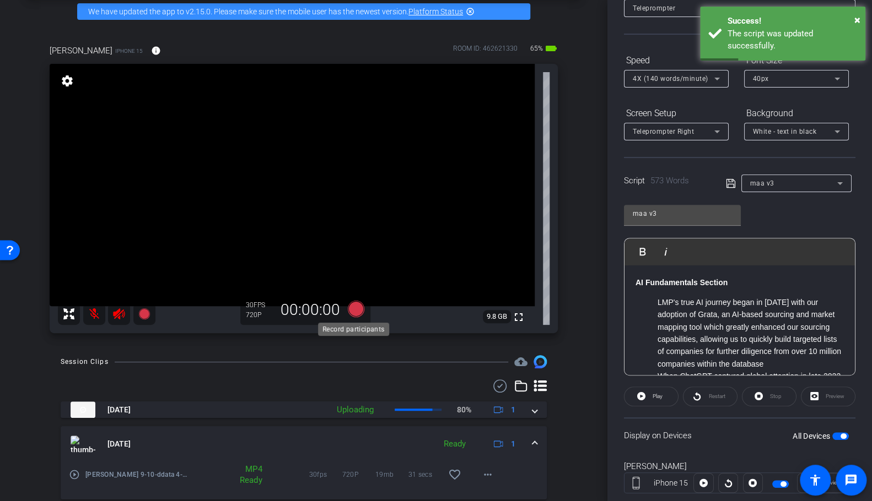
click at [355, 307] on icon at bounding box center [356, 309] width 17 height 17
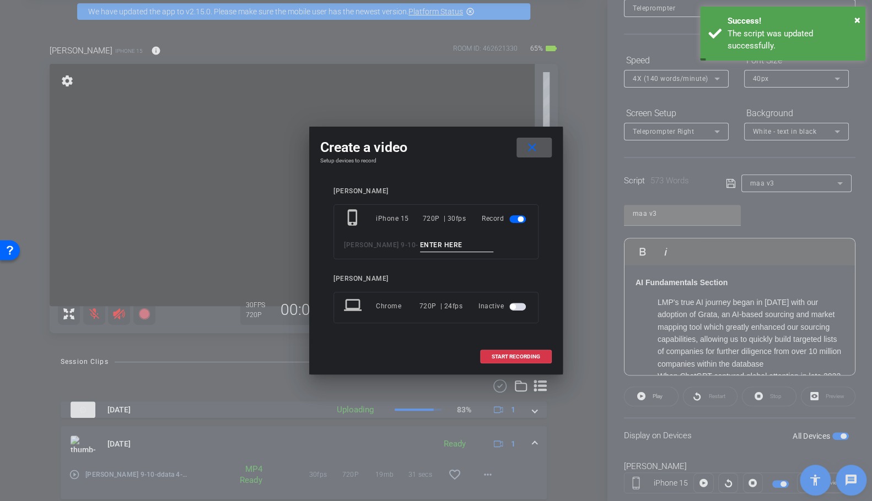
click at [420, 241] on input at bounding box center [457, 246] width 74 height 14
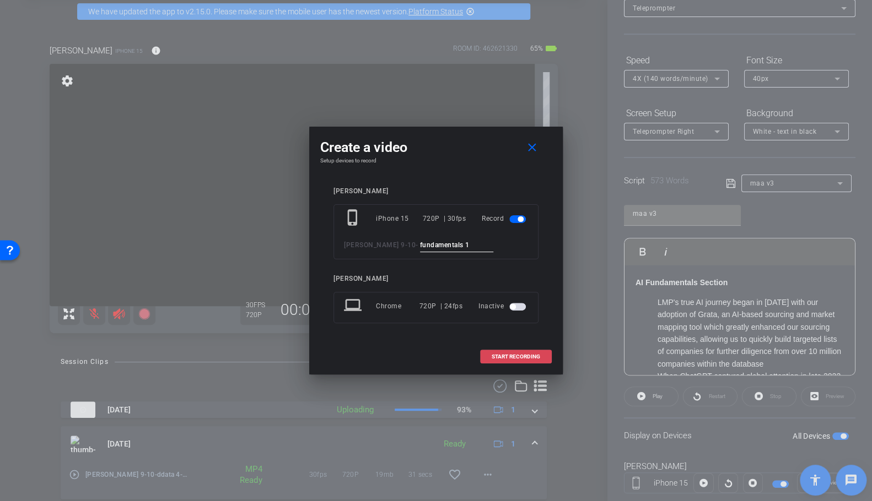
type input "fundamentals 1"
click at [509, 355] on span "START RECORDING" at bounding box center [515, 357] width 48 height 6
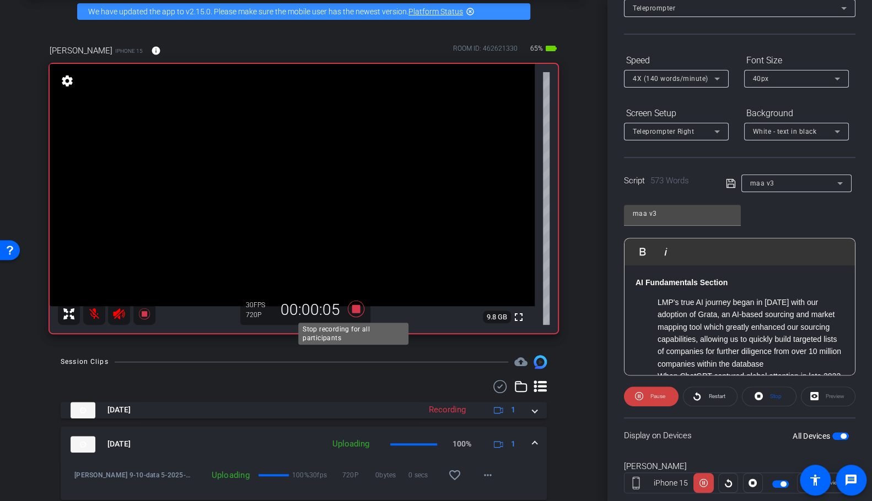
click at [353, 307] on icon at bounding box center [356, 309] width 17 height 17
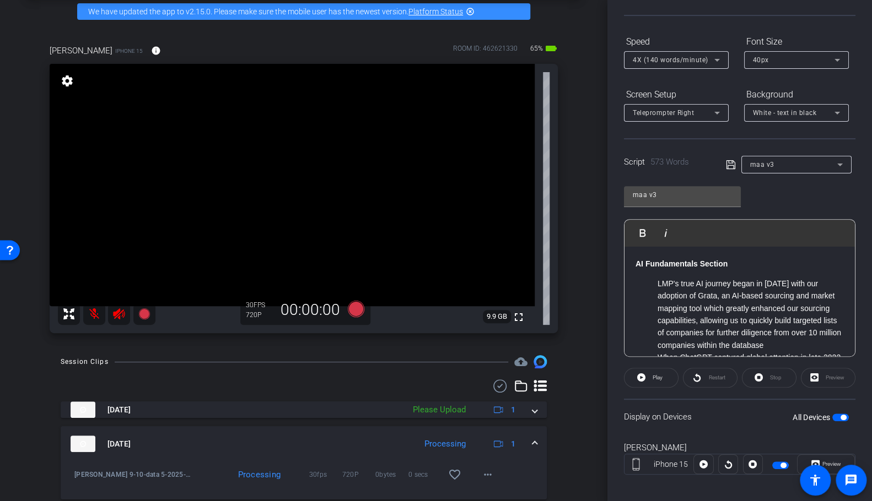
scroll to position [99, 0]
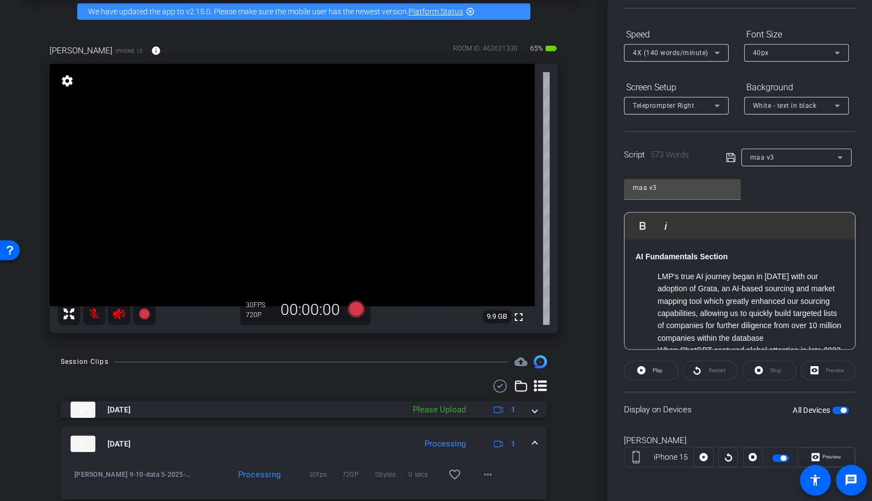
click at [731, 158] on div "maa v3" at bounding box center [793, 157] width 87 height 14
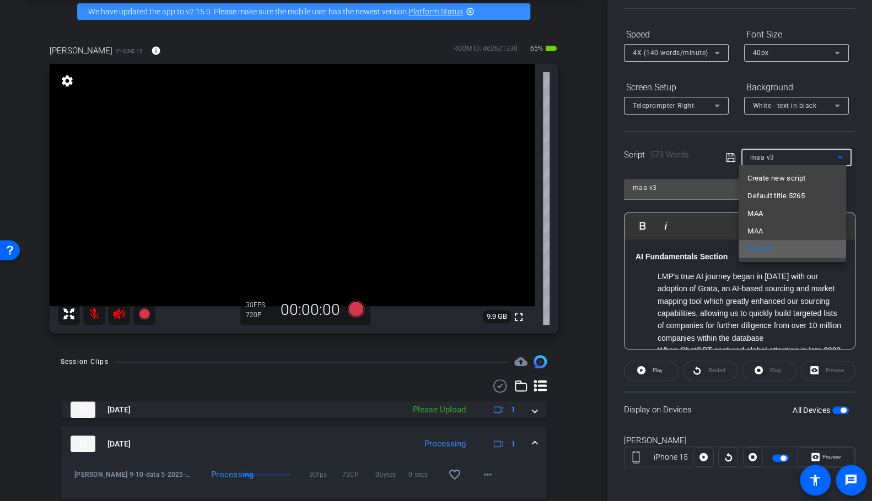
click at [731, 254] on span "maa v3" at bounding box center [759, 248] width 24 height 13
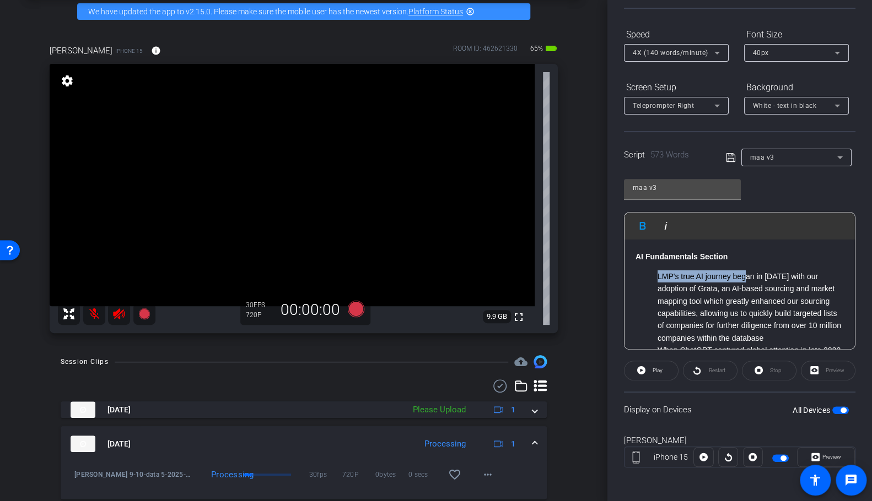
click at [635, 260] on strong "AI Fundamentals Section" at bounding box center [681, 256] width 92 height 9
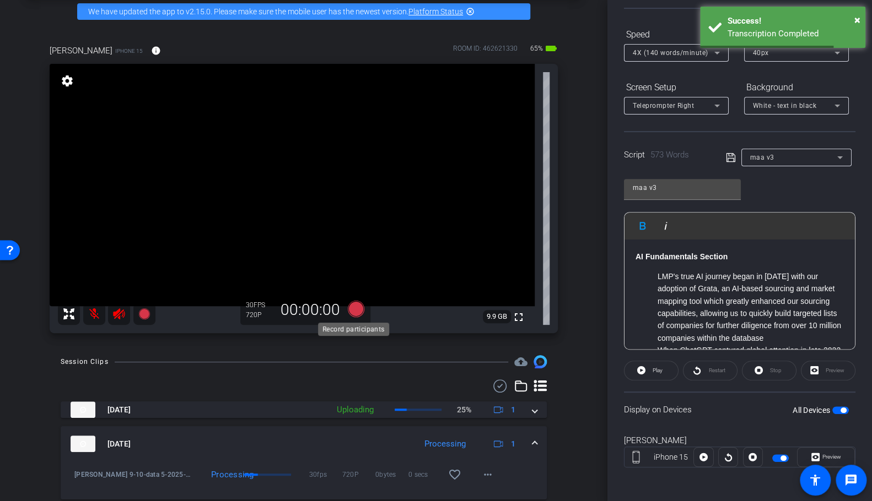
click at [350, 310] on icon at bounding box center [356, 309] width 17 height 17
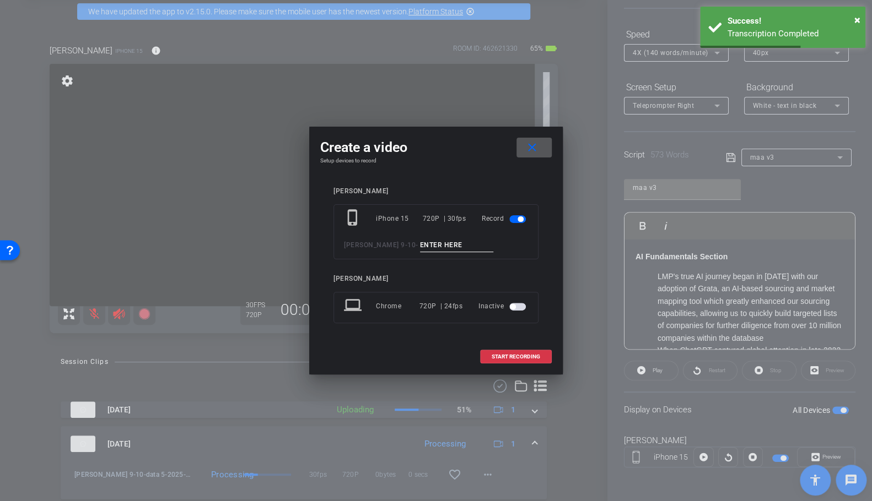
click at [420, 249] on input at bounding box center [457, 246] width 74 height 14
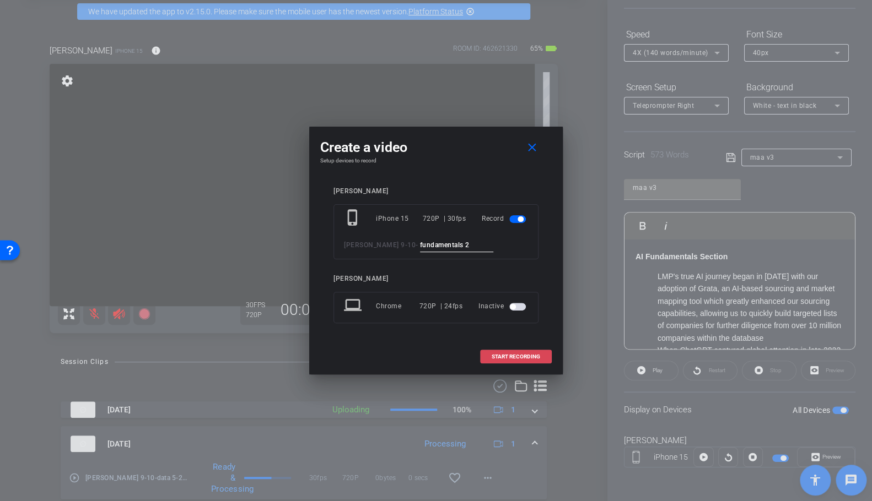
type input "fundamentals 2"
click at [504, 356] on span "START RECORDING" at bounding box center [515, 357] width 48 height 6
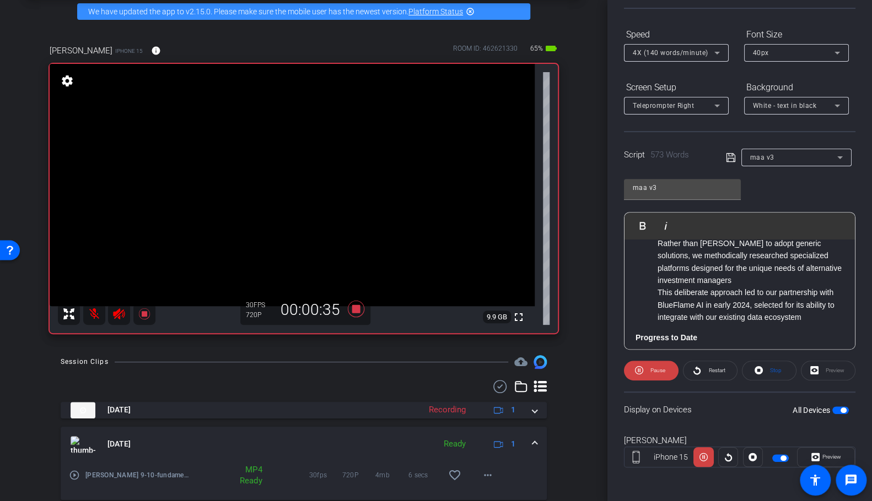
scroll to position [159, 0]
click at [353, 306] on icon at bounding box center [356, 309] width 17 height 17
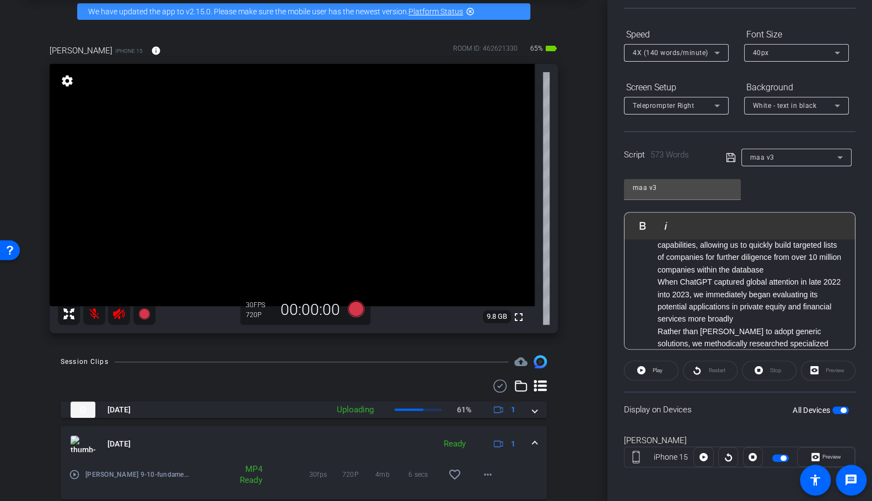
scroll to position [70, 0]
click at [731, 293] on li "When ChatGPT captured global attention in late 2022 into 2023, we immediately b…" at bounding box center [750, 299] width 186 height 50
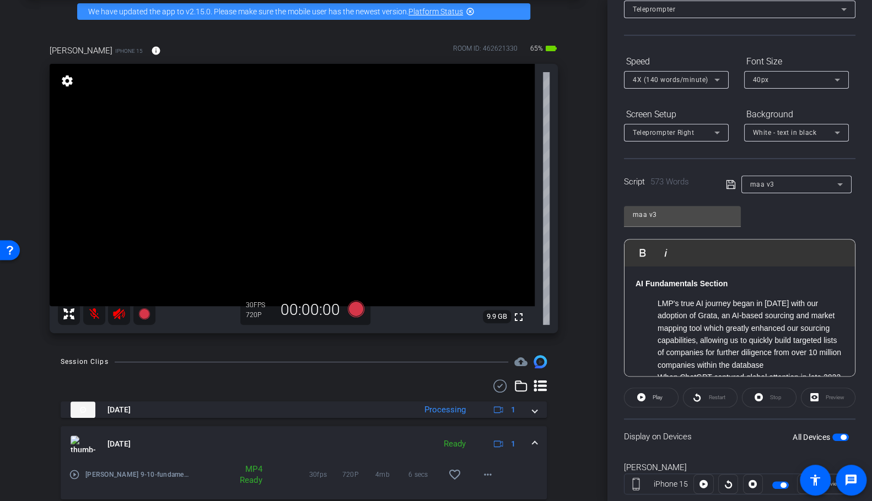
scroll to position [71, 0]
click at [690, 83] on span "4X (140 words/minute)" at bounding box center [670, 81] width 75 height 8
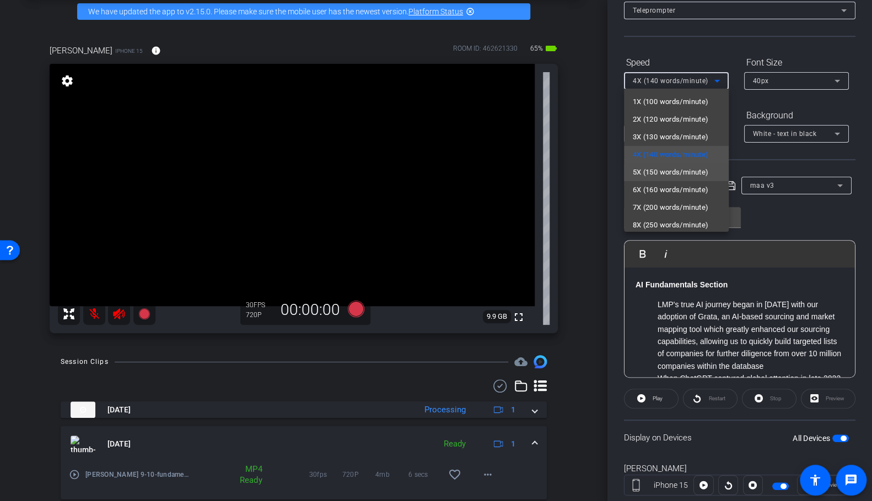
click at [666, 167] on span "5X (150 words/minute)" at bounding box center [671, 172] width 76 height 13
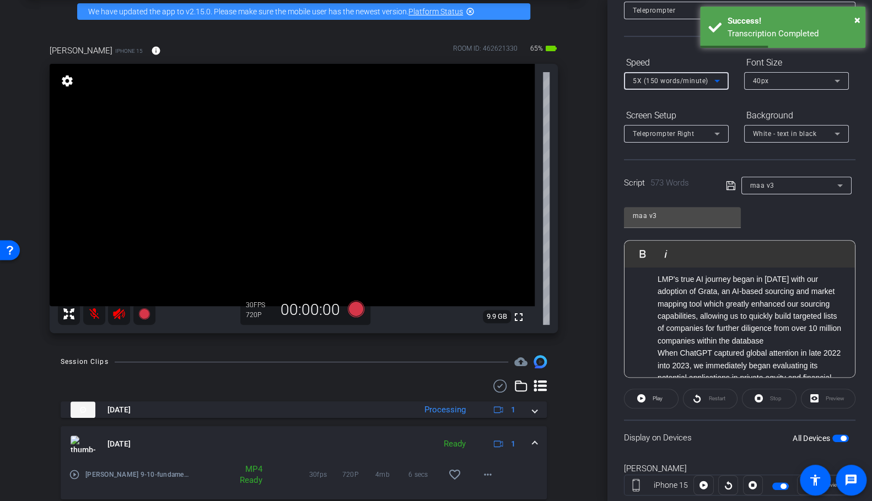
scroll to position [0, 0]
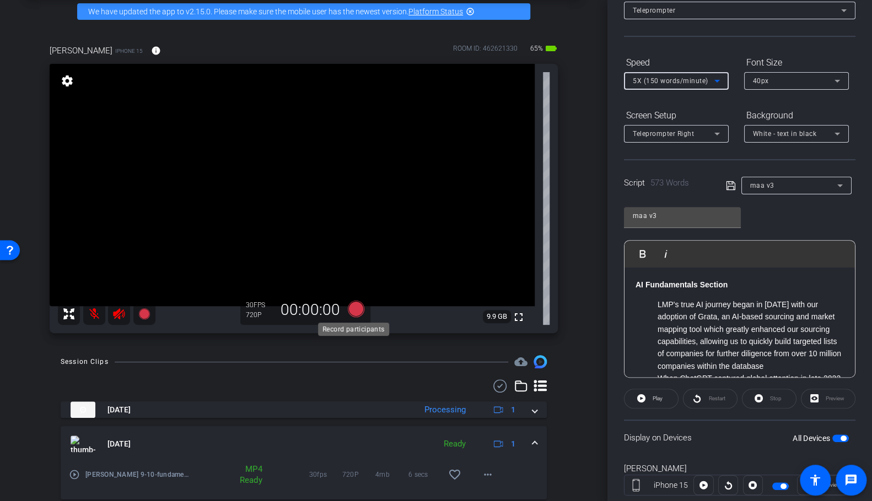
click at [354, 306] on icon at bounding box center [356, 309] width 17 height 17
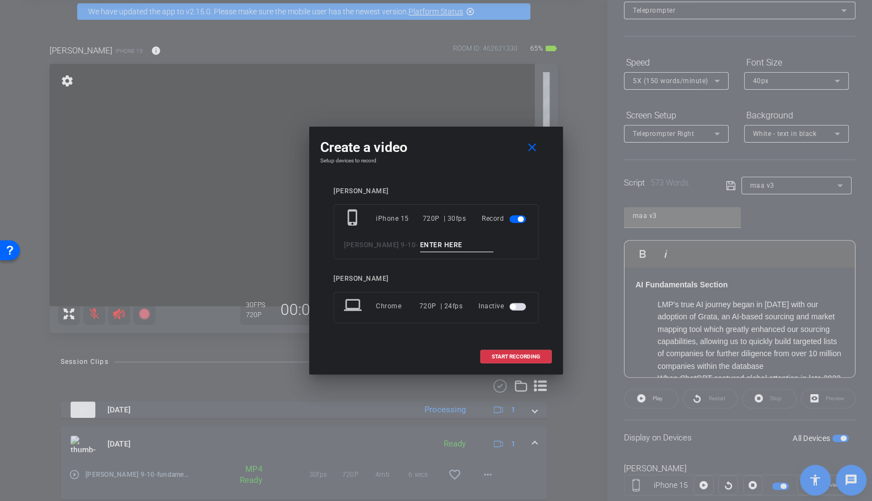
click at [427, 242] on input at bounding box center [457, 246] width 74 height 14
type input "d"
type input "fundamentals 3"
click at [517, 354] on span "START RECORDING" at bounding box center [515, 357] width 48 height 6
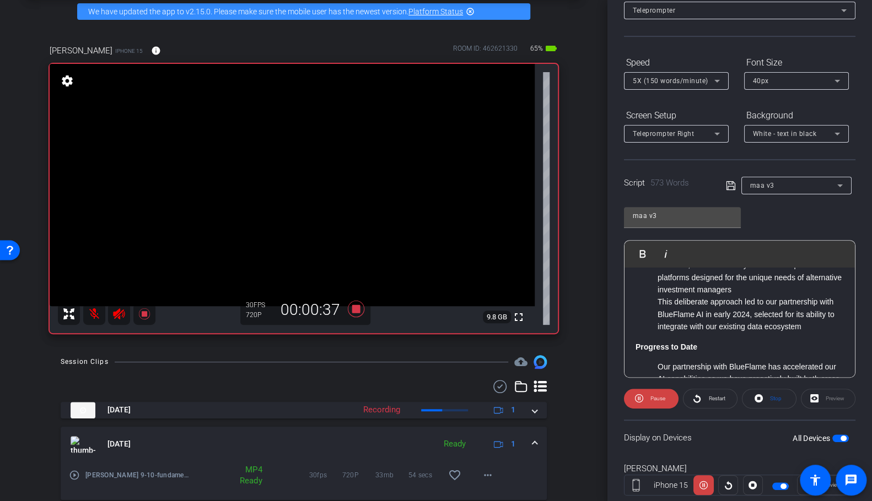
scroll to position [183, 0]
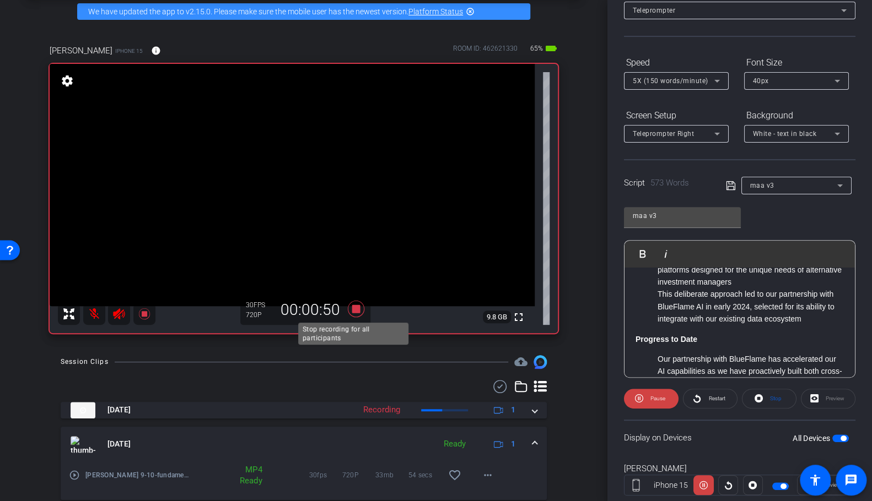
click at [352, 308] on icon at bounding box center [356, 309] width 17 height 17
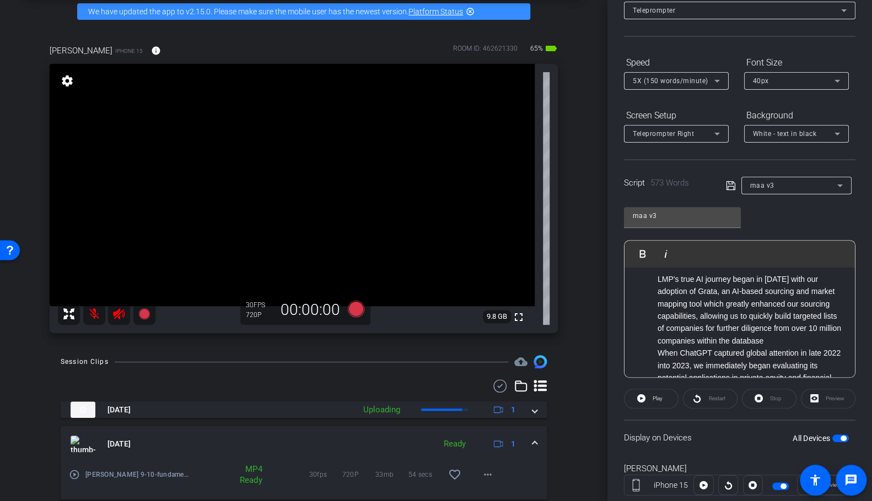
scroll to position [0, 0]
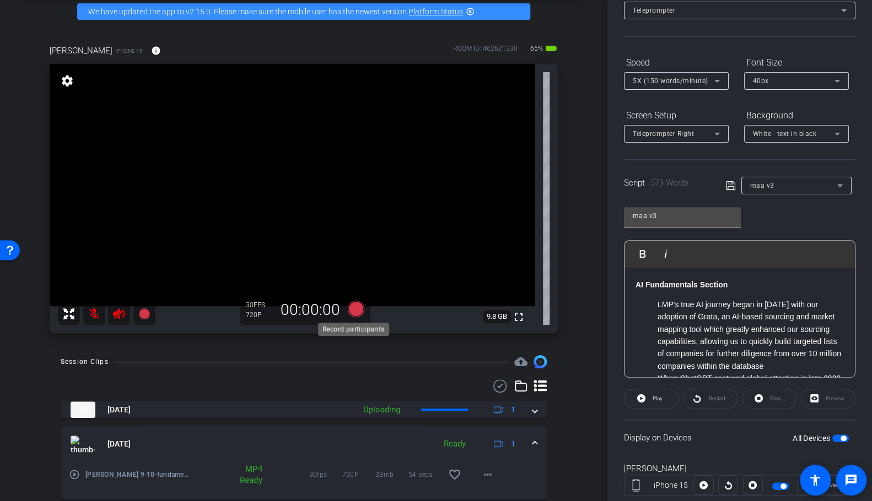
click at [353, 306] on icon at bounding box center [356, 309] width 17 height 17
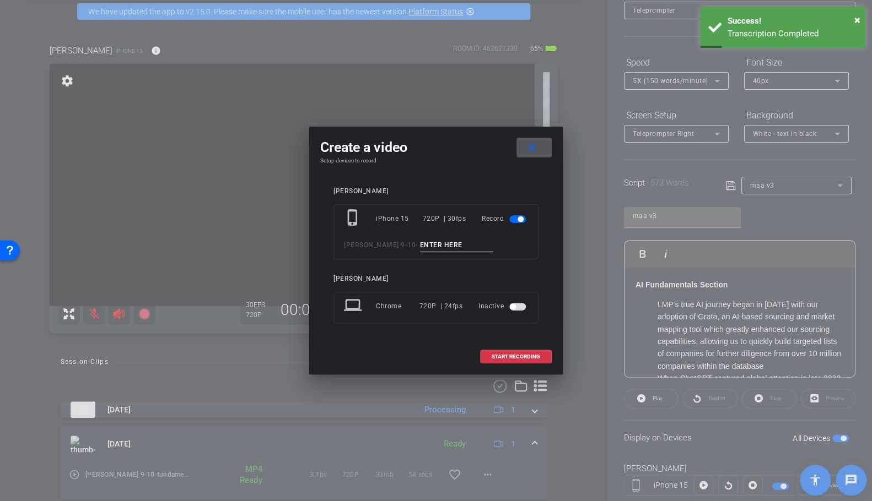
click at [431, 243] on input at bounding box center [457, 246] width 74 height 14
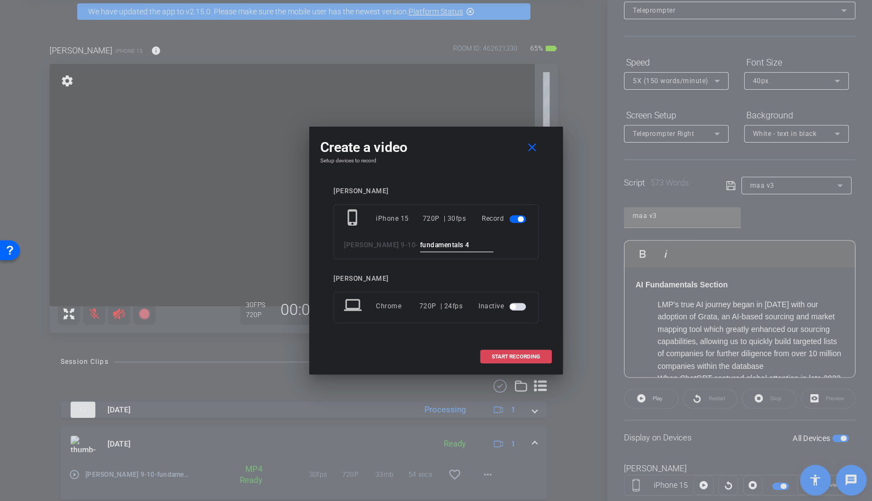
type input "fundamentals 4"
click at [506, 358] on span "START RECORDING" at bounding box center [515, 357] width 48 height 6
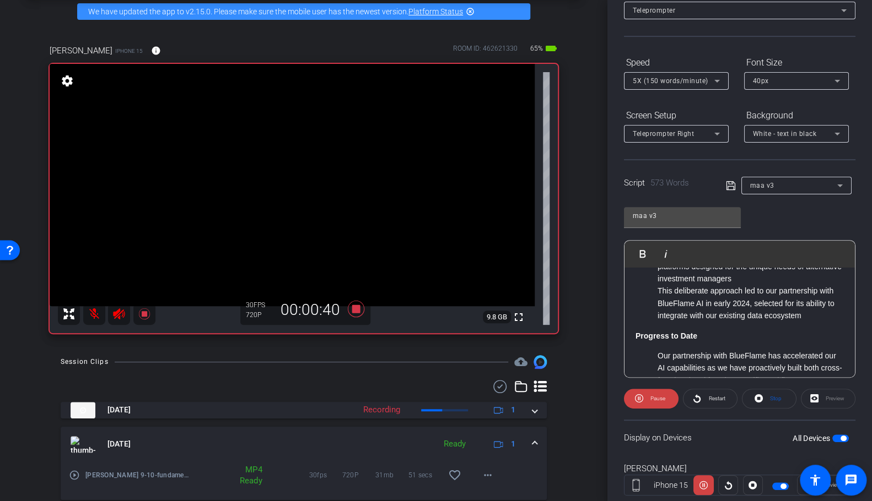
scroll to position [187, 0]
click at [354, 306] on icon at bounding box center [356, 309] width 17 height 17
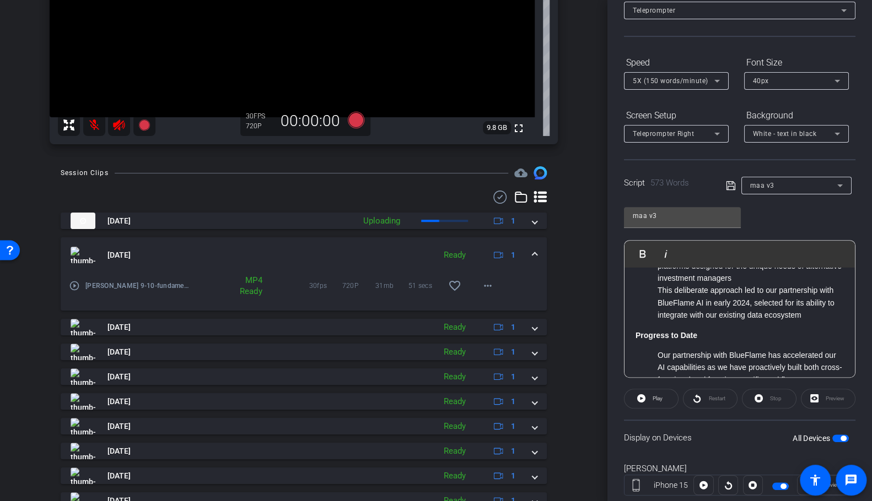
scroll to position [241, 0]
click at [74, 283] on mat-icon "play_circle_outline" at bounding box center [74, 284] width 11 height 11
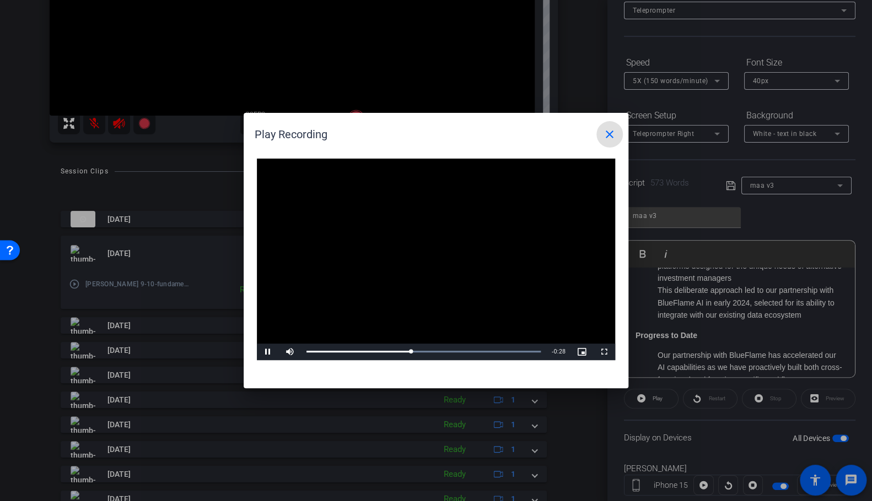
click at [611, 136] on mat-icon "close" at bounding box center [609, 134] width 13 height 13
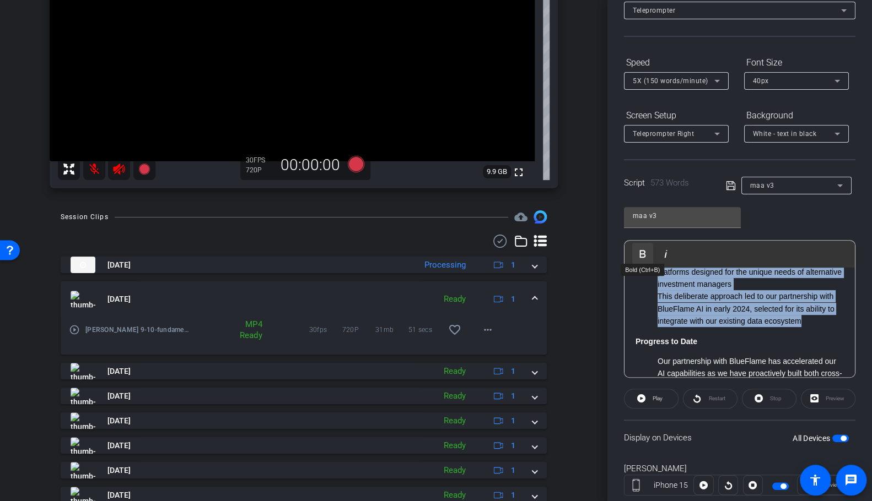
scroll to position [0, 0]
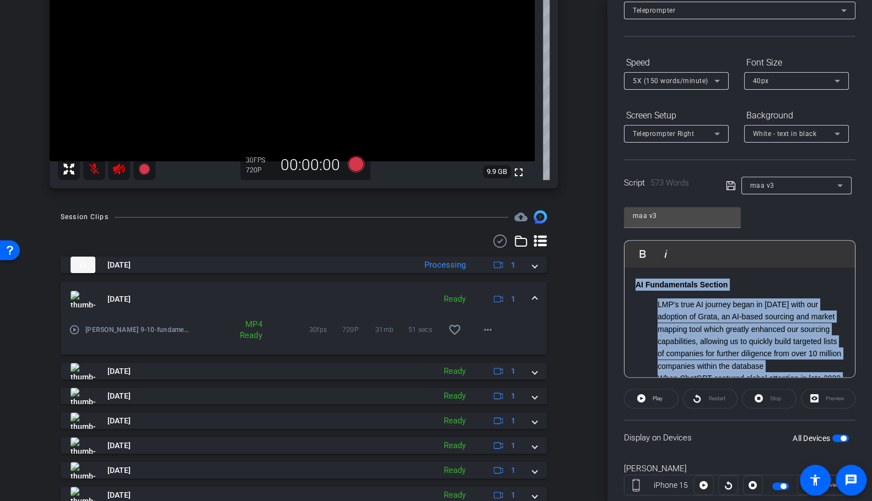
drag, startPoint x: 833, startPoint y: 333, endPoint x: 629, endPoint y: 239, distance: 224.6
click at [629, 240] on div "Play Play from this location Play Selected Play and display the selected text o…" at bounding box center [739, 309] width 231 height 138
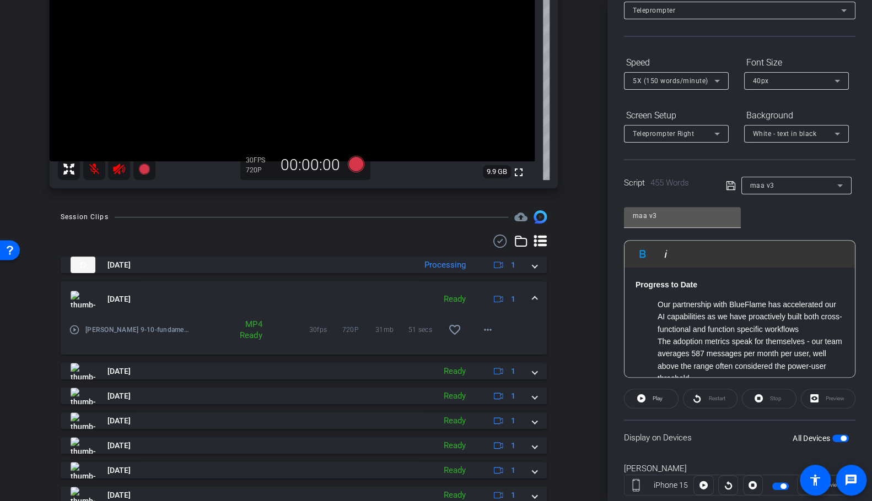
click at [657, 219] on input "maa v3" at bounding box center [682, 215] width 99 height 13
click at [657, 215] on input "maa v3" at bounding box center [682, 215] width 99 height 13
click at [727, 182] on icon at bounding box center [731, 185] width 10 height 13
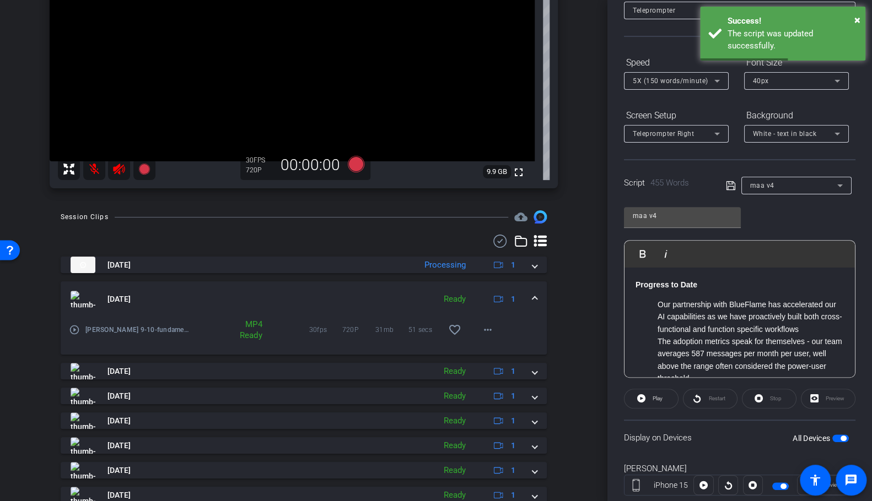
click at [731, 185] on div "maa v4" at bounding box center [793, 186] width 87 height 14
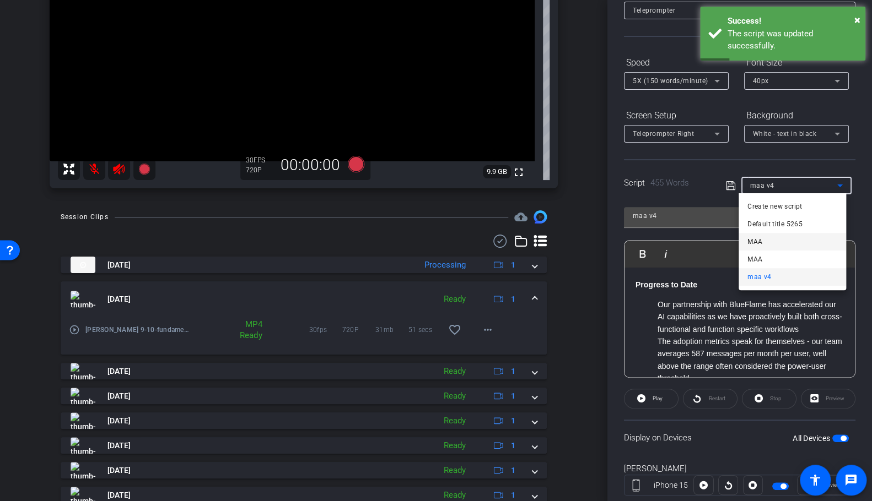
click at [731, 238] on mat-option "MAA" at bounding box center [791, 242] width 107 height 18
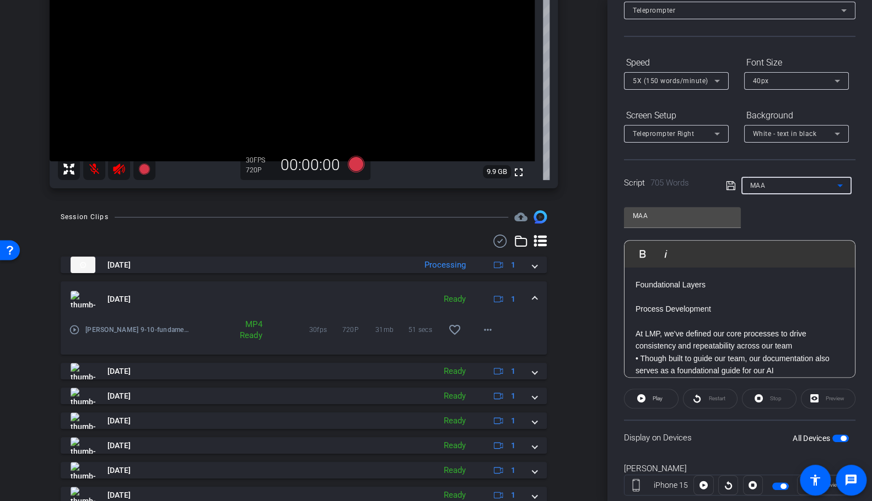
click at [731, 186] on div "MAA" at bounding box center [793, 186] width 87 height 14
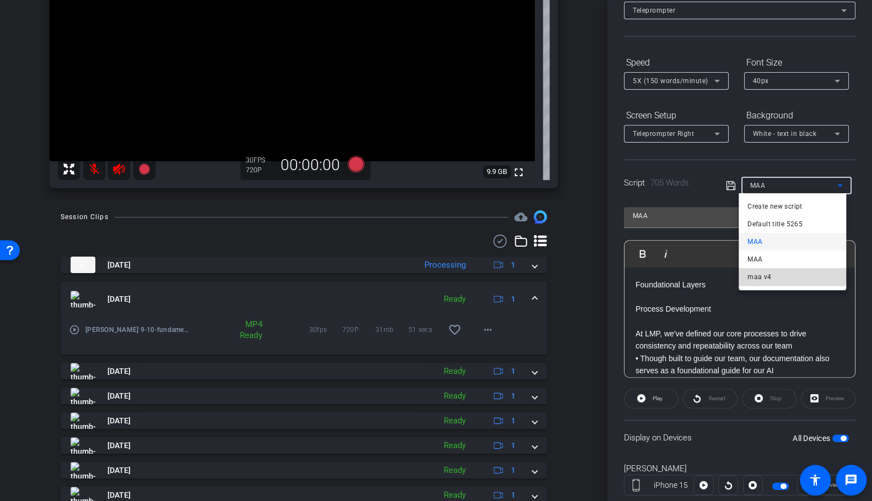
click at [731, 275] on span "maa v4" at bounding box center [759, 277] width 24 height 13
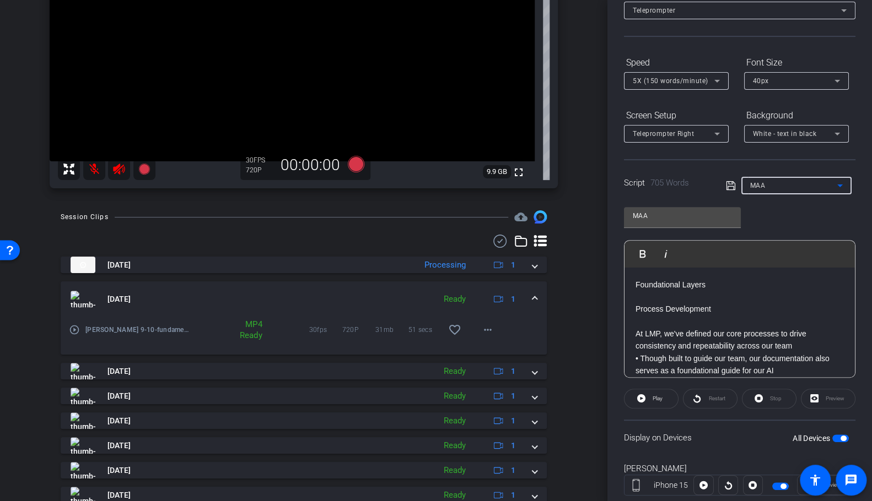
type input "maa v4"
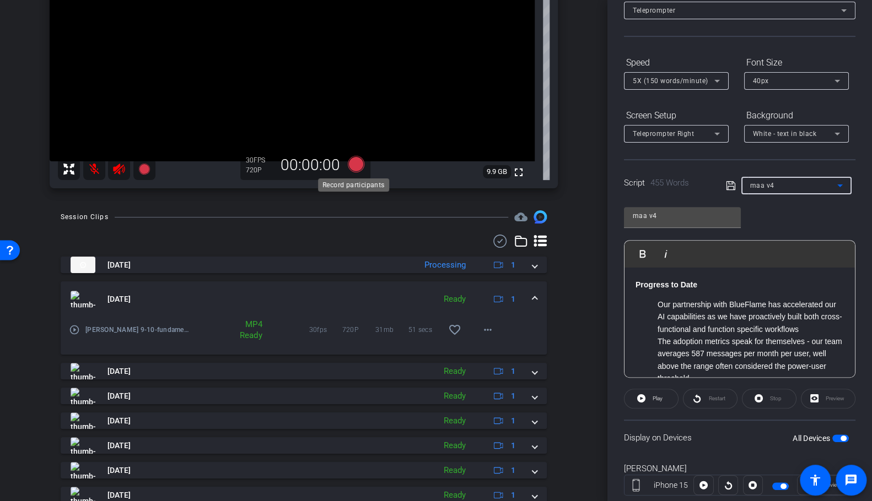
click at [355, 165] on icon at bounding box center [356, 164] width 17 height 17
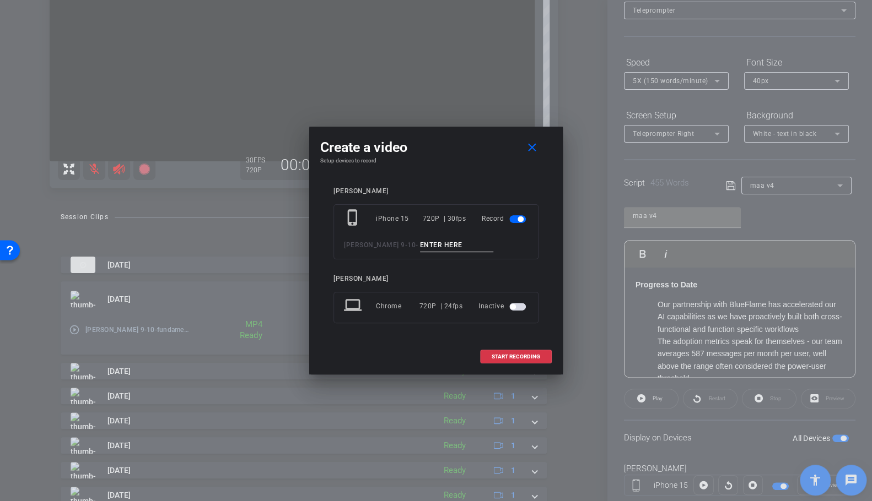
click at [422, 241] on input at bounding box center [457, 246] width 74 height 14
type input "progress 1"
click at [513, 354] on span "START RECORDING" at bounding box center [515, 357] width 48 height 6
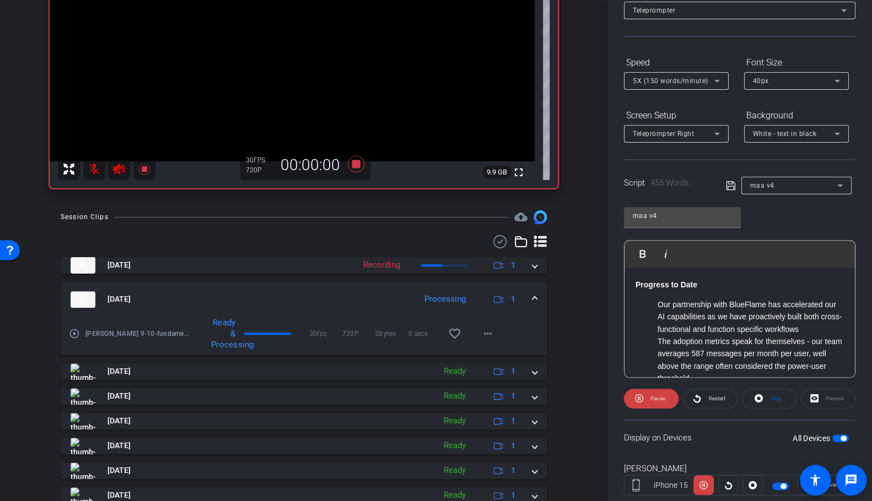
click at [575, 257] on div "arrow_back [PERSON_NAME] 9-10 Back to project Send invite account_box grid_on s…" at bounding box center [303, 54] width 607 height 501
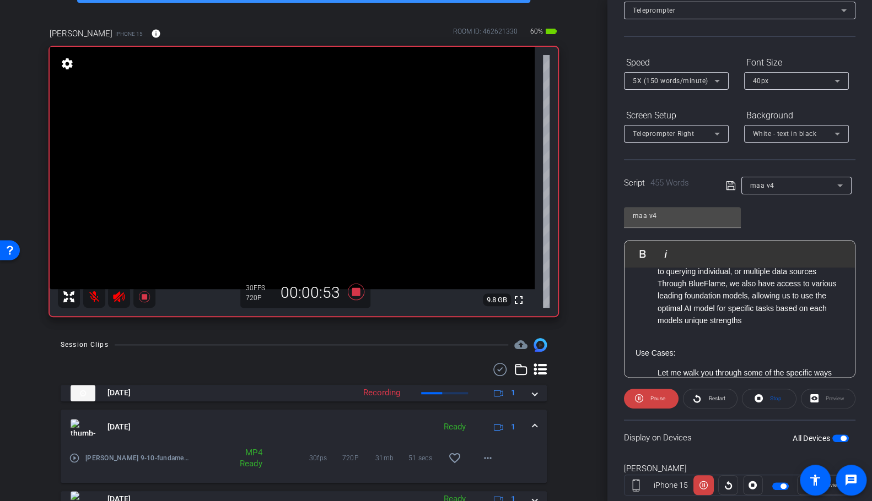
scroll to position [244, 0]
click at [354, 288] on icon at bounding box center [356, 292] width 17 height 17
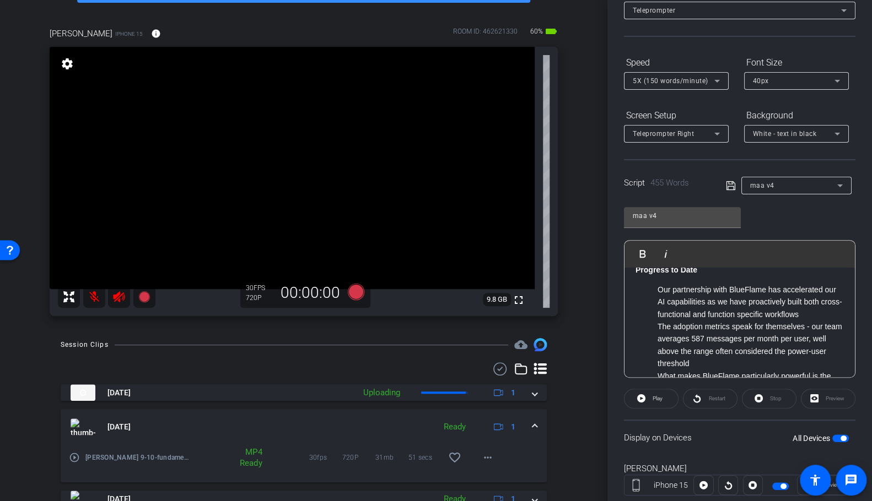
scroll to position [0, 0]
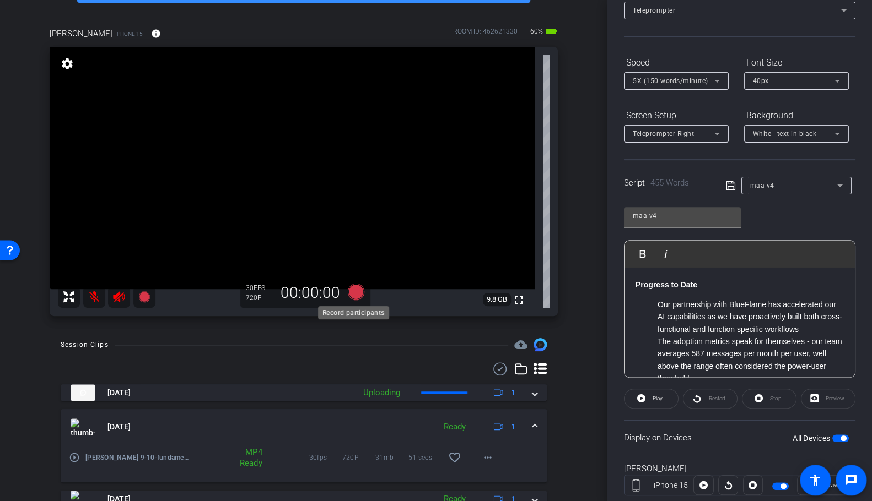
click at [356, 290] on icon at bounding box center [356, 292] width 17 height 17
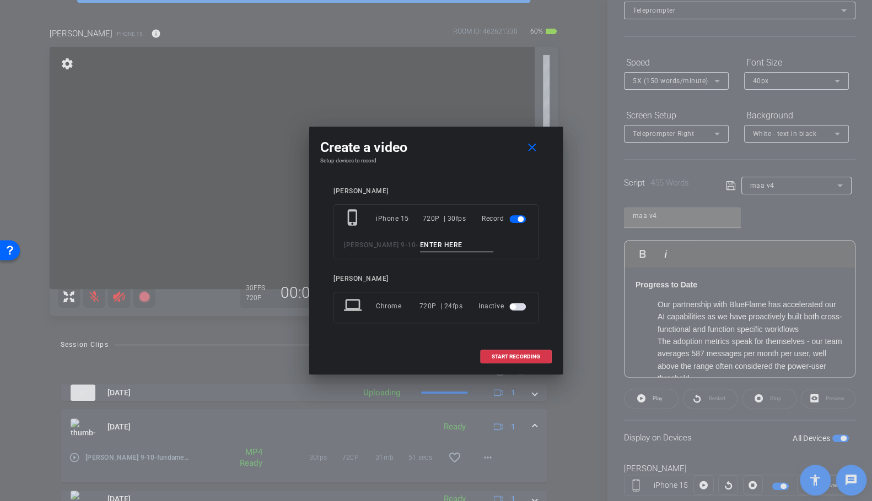
click at [420, 245] on input at bounding box center [457, 246] width 74 height 14
type input "progress 2"
click at [516, 354] on span "START RECORDING" at bounding box center [515, 357] width 48 height 6
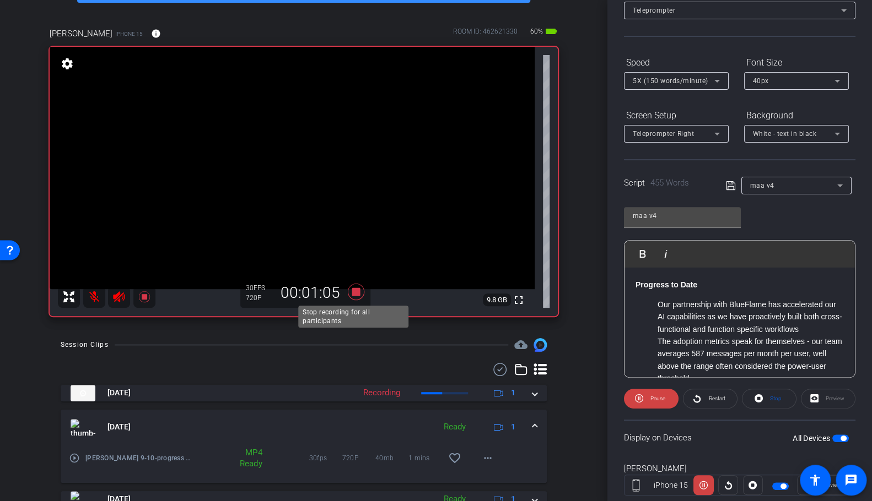
click at [357, 290] on icon at bounding box center [356, 292] width 17 height 17
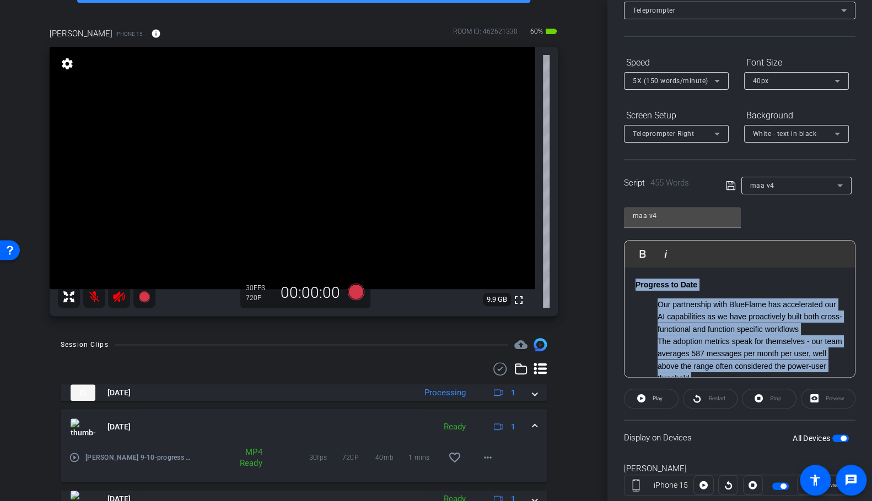
drag, startPoint x: 777, startPoint y: 343, endPoint x: 601, endPoint y: 199, distance: 227.9
click at [601, 199] on div "arrow_back [PERSON_NAME] 9-10 Back to project Send invite account_box grid_on s…" at bounding box center [436, 250] width 872 height 501
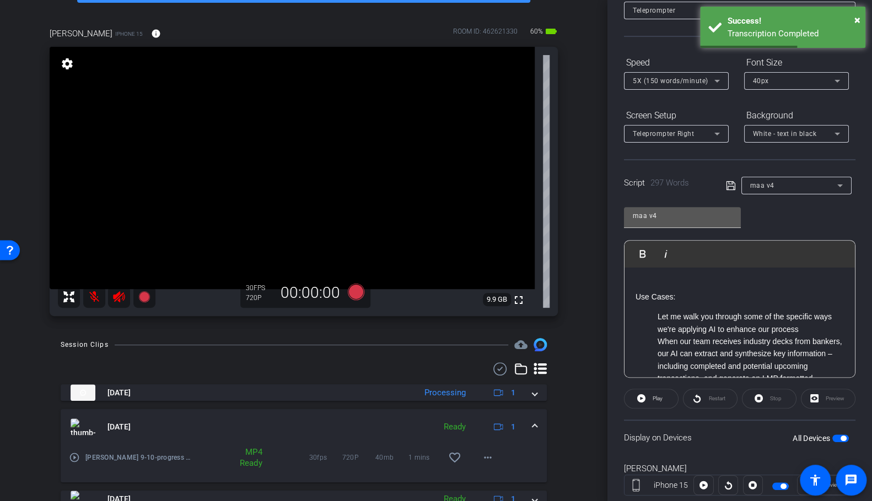
click at [666, 212] on input "maa v4" at bounding box center [682, 215] width 99 height 13
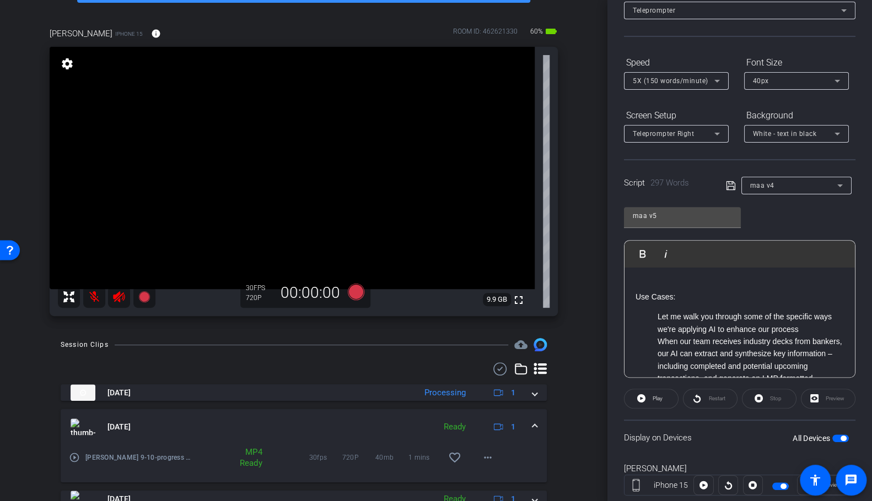
click at [726, 186] on icon at bounding box center [730, 185] width 9 height 9
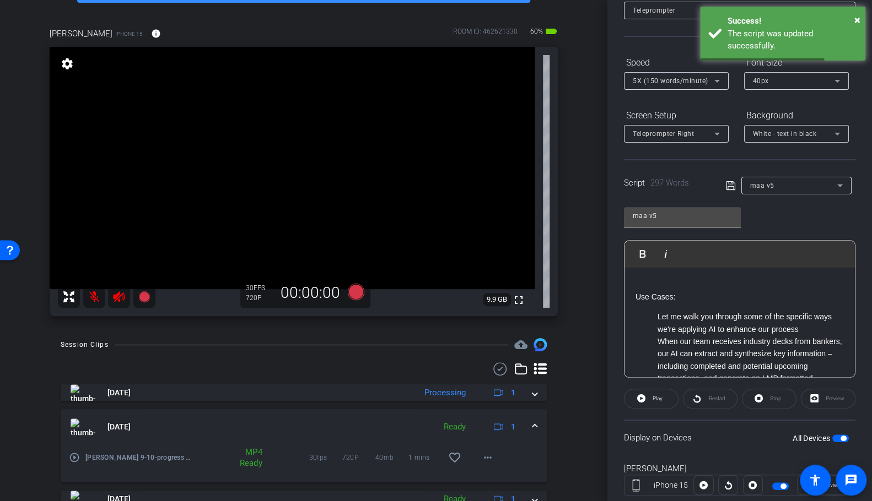
click at [731, 183] on span "maa v5" at bounding box center [762, 186] width 24 height 8
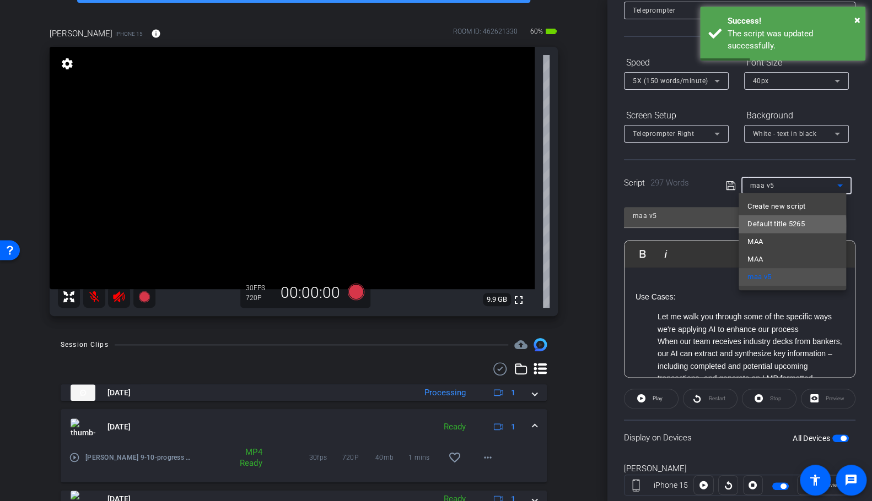
click at [731, 226] on span "Default title 5265" at bounding box center [775, 224] width 57 height 13
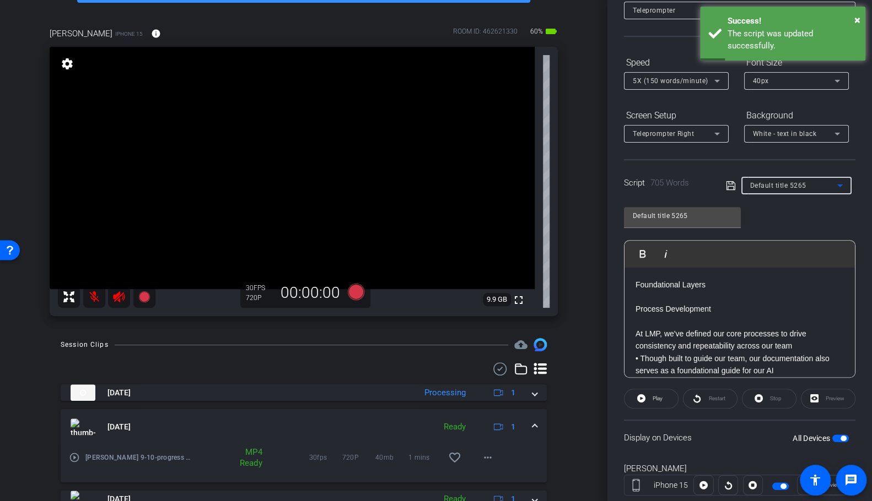
click at [731, 184] on span "Default title 5265" at bounding box center [778, 186] width 56 height 8
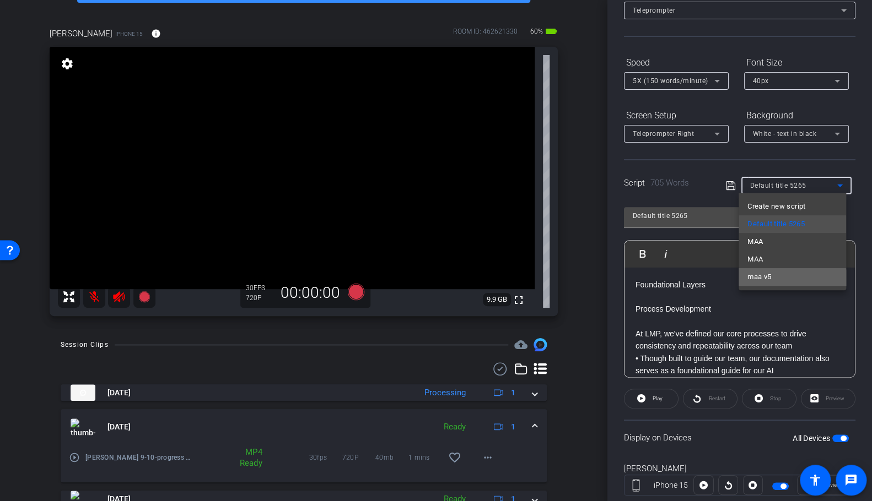
click at [731, 272] on span "maa v5" at bounding box center [759, 277] width 24 height 13
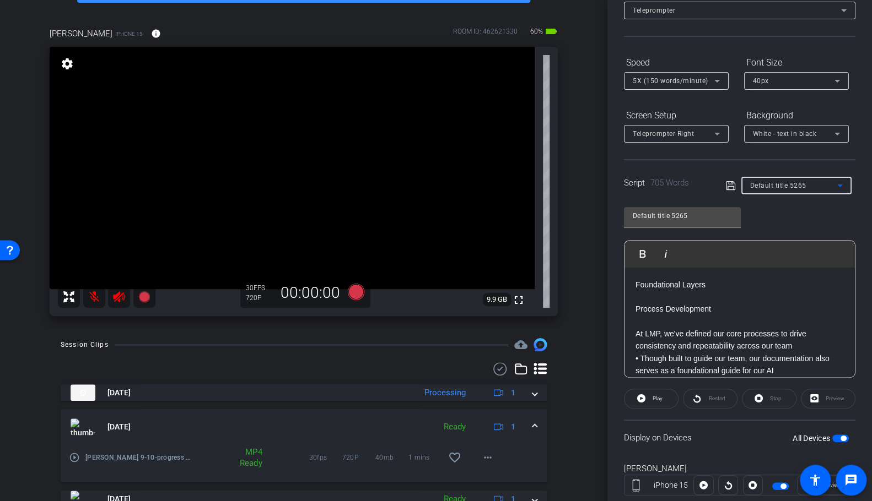
type input "maa v5"
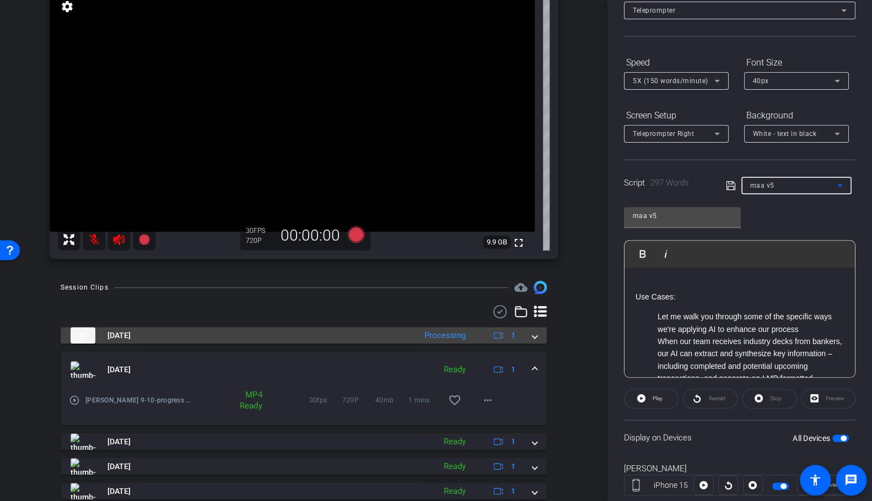
scroll to position [114, 0]
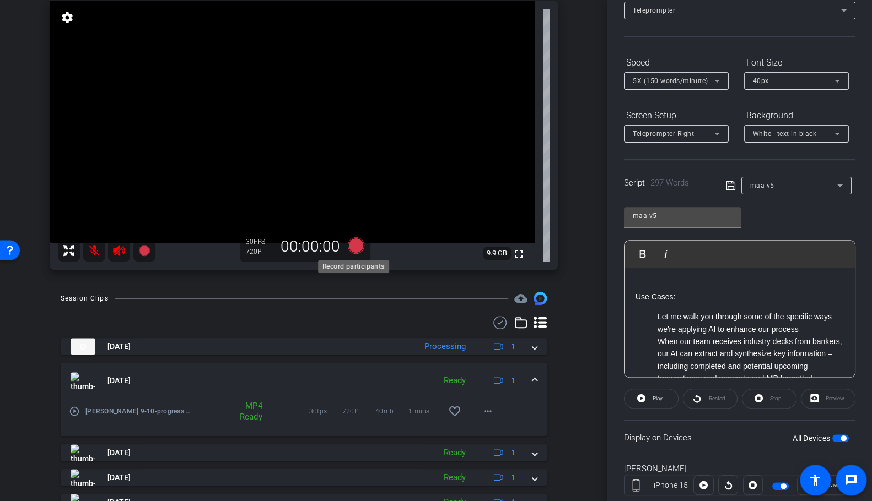
click at [359, 244] on icon at bounding box center [356, 245] width 17 height 17
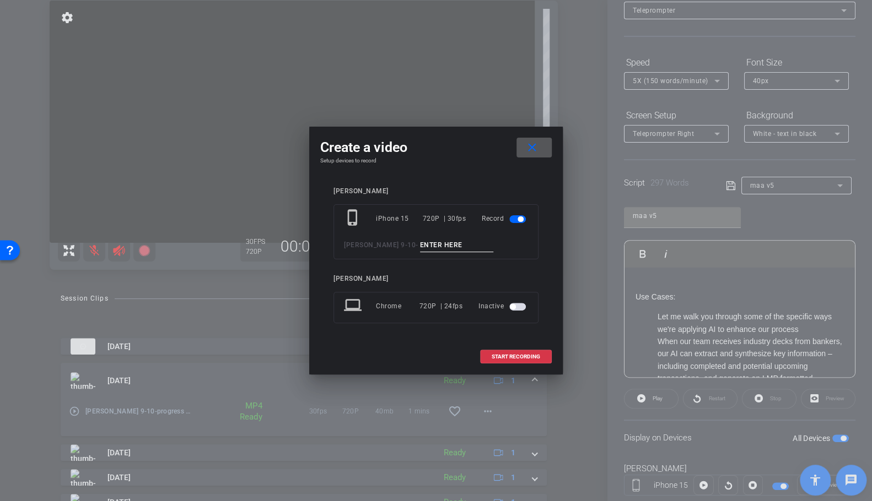
click at [469, 248] on input at bounding box center [457, 246] width 74 height 14
type input "use cases 1"
click at [508, 356] on span "START RECORDING" at bounding box center [515, 357] width 48 height 6
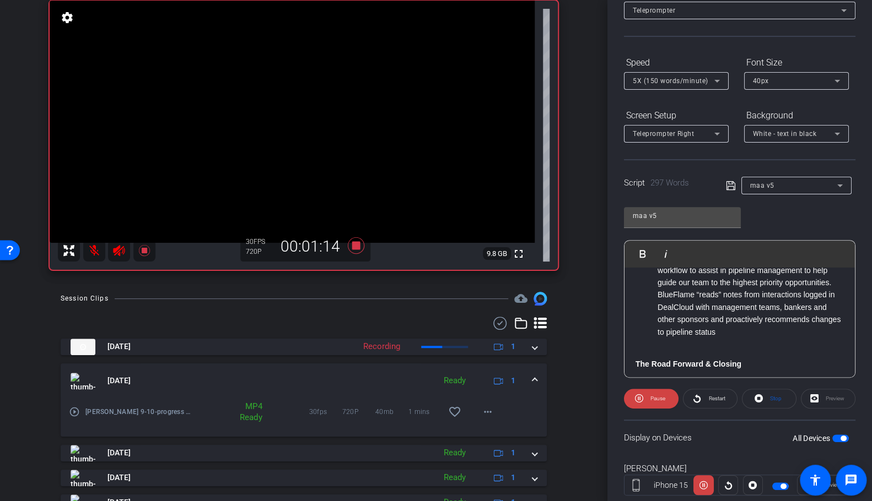
scroll to position [276, 0]
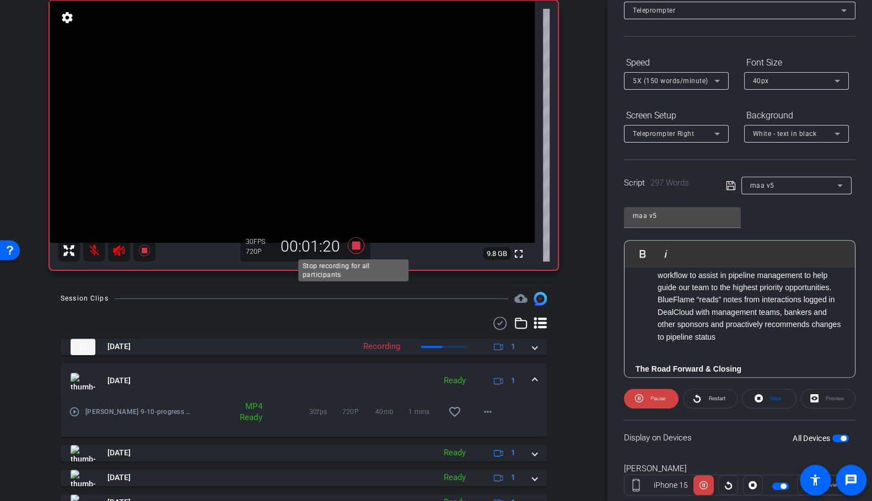
click at [355, 241] on icon at bounding box center [356, 245] width 17 height 17
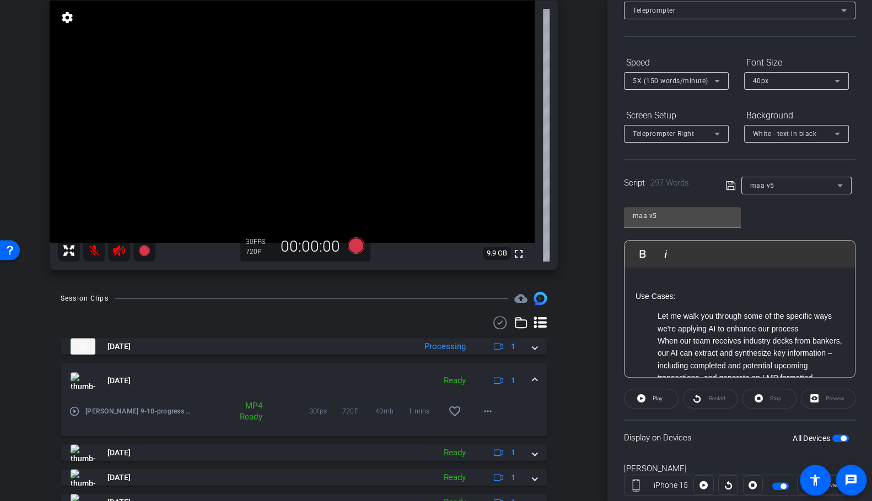
scroll to position [0, 0]
click at [352, 243] on icon at bounding box center [356, 245] width 17 height 17
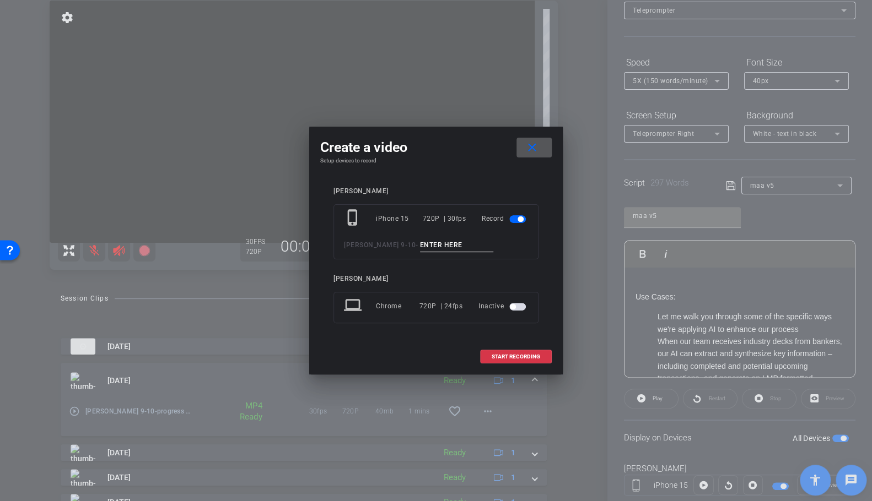
click at [516, 138] on button "close" at bounding box center [533, 148] width 35 height 20
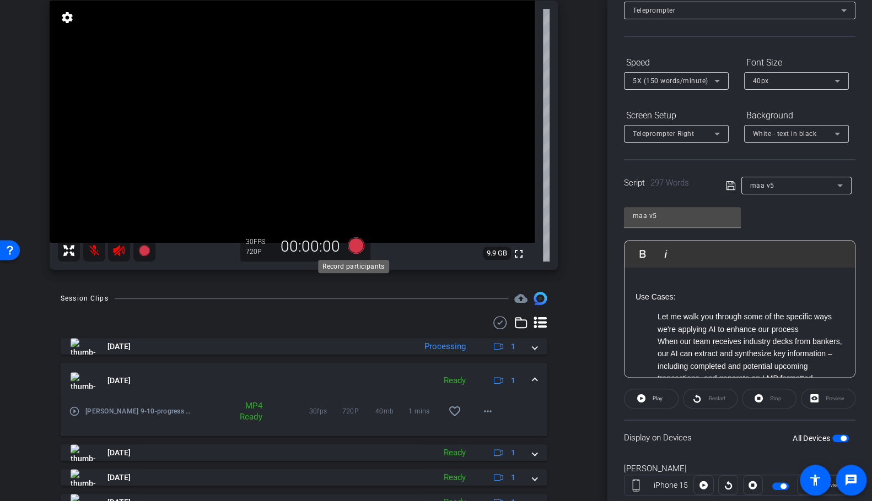
click at [354, 244] on icon at bounding box center [356, 245] width 17 height 17
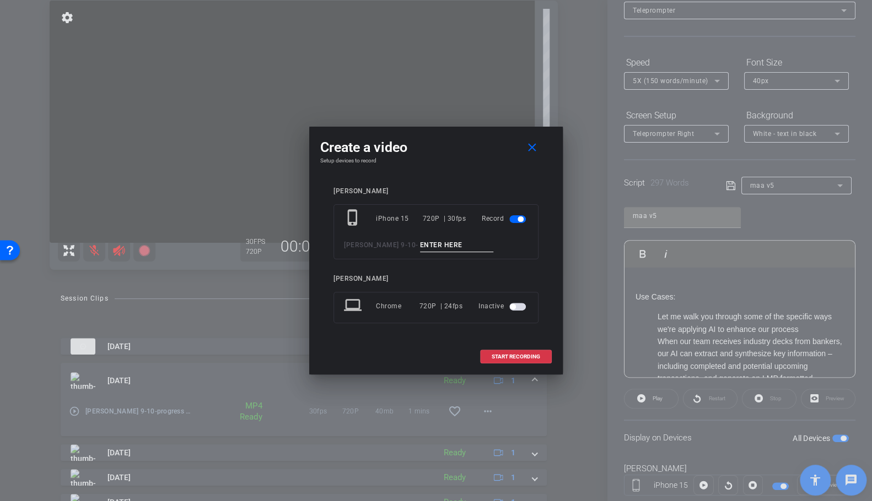
click at [447, 244] on input at bounding box center [457, 246] width 74 height 14
type input "use cases 2"
click at [500, 354] on span "START RECORDING" at bounding box center [515, 357] width 48 height 6
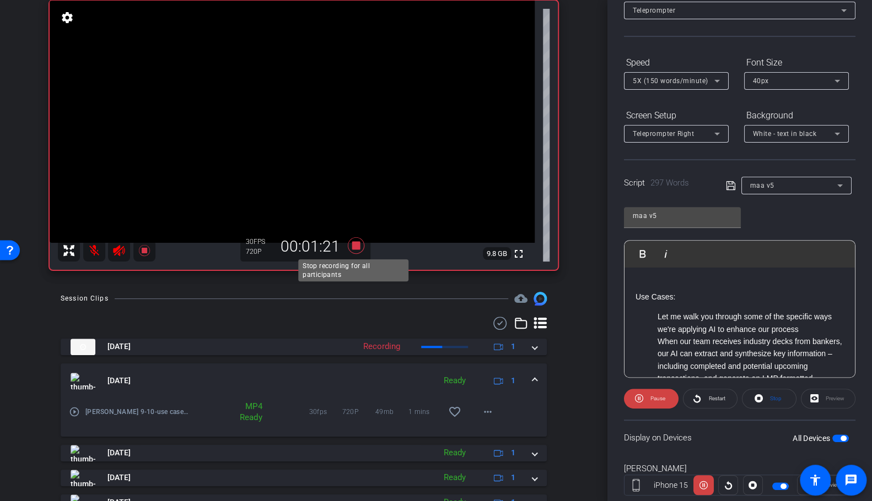
click at [353, 245] on icon at bounding box center [356, 245] width 17 height 17
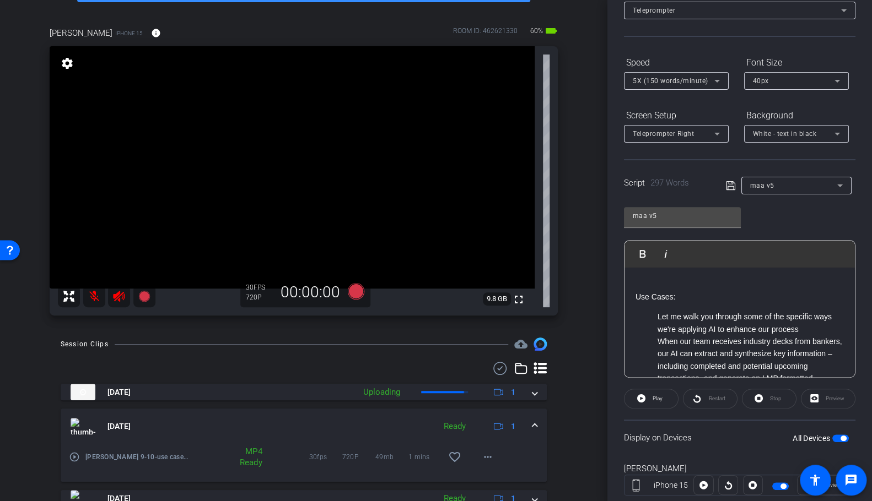
scroll to position [69, 0]
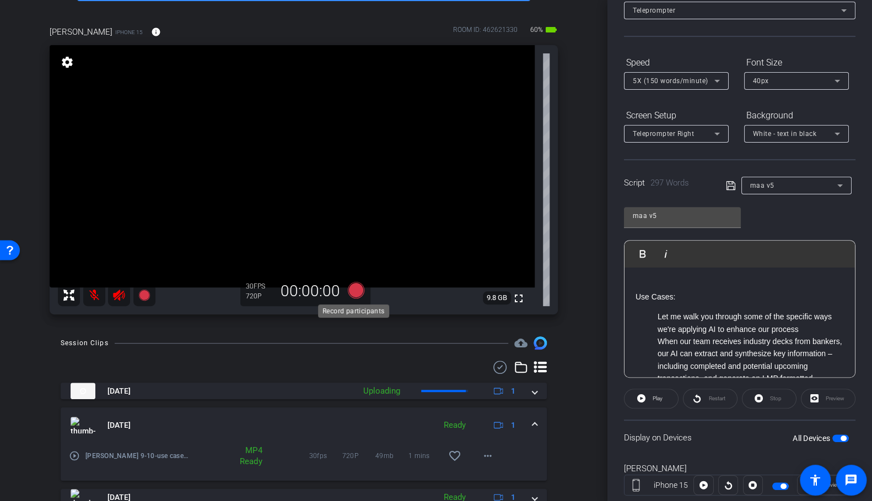
click at [352, 287] on icon at bounding box center [356, 290] width 17 height 17
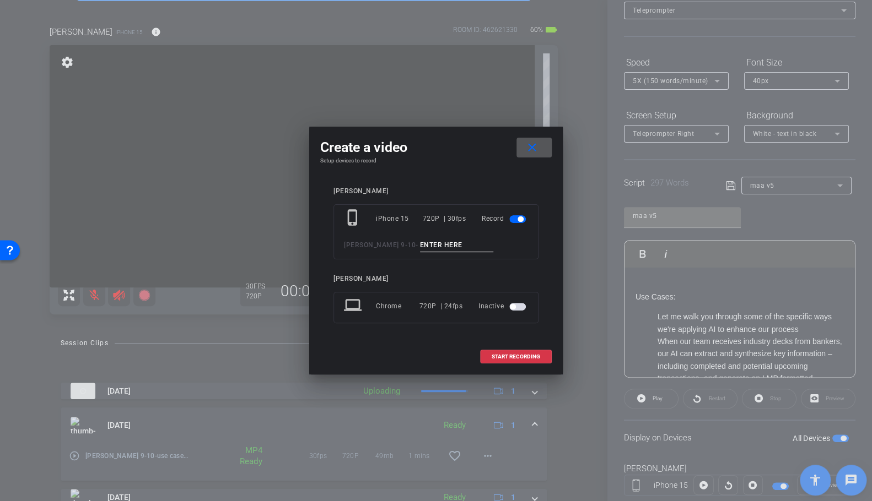
click at [420, 242] on input at bounding box center [457, 246] width 74 height 14
type input "t"
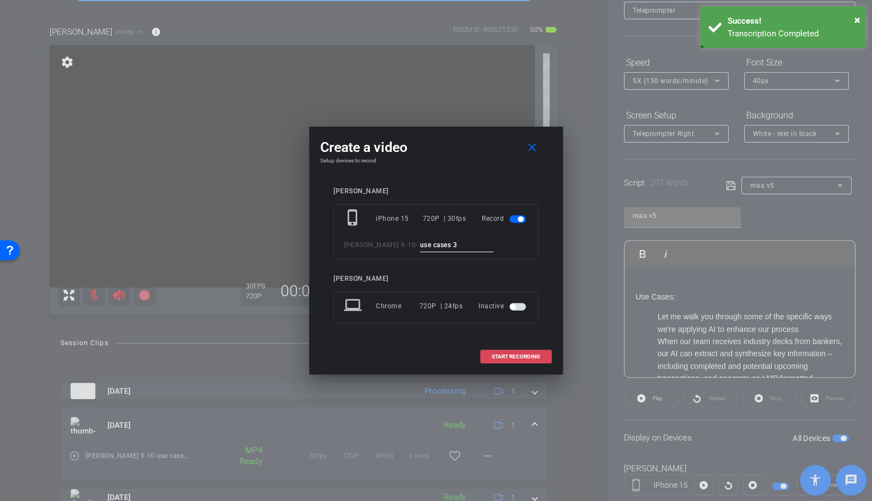
type input "use cases 3"
click at [520, 354] on span "START RECORDING" at bounding box center [515, 357] width 48 height 6
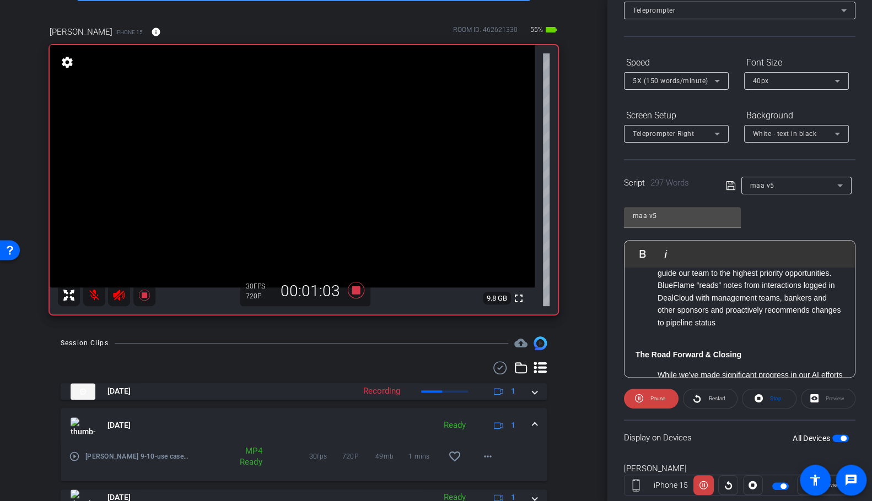
scroll to position [294, 0]
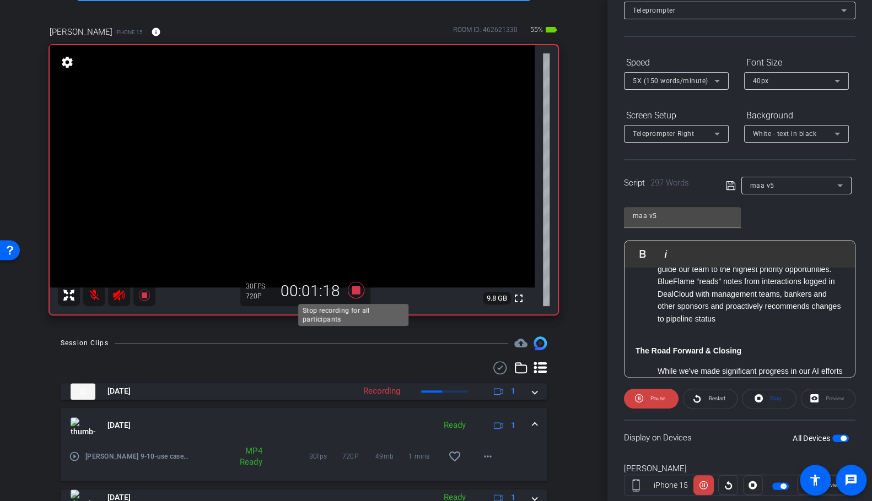
click at [355, 282] on icon at bounding box center [356, 290] width 17 height 17
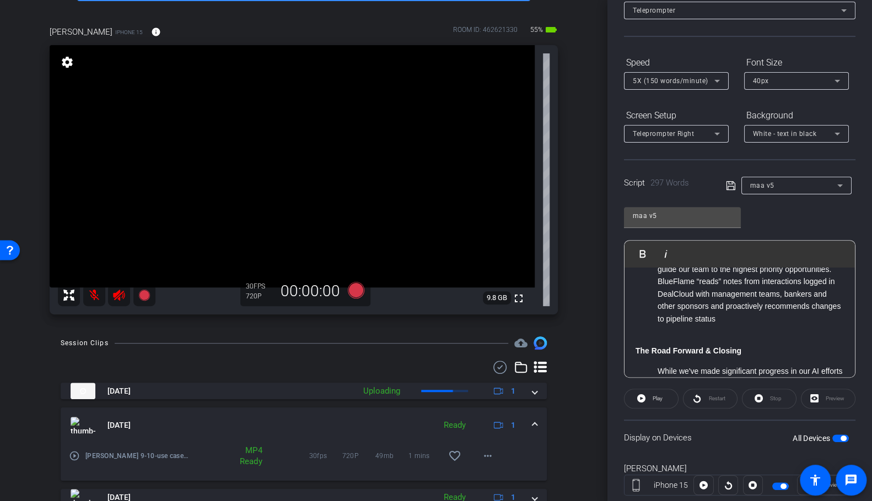
click at [731, 325] on li "Building on the prior two examples, we’ve built a workflow to assist in pipelin…" at bounding box center [750, 282] width 186 height 87
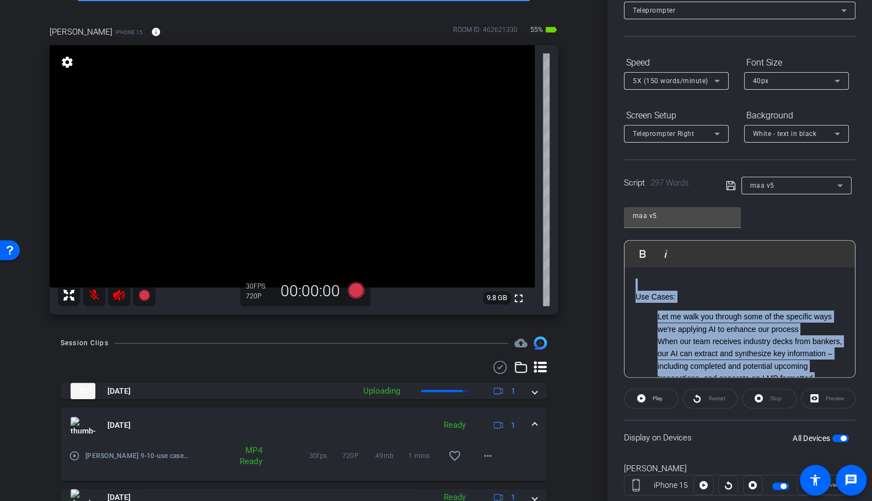
scroll to position [0, 0]
drag, startPoint x: 758, startPoint y: 335, endPoint x: 626, endPoint y: 289, distance: 139.4
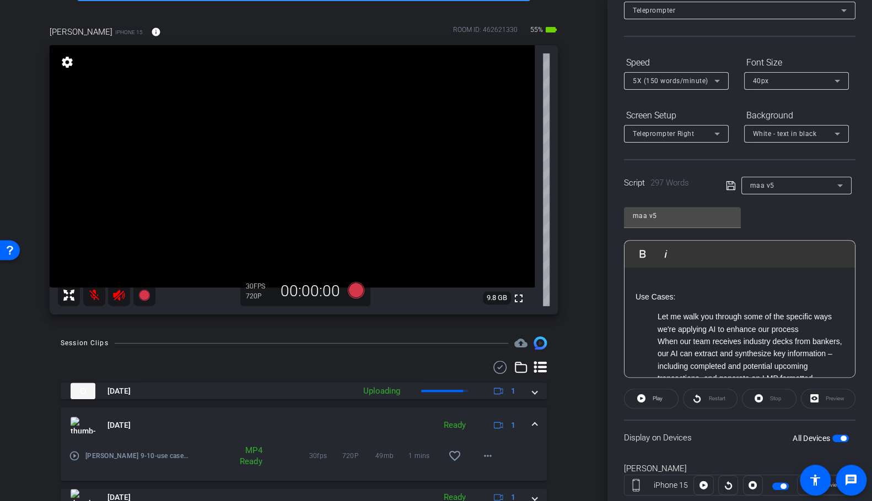
click at [646, 282] on p at bounding box center [739, 285] width 208 height 12
click at [350, 288] on icon at bounding box center [356, 290] width 17 height 17
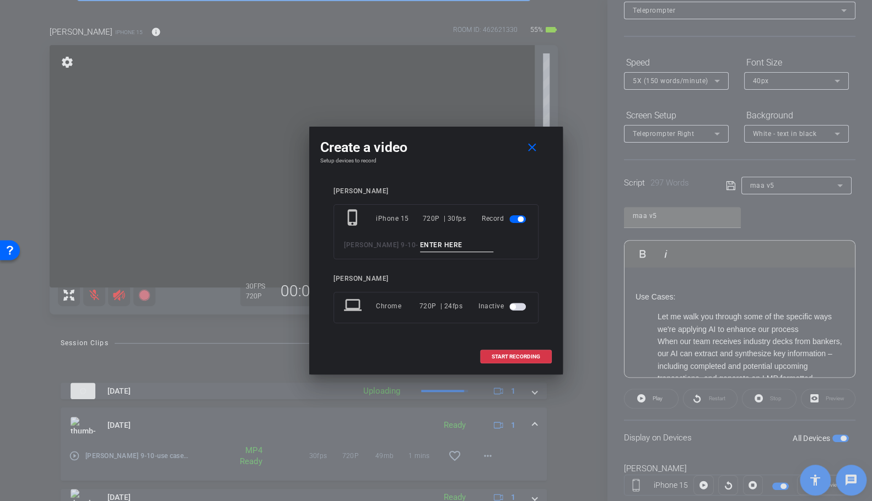
click at [437, 242] on input at bounding box center [457, 246] width 74 height 14
type input "use case 4"
click at [513, 354] on span "START RECORDING" at bounding box center [515, 357] width 48 height 6
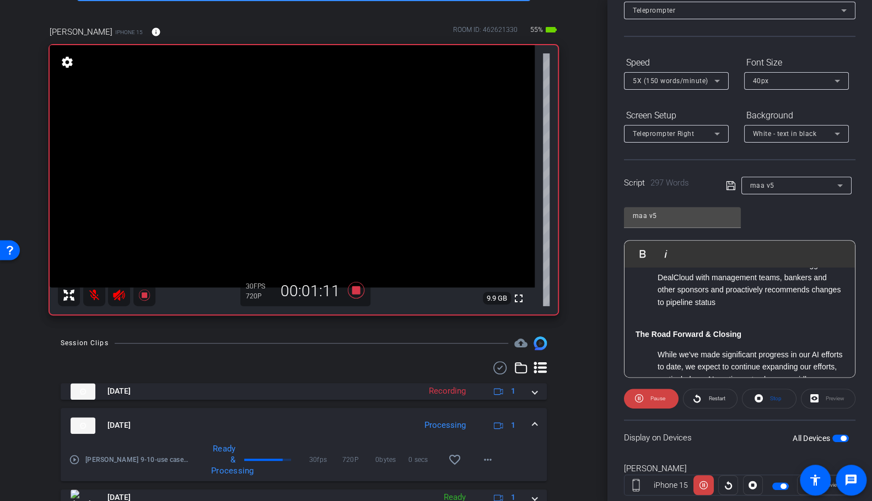
scroll to position [312, 0]
click at [353, 287] on icon at bounding box center [356, 290] width 17 height 17
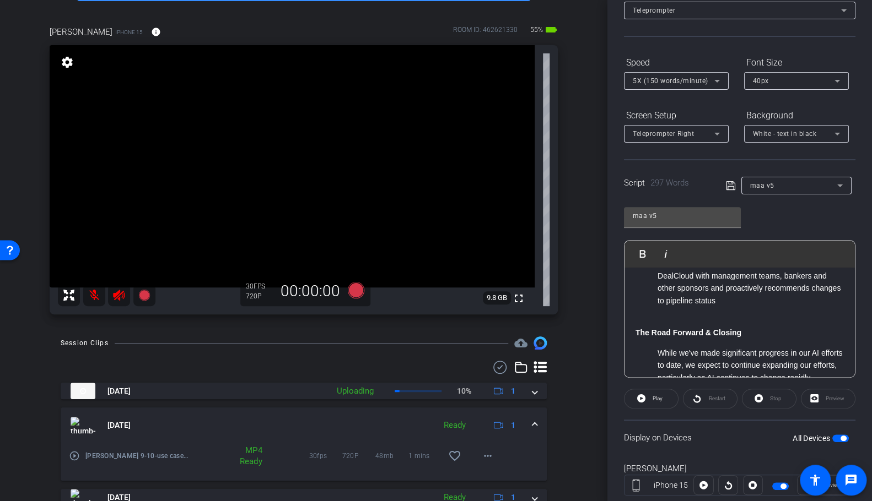
drag, startPoint x: 751, startPoint y: 331, endPoint x: 754, endPoint y: 326, distance: 6.0
click at [731, 327] on p at bounding box center [739, 321] width 208 height 12
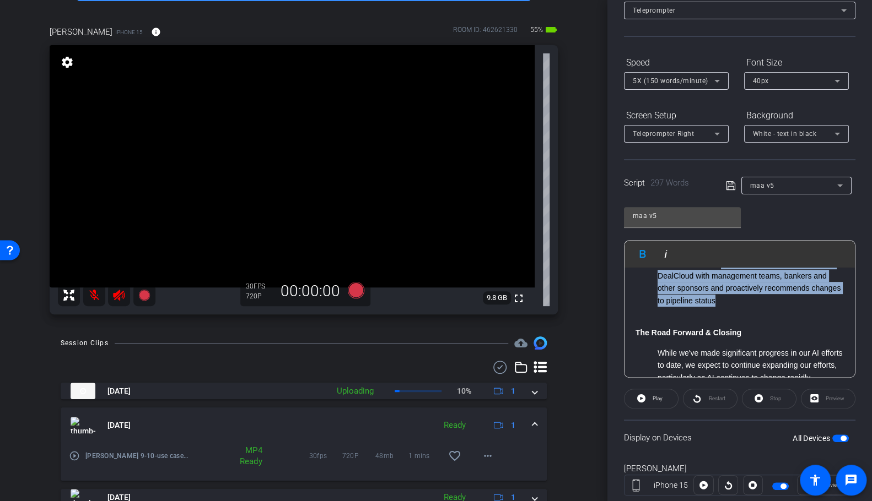
scroll to position [0, 0]
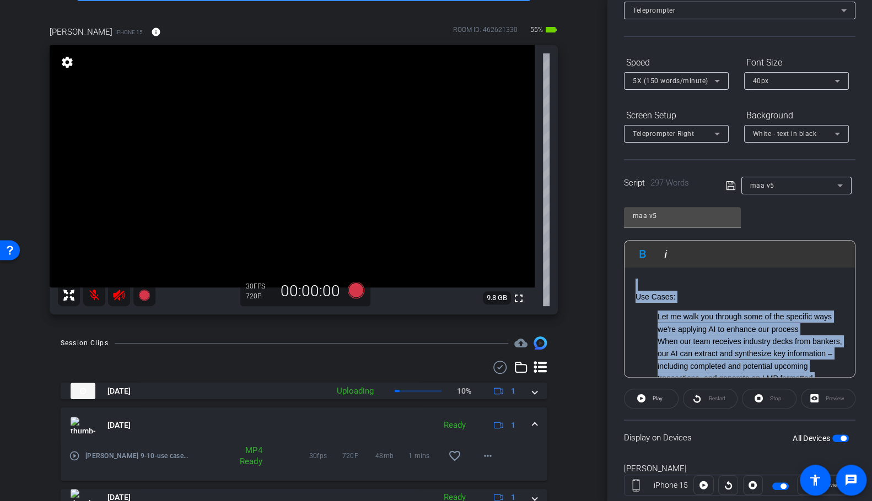
drag, startPoint x: 760, startPoint y: 313, endPoint x: 587, endPoint y: 186, distance: 214.8
click at [587, 186] on div "arrow_back [PERSON_NAME] 9-10 Back to project Send invite account_box grid_on s…" at bounding box center [436, 250] width 872 height 501
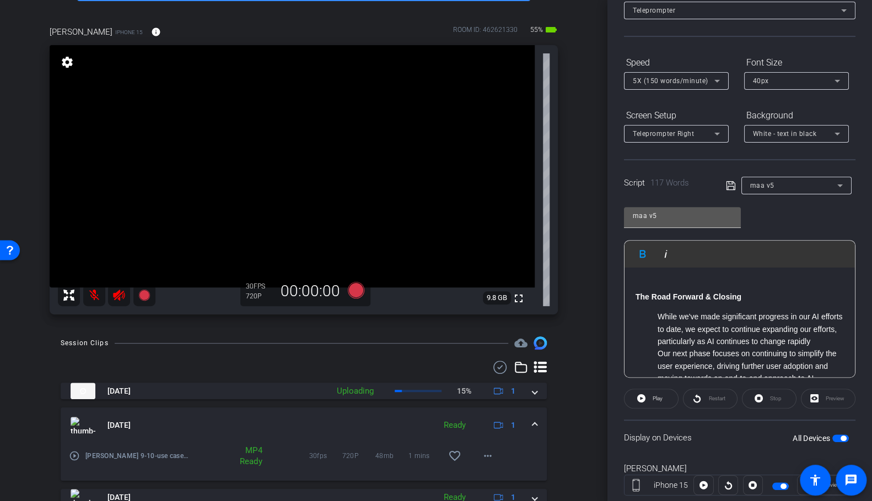
click at [664, 212] on input "maa v5" at bounding box center [682, 215] width 99 height 13
click at [666, 212] on input "maa v5" at bounding box center [682, 215] width 99 height 13
click at [726, 187] on icon at bounding box center [730, 185] width 9 height 9
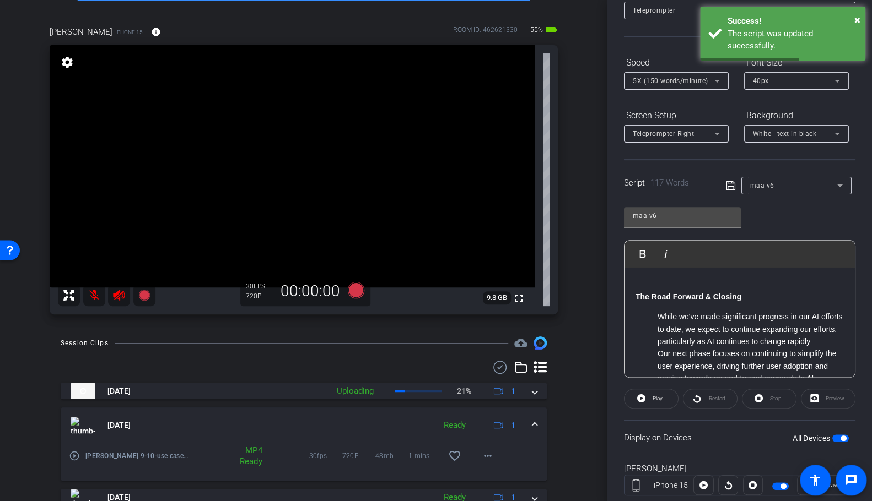
click at [731, 189] on div "maa v6" at bounding box center [793, 186] width 87 height 14
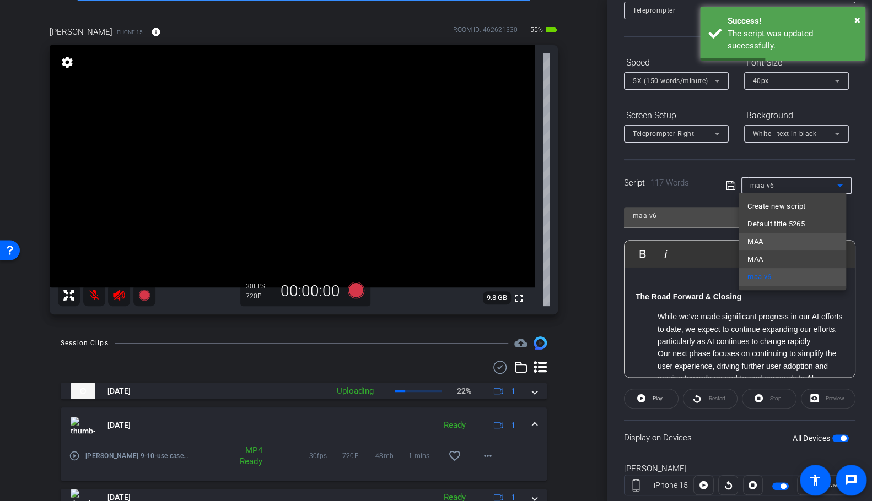
click at [731, 250] on mat-option "MAA" at bounding box center [791, 242] width 107 height 18
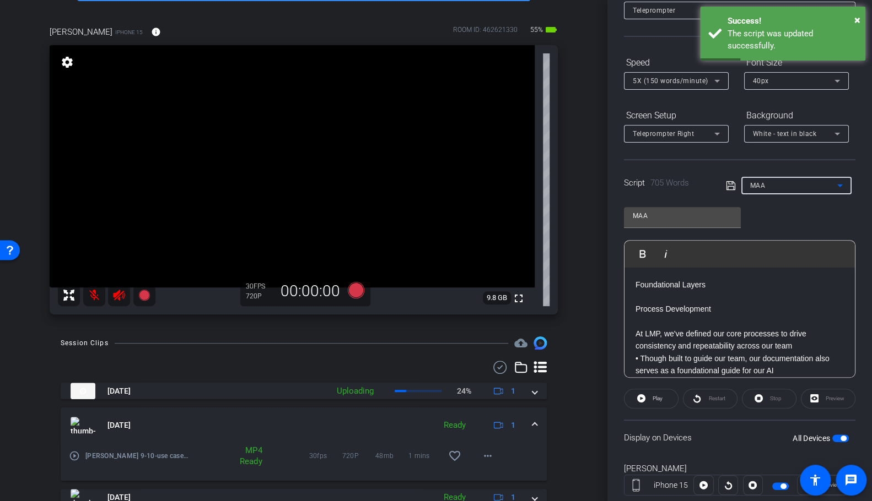
click at [731, 187] on div "MAA" at bounding box center [793, 186] width 87 height 14
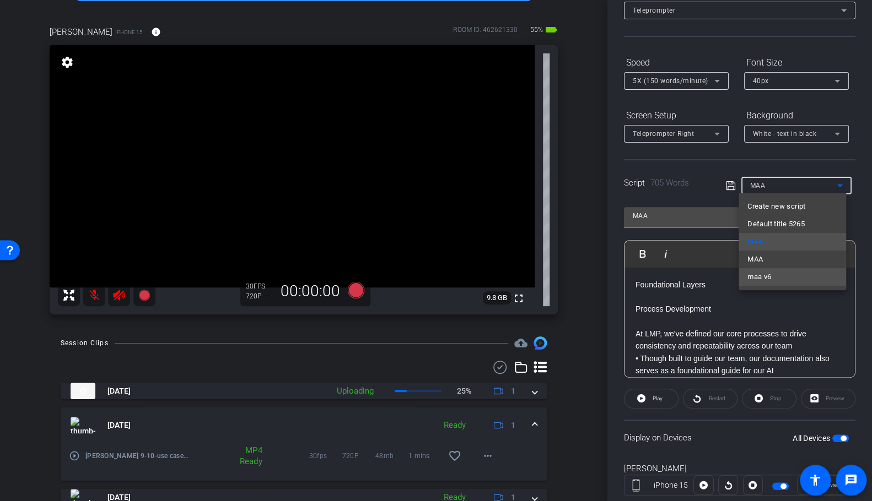
click at [731, 279] on span "maa v6" at bounding box center [759, 277] width 24 height 13
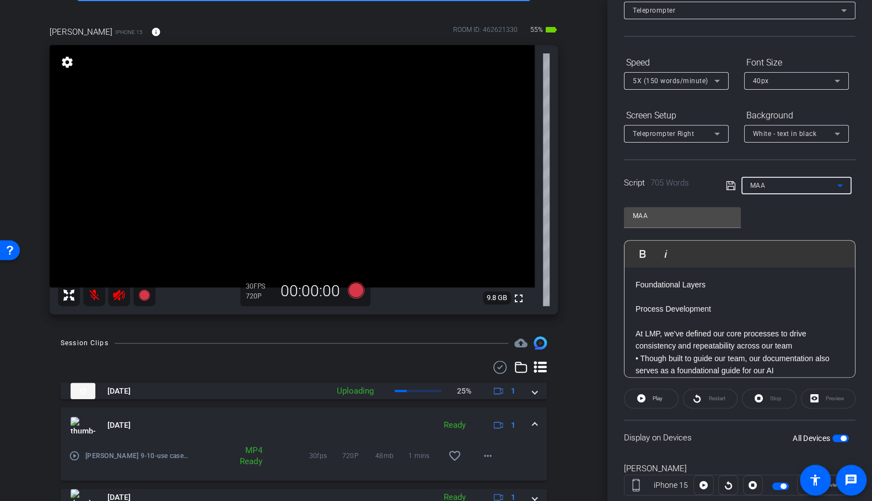
type input "maa v6"
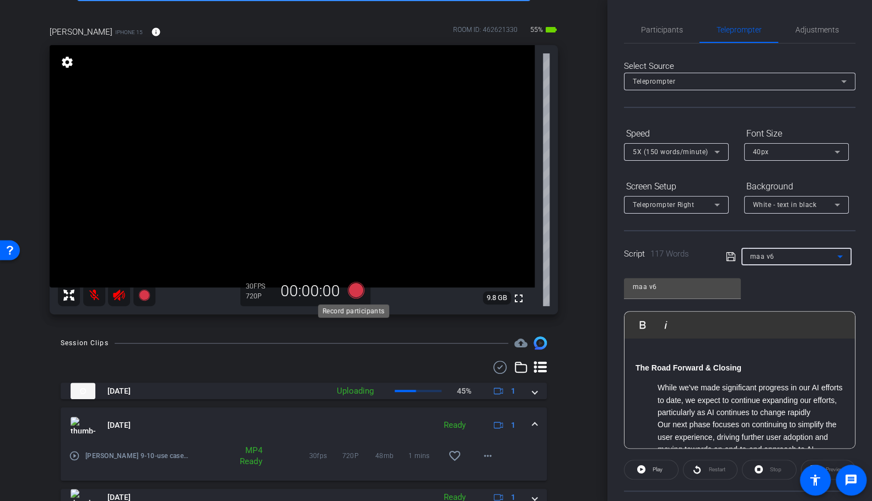
click at [354, 288] on icon at bounding box center [356, 290] width 17 height 17
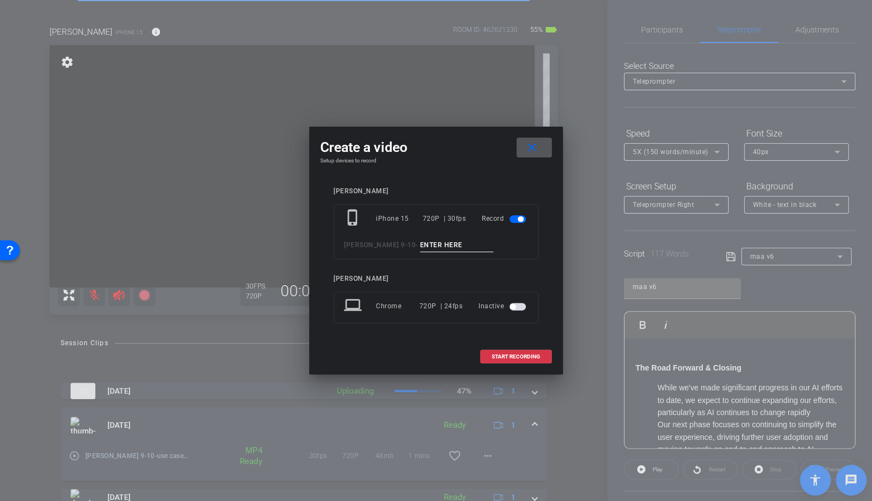
click at [421, 246] on input at bounding box center [457, 246] width 74 height 14
type input "road fwd 1"
click at [518, 355] on span "START RECORDING" at bounding box center [515, 357] width 48 height 6
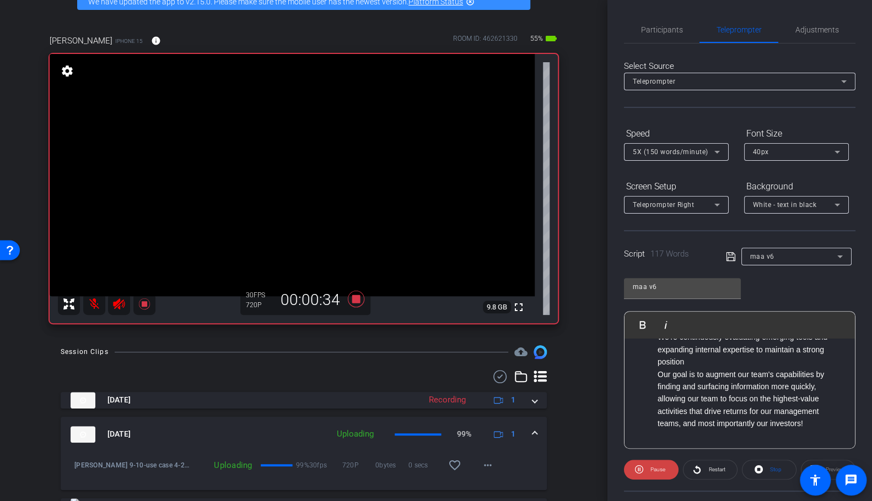
scroll to position [161, 0]
click at [349, 298] on icon at bounding box center [356, 299] width 17 height 17
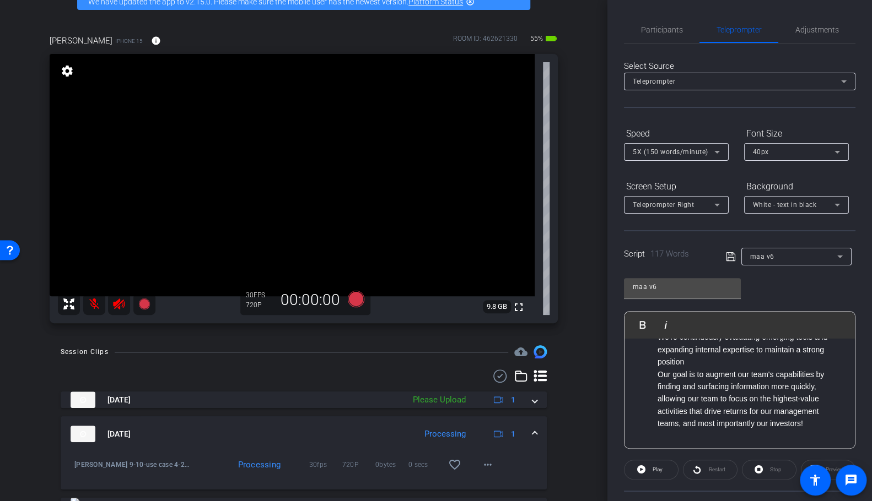
click at [731, 421] on li "Our goal is to augment our team's capabilities by finding and surfacing informa…" at bounding box center [750, 400] width 186 height 62
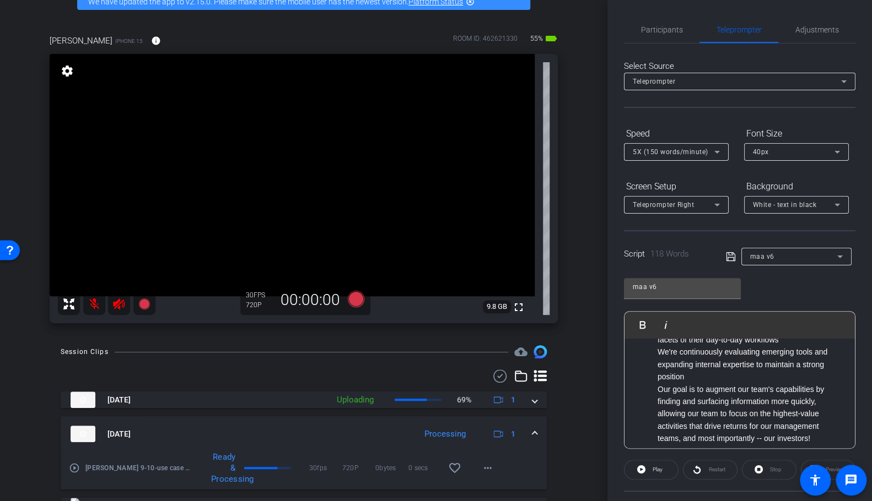
scroll to position [130, 0]
drag, startPoint x: 824, startPoint y: 383, endPoint x: 803, endPoint y: 383, distance: 21.5
click at [731, 383] on li "We're continuously evaluating emerging tools and expanding internal expertise t…" at bounding box center [750, 368] width 186 height 37
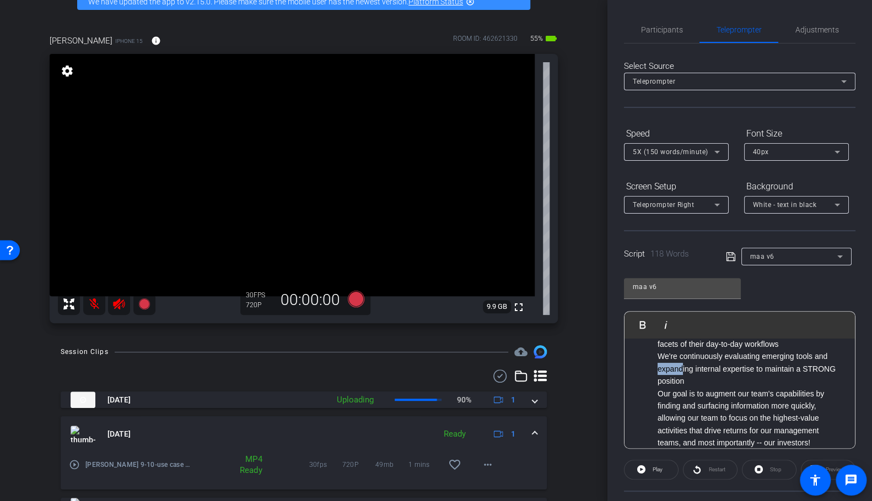
drag, startPoint x: 683, startPoint y: 380, endPoint x: 658, endPoint y: 380, distance: 24.2
click at [658, 380] on li "We're continuously evaluating emerging tools and expanding internal expertise t…" at bounding box center [750, 368] width 186 height 37
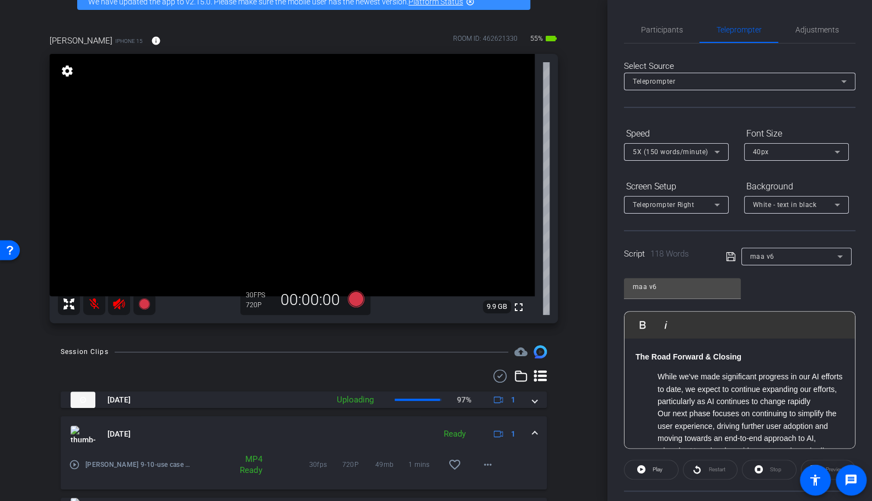
scroll to position [10, 0]
drag, startPoint x: 657, startPoint y: 378, endPoint x: 696, endPoint y: 376, distance: 39.7
click at [696, 376] on li "While we've made significant progress in our AI efforts to date, we expect to c…" at bounding box center [750, 390] width 186 height 37
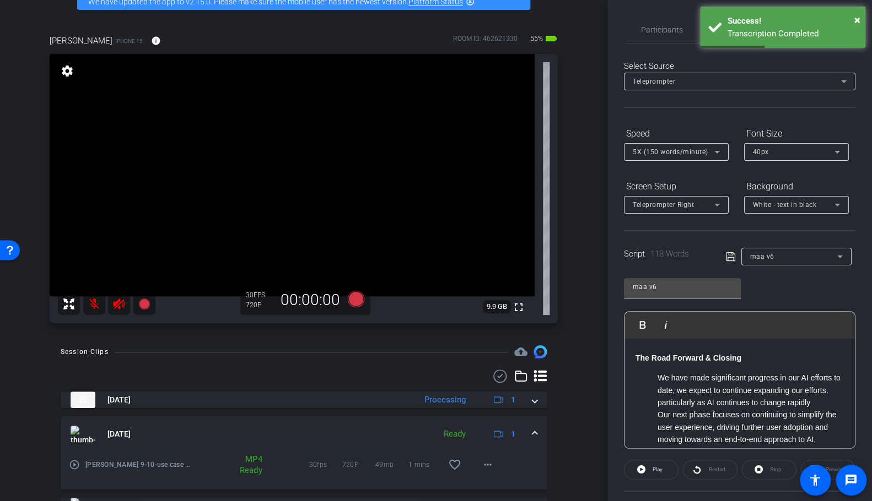
click at [686, 390] on li "We have made significant progress in our AI efforts to date, we expect to conti…" at bounding box center [750, 390] width 186 height 37
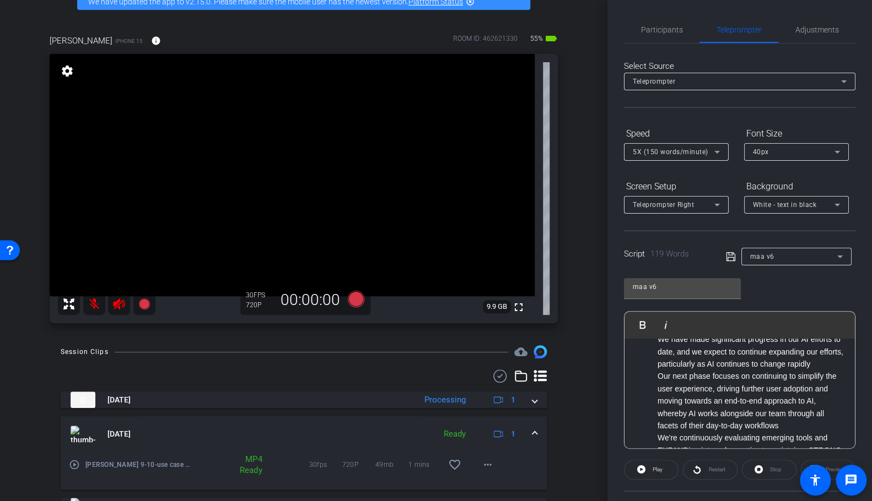
scroll to position [0, 0]
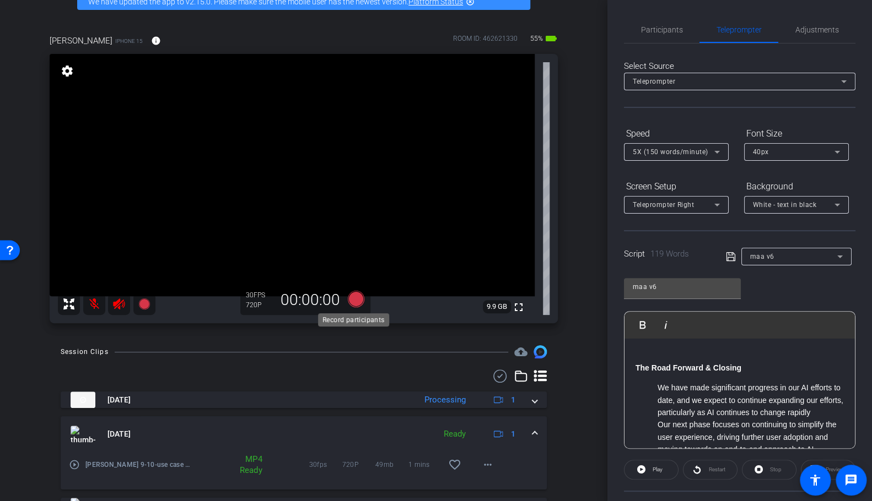
click at [354, 299] on icon at bounding box center [356, 299] width 17 height 17
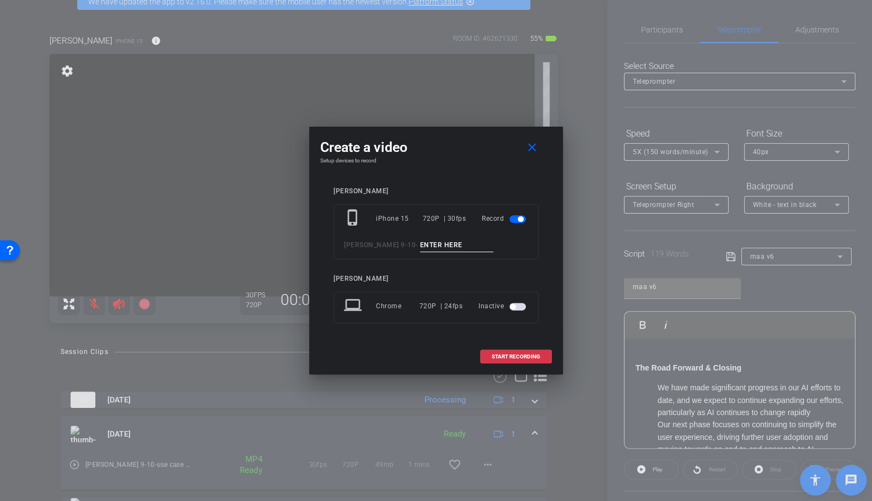
click at [420, 244] on input at bounding box center [457, 246] width 74 height 14
type input "road fwd 2"
click at [510, 358] on span "START RECORDING" at bounding box center [515, 357] width 48 height 6
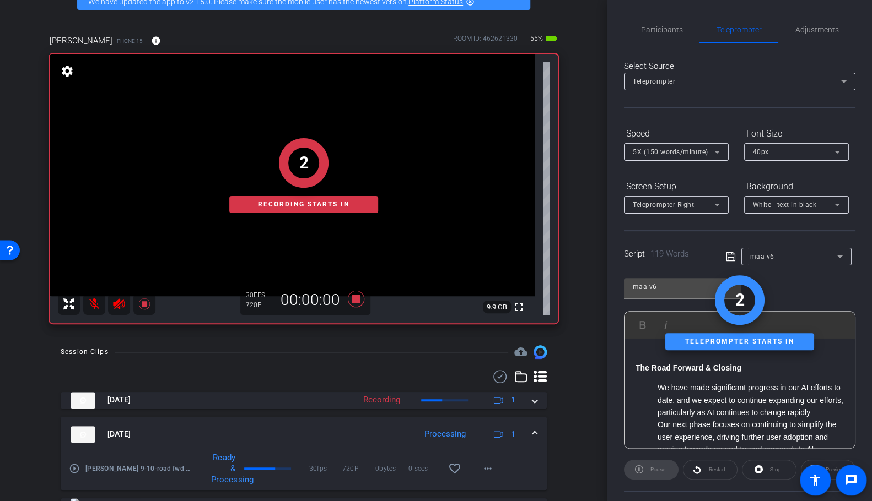
click at [355, 295] on div "2 Recording starts in" at bounding box center [304, 176] width 508 height 296
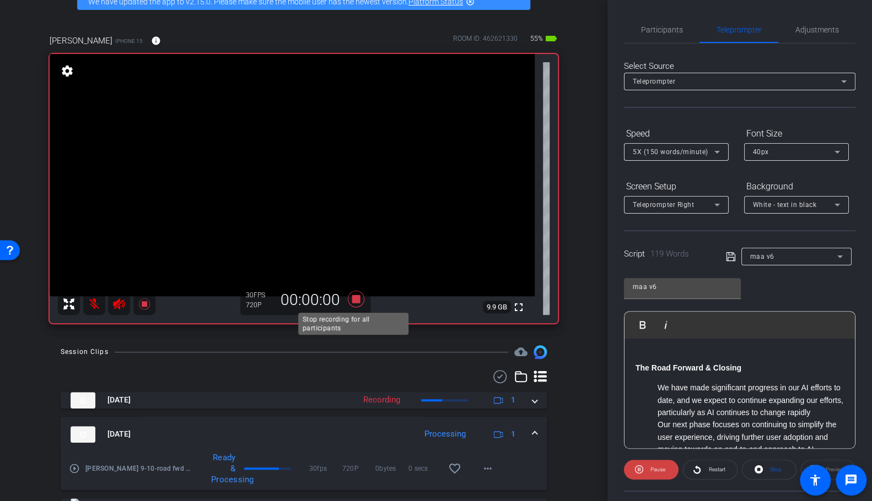
click at [349, 300] on icon at bounding box center [356, 299] width 17 height 17
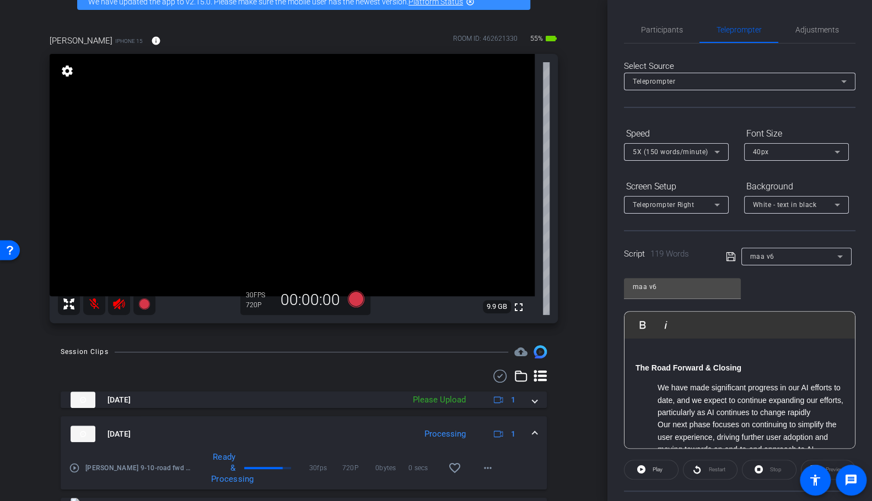
click at [731, 255] on icon at bounding box center [730, 256] width 9 height 9
click at [351, 297] on icon at bounding box center [356, 299] width 17 height 17
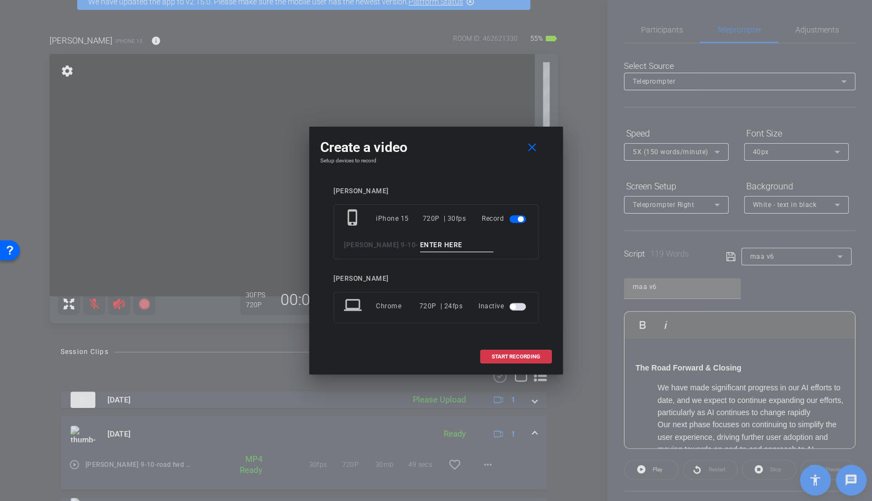
click at [430, 242] on input at bounding box center [457, 246] width 74 height 14
type input "road fwd 3"
click at [494, 354] on span "START RECORDING" at bounding box center [515, 357] width 48 height 6
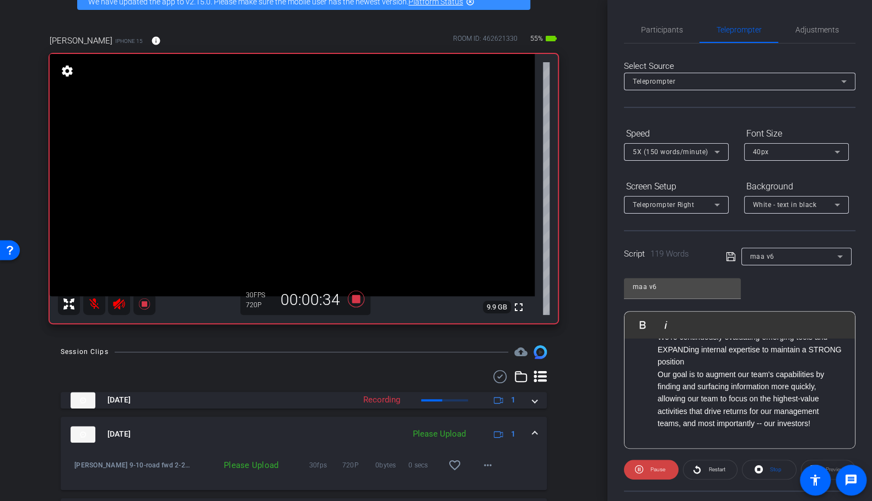
scroll to position [161, 0]
click at [348, 295] on icon at bounding box center [356, 299] width 26 height 20
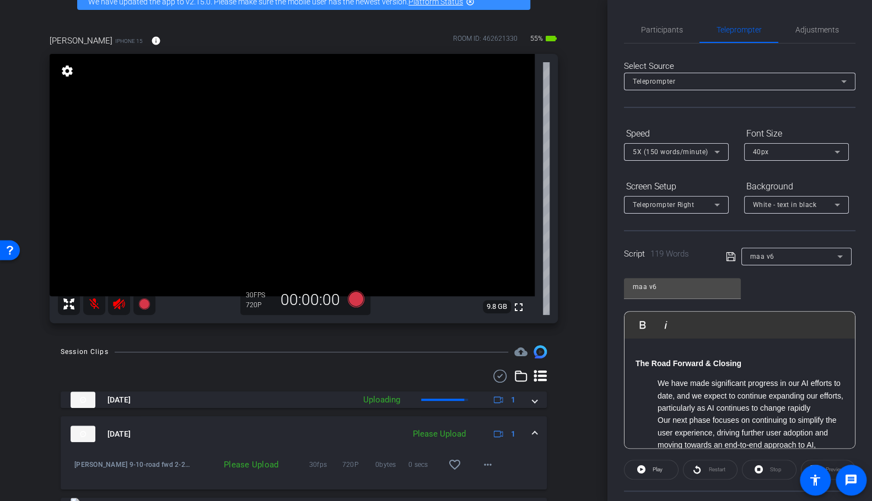
scroll to position [0, 0]
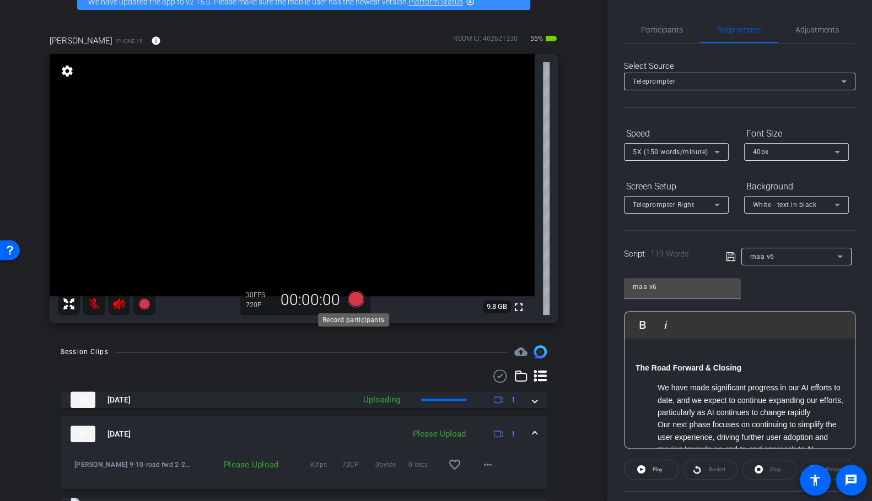
click at [350, 295] on icon at bounding box center [356, 299] width 17 height 17
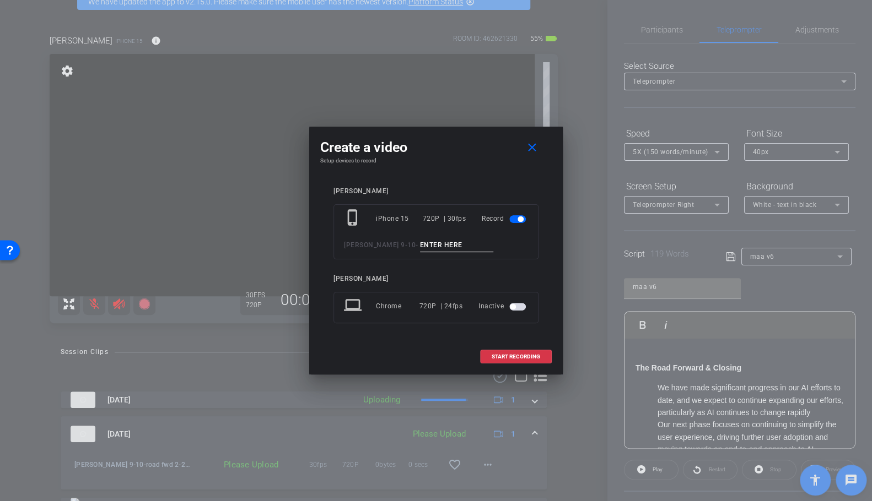
click at [420, 241] on input at bounding box center [457, 246] width 74 height 14
type input "road fwd 4"
click at [513, 355] on span "START RECORDING" at bounding box center [515, 357] width 48 height 6
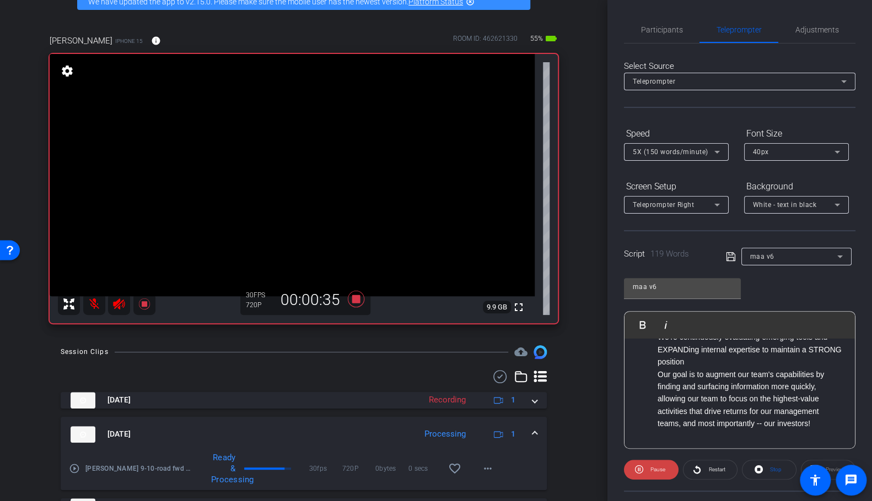
scroll to position [161, 0]
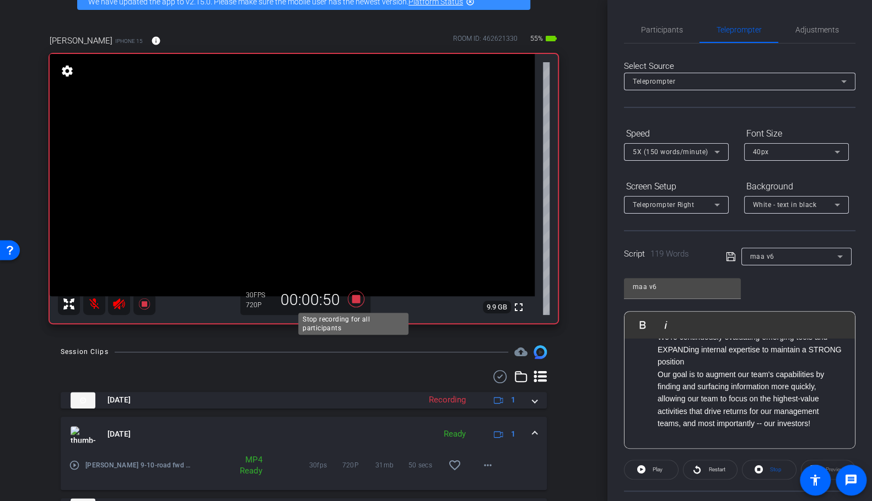
click at [351, 299] on icon at bounding box center [356, 299] width 17 height 17
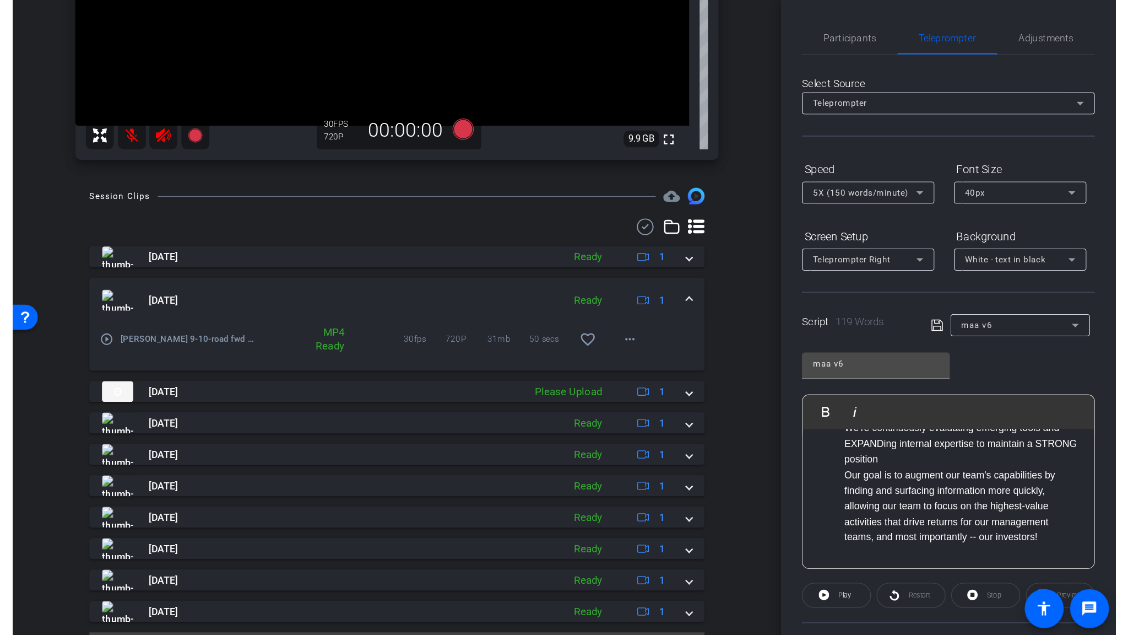
scroll to position [258, 0]
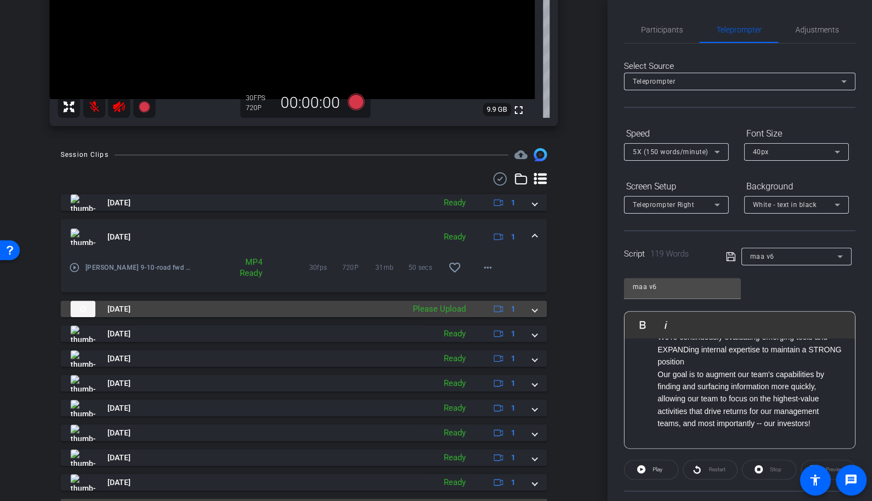
click at [532, 311] on span at bounding box center [534, 310] width 4 height 12
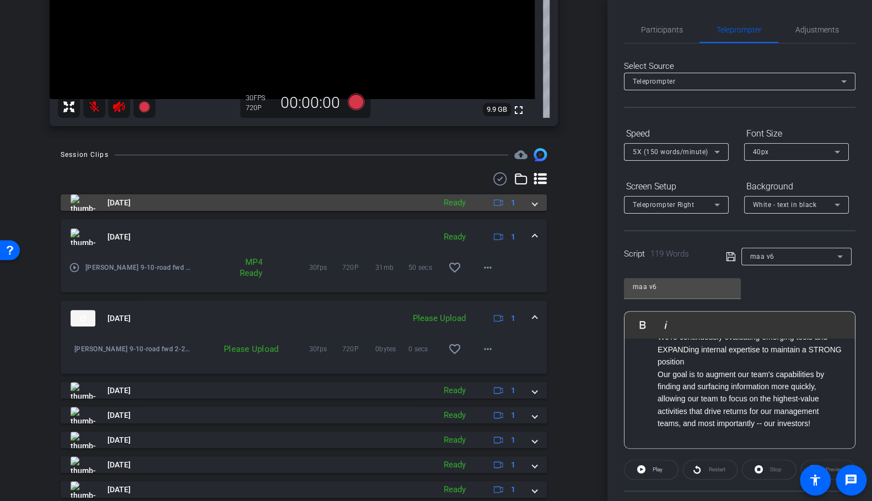
click at [334, 199] on mat-panel-title "[DATE]" at bounding box center [250, 202] width 359 height 17
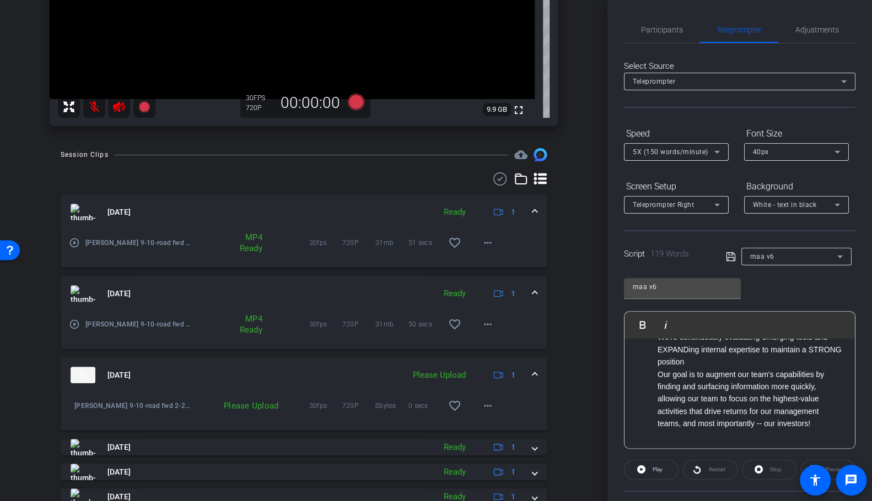
click at [72, 242] on mat-icon "play_circle_outline" at bounding box center [74, 242] width 11 height 11
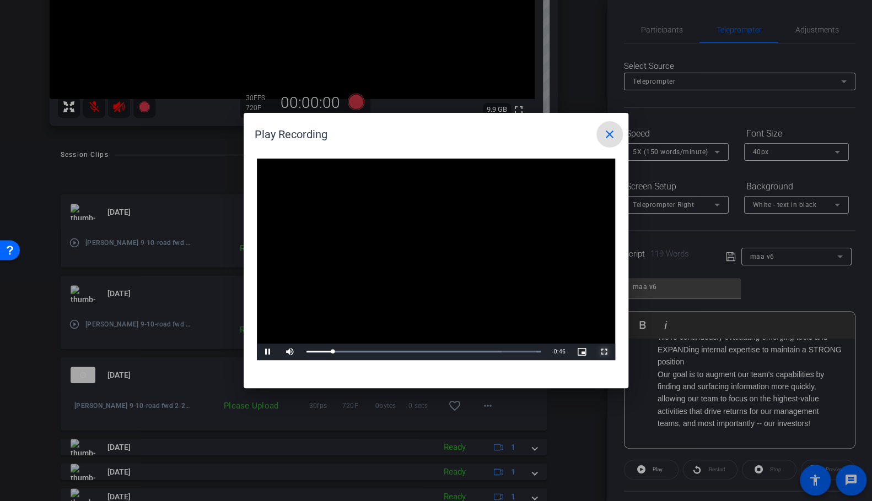
click at [603, 352] on span "Video Player" at bounding box center [604, 352] width 22 height 0
click at [612, 136] on mat-icon "close" at bounding box center [609, 134] width 13 height 13
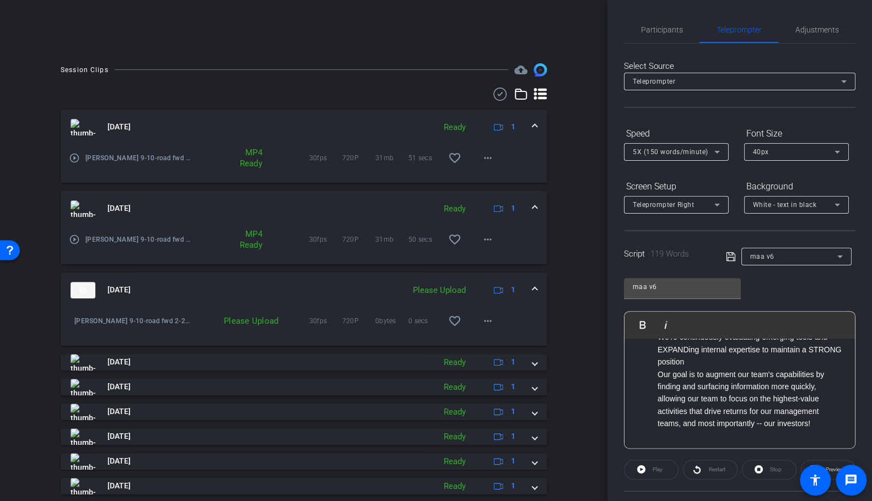
scroll to position [173, 0]
